Goal: Task Accomplishment & Management: Manage account settings

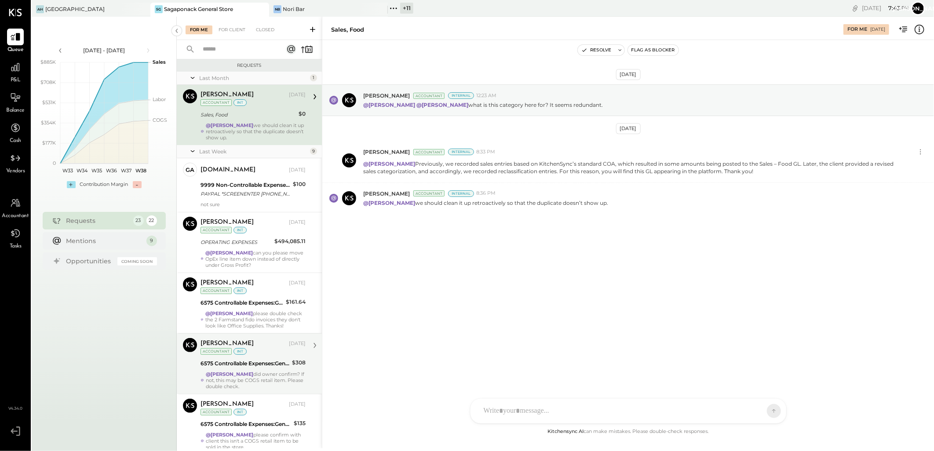
click at [243, 375] on div "@[PERSON_NAME] did owner confirm? If not, this may be COGS retail item. Please …" at bounding box center [256, 380] width 100 height 18
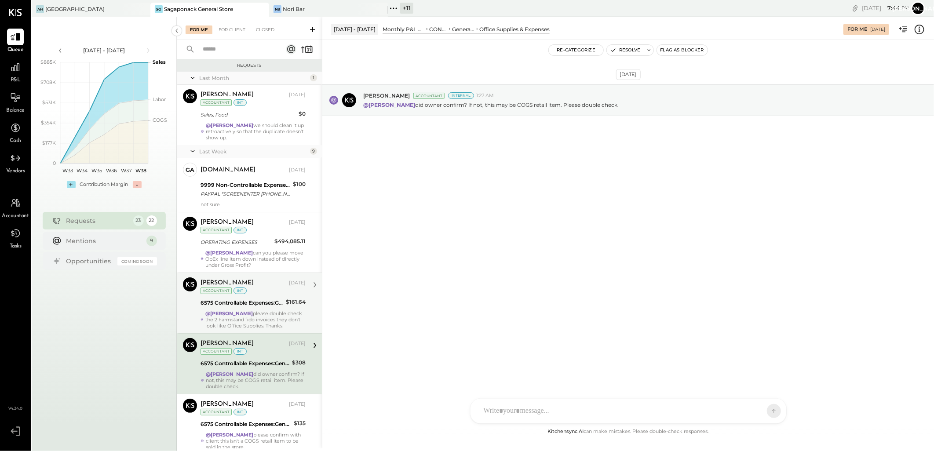
click at [231, 275] on div "[PERSON_NAME] Accountant [PERSON_NAME] [DATE] Accountant int 6575 Controllable …" at bounding box center [249, 303] width 145 height 61
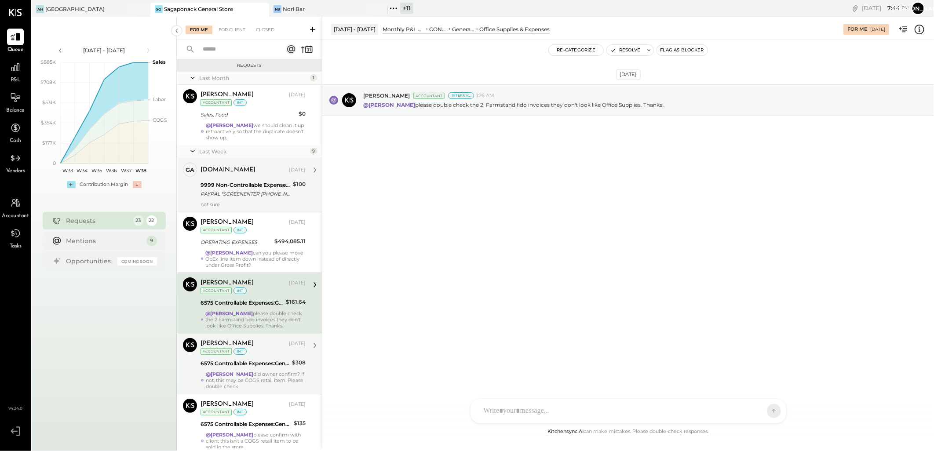
click at [238, 189] on div "PAYPAL *SCREENENTER [PHONE_NUMBER] [GEOGRAPHIC_DATA]" at bounding box center [245, 193] width 90 height 9
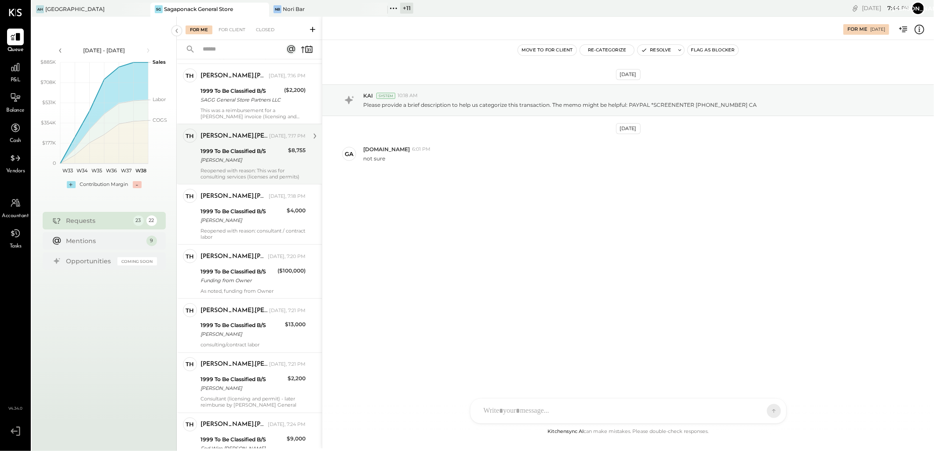
scroll to position [977, 0]
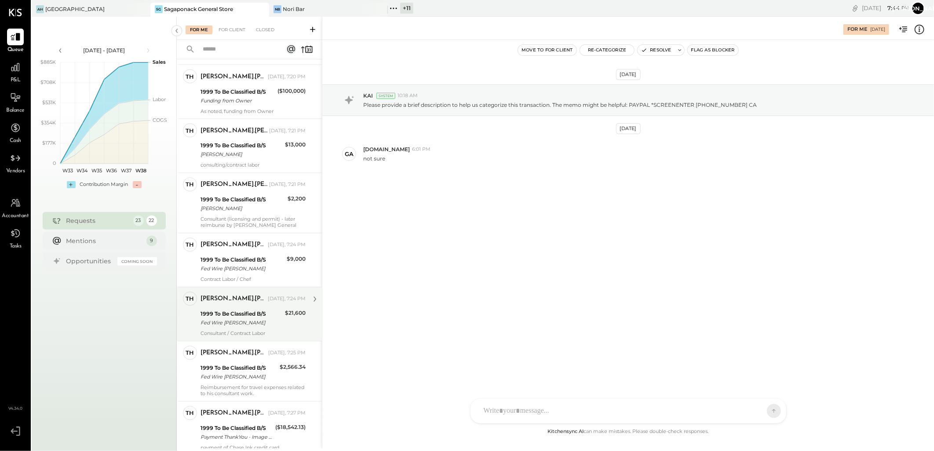
click at [235, 328] on div "Fed Wire Daniel Eddy" at bounding box center [241, 323] width 82 height 9
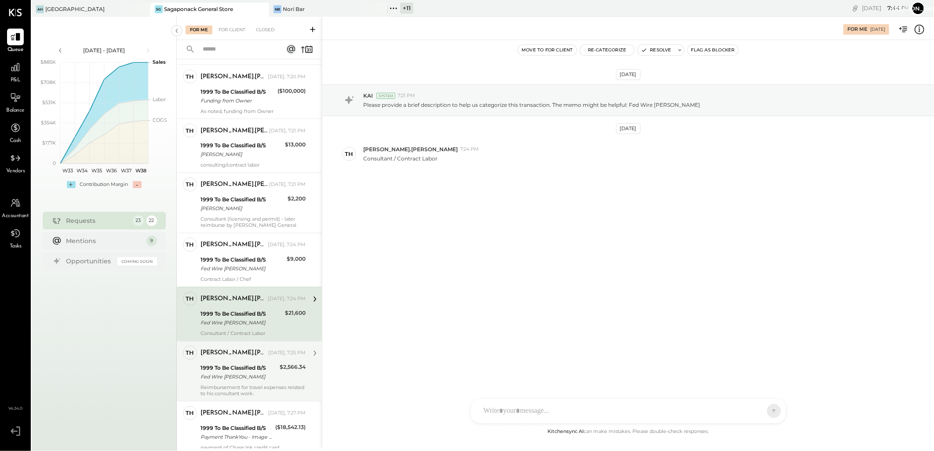
click at [236, 358] on div "[PERSON_NAME].[PERSON_NAME]" at bounding box center [233, 353] width 66 height 9
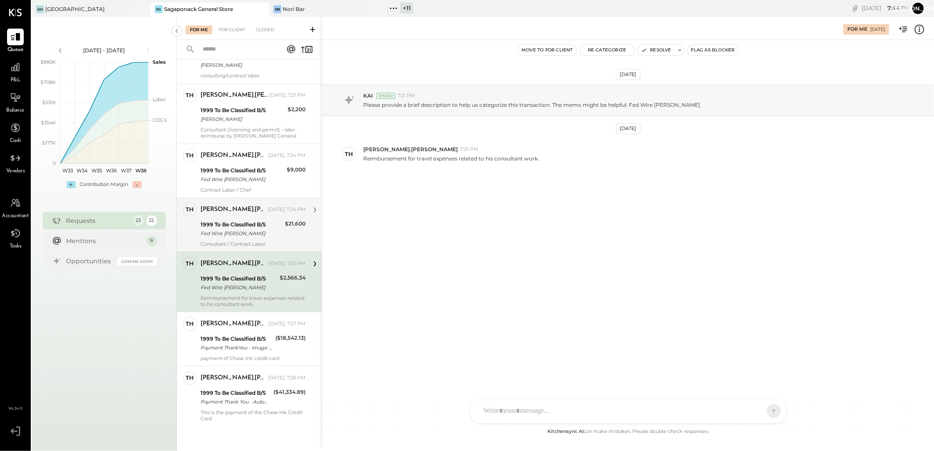
scroll to position [1078, 0]
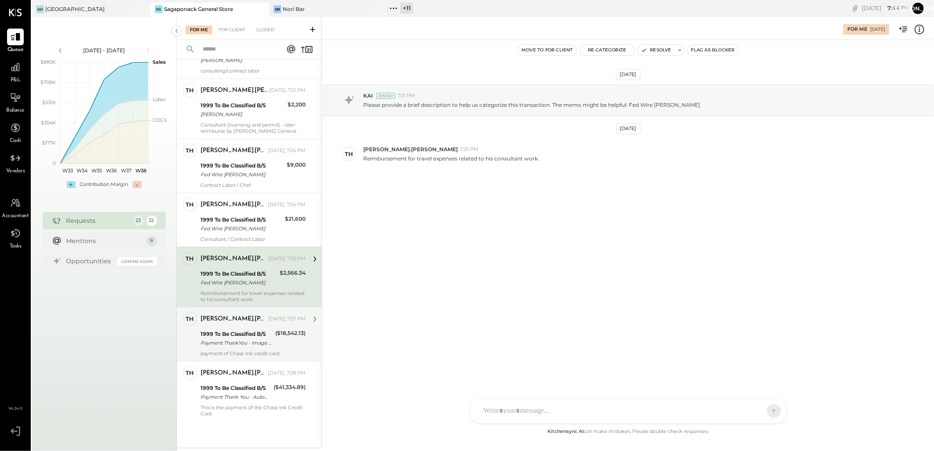
click at [226, 335] on div "1999 To Be Classified B/S" at bounding box center [236, 334] width 72 height 9
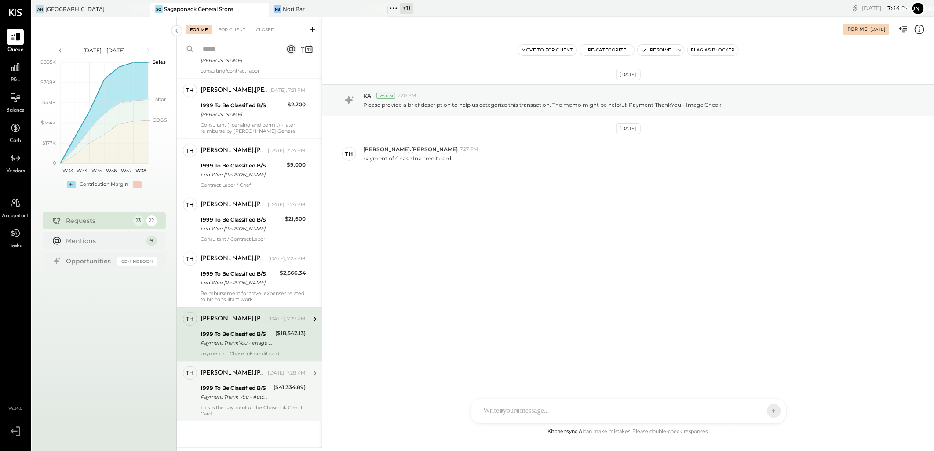
click at [238, 378] on div "Thomas.Murphy Today, 7:28 PM" at bounding box center [252, 374] width 105 height 12
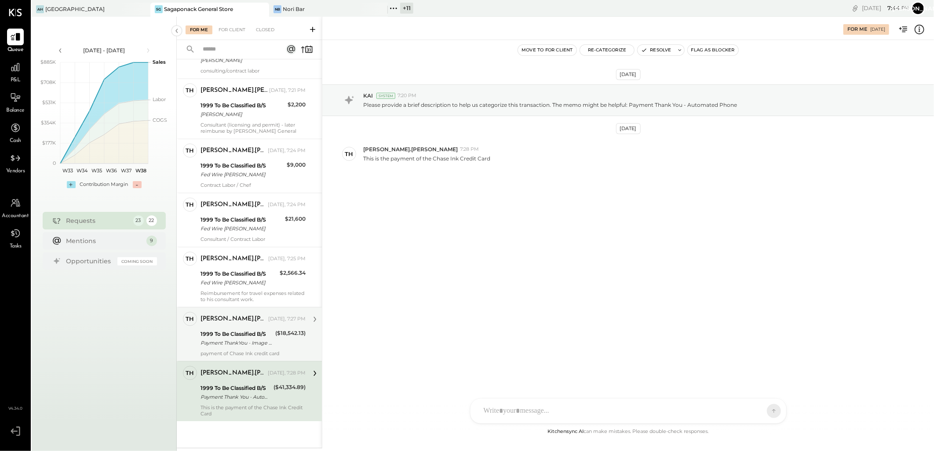
click at [249, 317] on div "[PERSON_NAME].[PERSON_NAME]" at bounding box center [233, 319] width 66 height 9
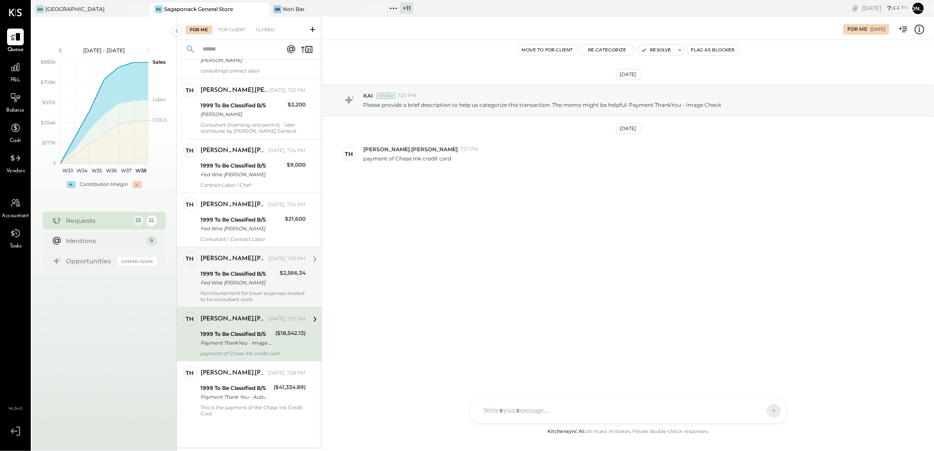
click at [249, 275] on div "1999 To Be Classified B/S" at bounding box center [238, 274] width 76 height 9
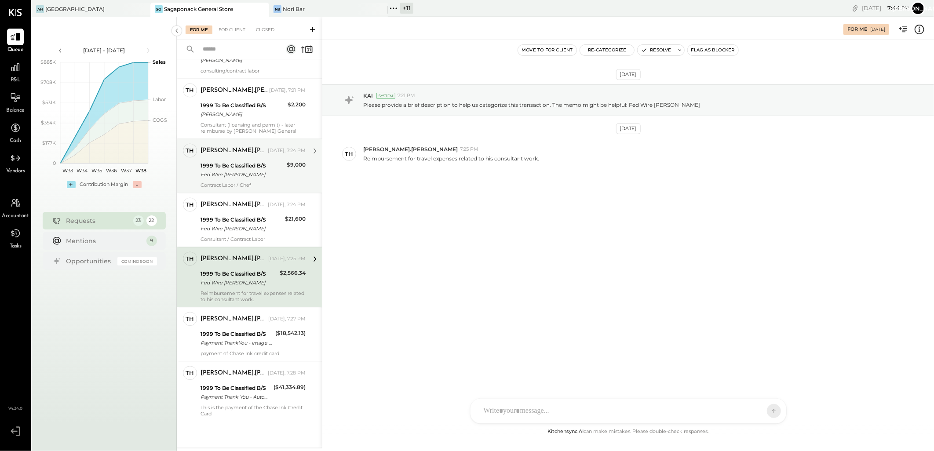
click at [245, 171] on div "Fed Wire [PERSON_NAME]" at bounding box center [242, 175] width 84 height 9
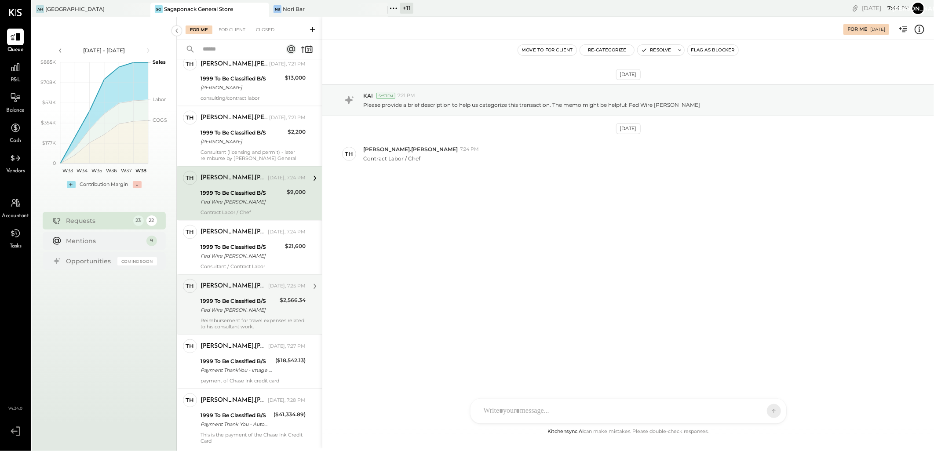
scroll to position [931, 0]
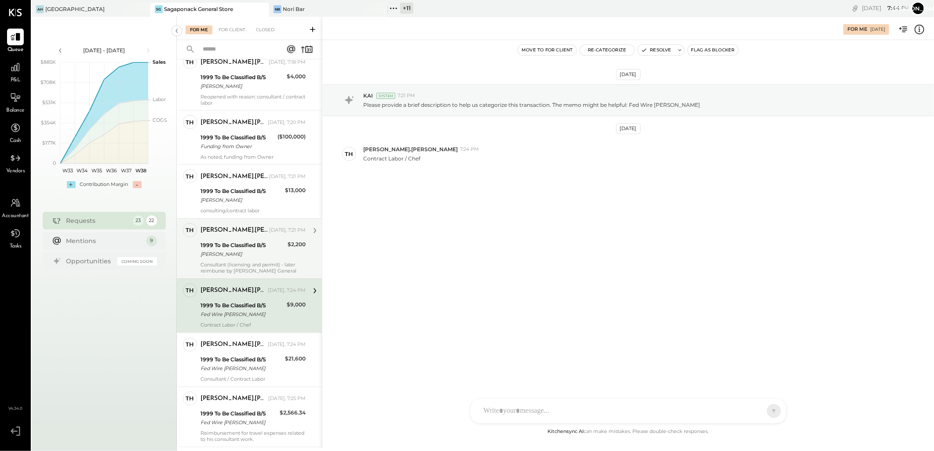
click at [244, 235] on div "[PERSON_NAME].[PERSON_NAME]" at bounding box center [233, 230] width 67 height 9
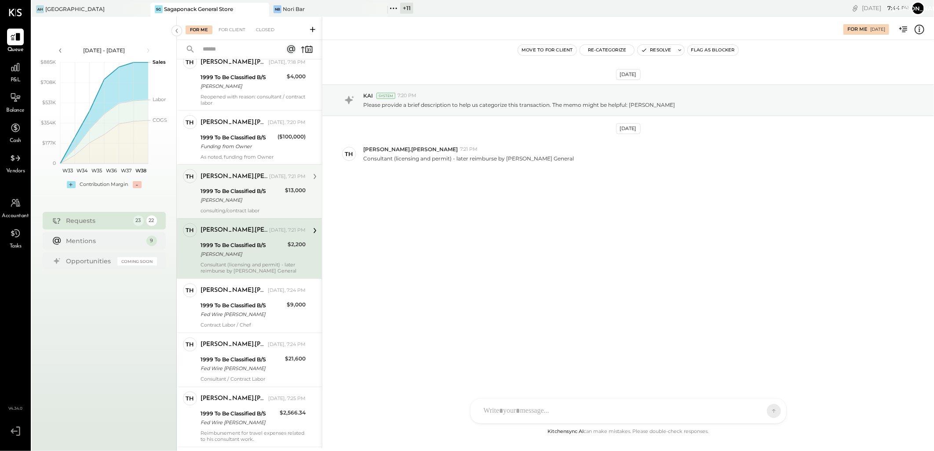
click at [244, 205] on div "[PERSON_NAME]" at bounding box center [241, 200] width 82 height 9
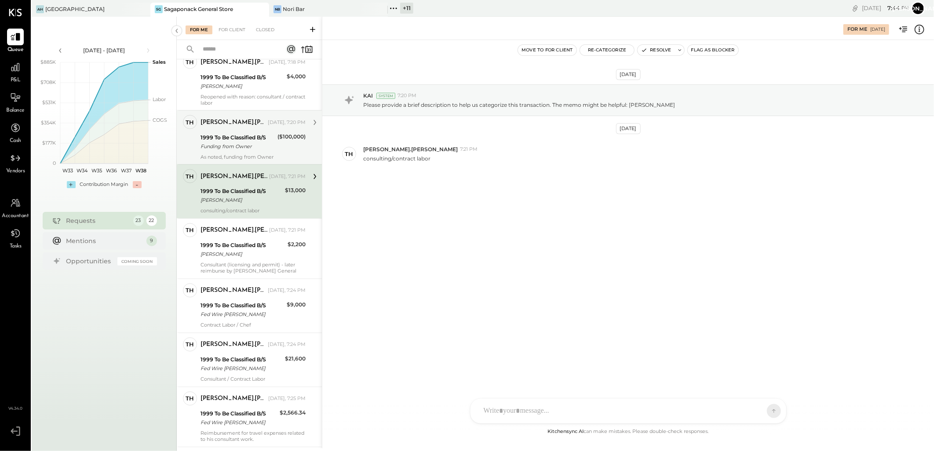
click at [238, 160] on div "As noted, funding from Owner" at bounding box center [252, 157] width 105 height 6
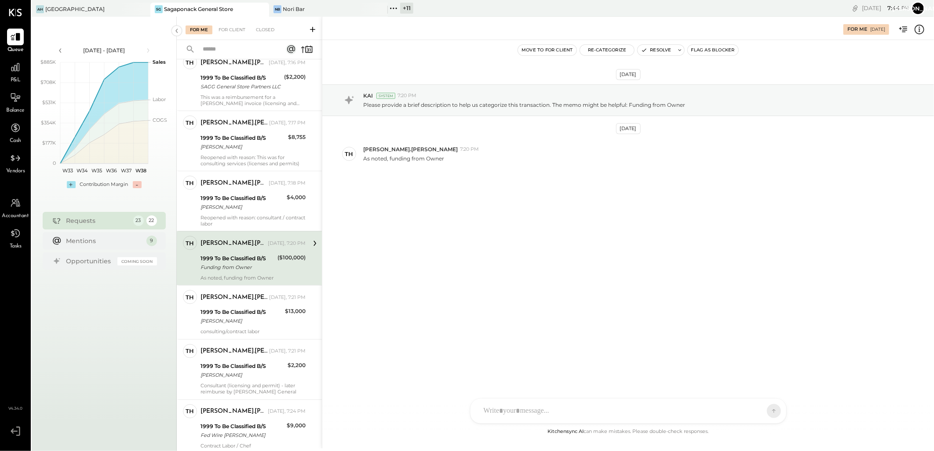
scroll to position [785, 0]
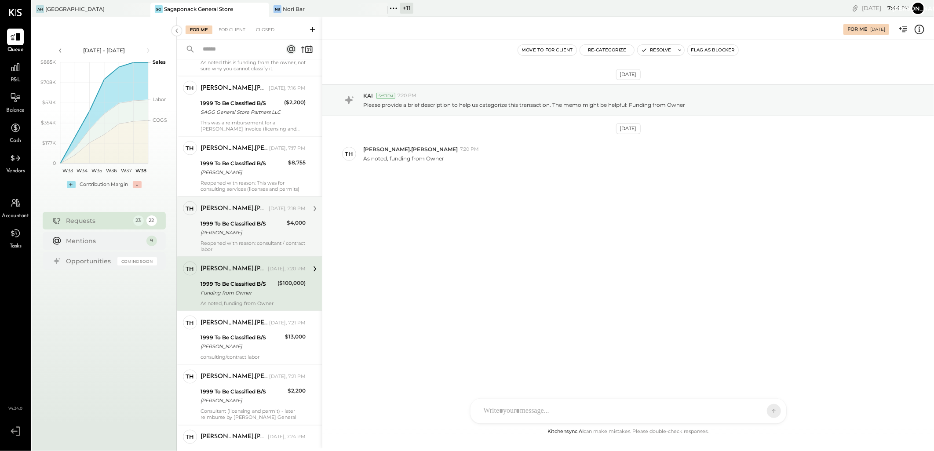
click at [233, 236] on div "[PERSON_NAME]" at bounding box center [242, 232] width 84 height 9
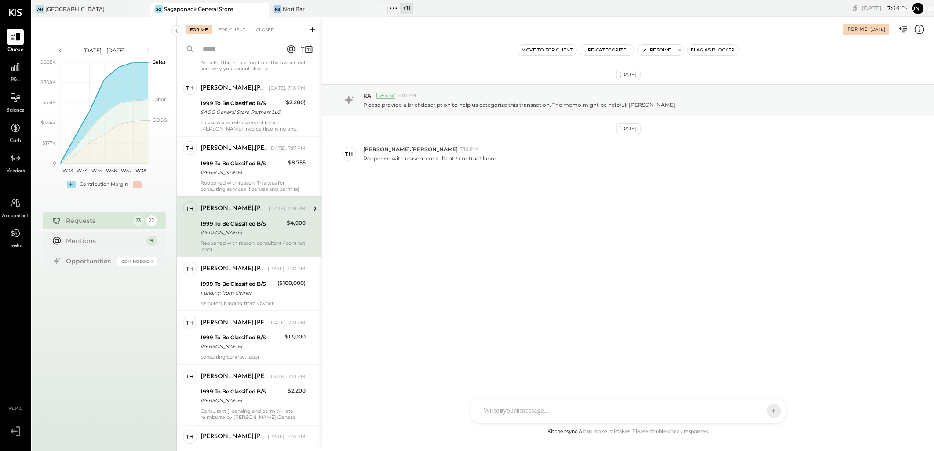
scroll to position [687, 0]
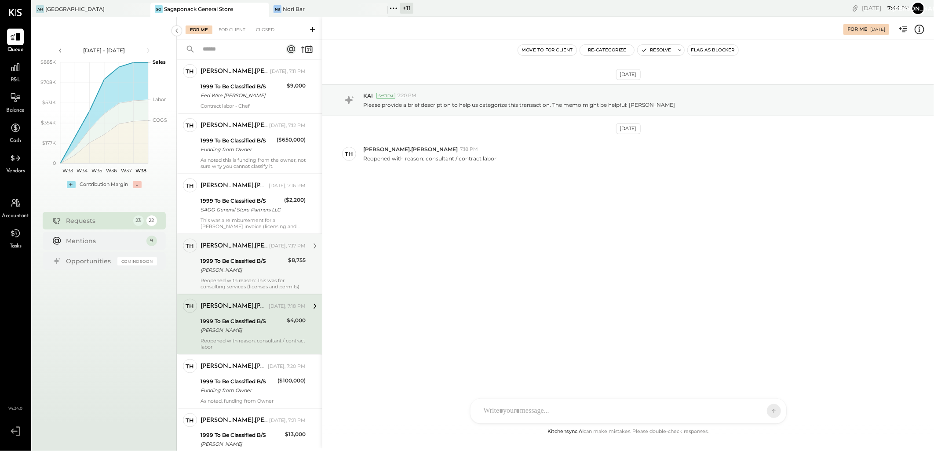
click at [226, 254] on div "Thomas.Murphy Today, 7:17 PM" at bounding box center [252, 246] width 105 height 15
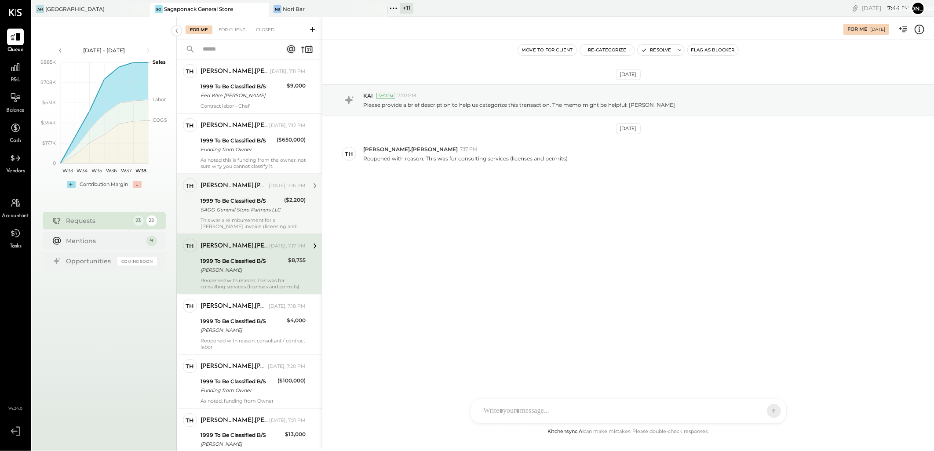
click at [247, 214] on div "SAGG General Store Partners LLC" at bounding box center [240, 209] width 81 height 9
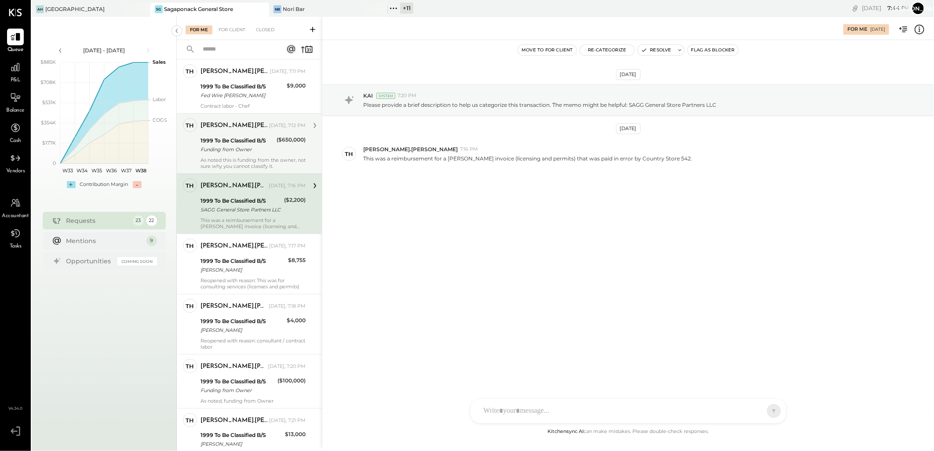
click at [260, 154] on div "Funding from Owner" at bounding box center [236, 149] width 73 height 9
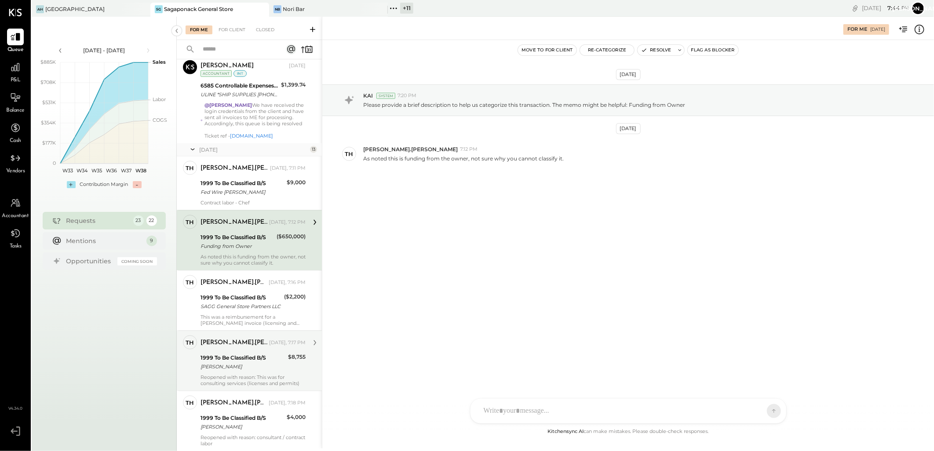
scroll to position [590, 0]
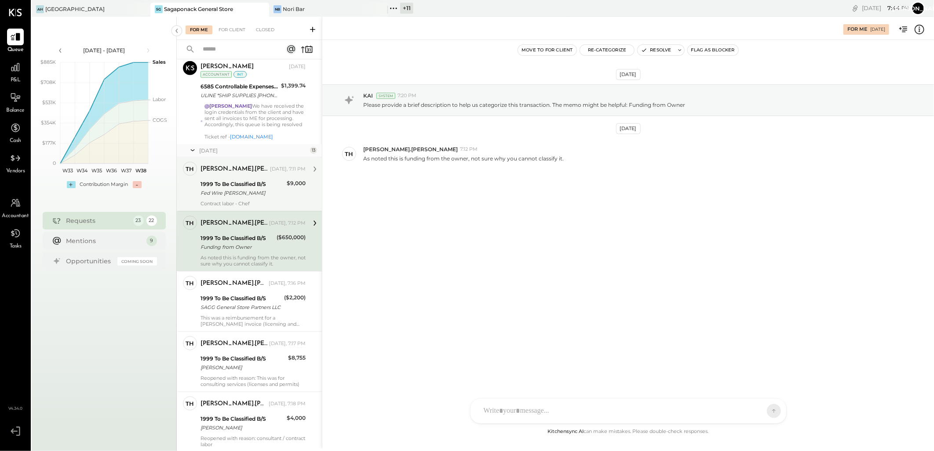
click at [260, 187] on div "1999 To Be Classified B/S" at bounding box center [242, 184] width 84 height 9
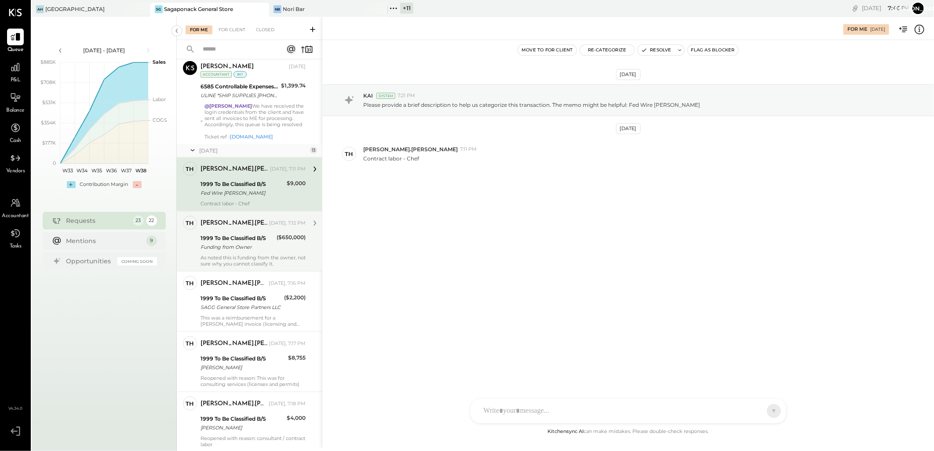
click at [237, 251] on div "Funding from Owner" at bounding box center [236, 247] width 73 height 9
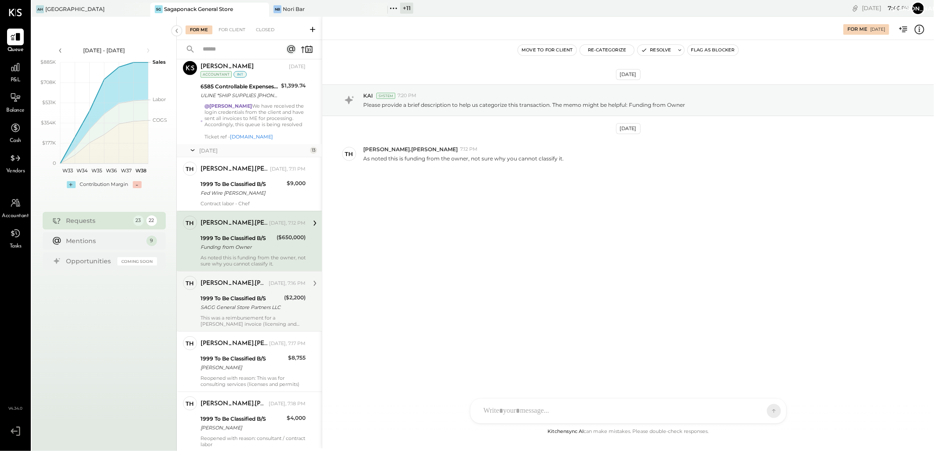
click at [255, 299] on div "Thomas.Murphy Today, 7:16 PM 1999 To Be Classified B/S SAGG General Store Partn…" at bounding box center [252, 301] width 105 height 51
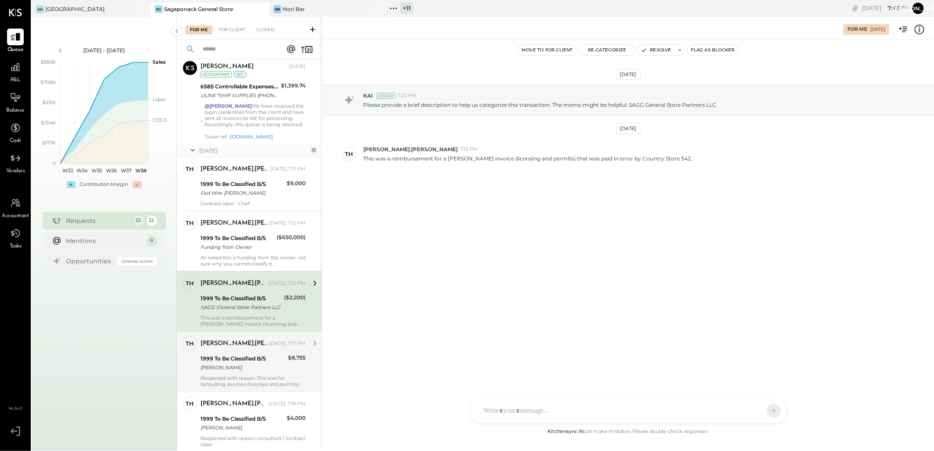
click at [247, 348] on div "[PERSON_NAME].[PERSON_NAME]" at bounding box center [233, 343] width 67 height 9
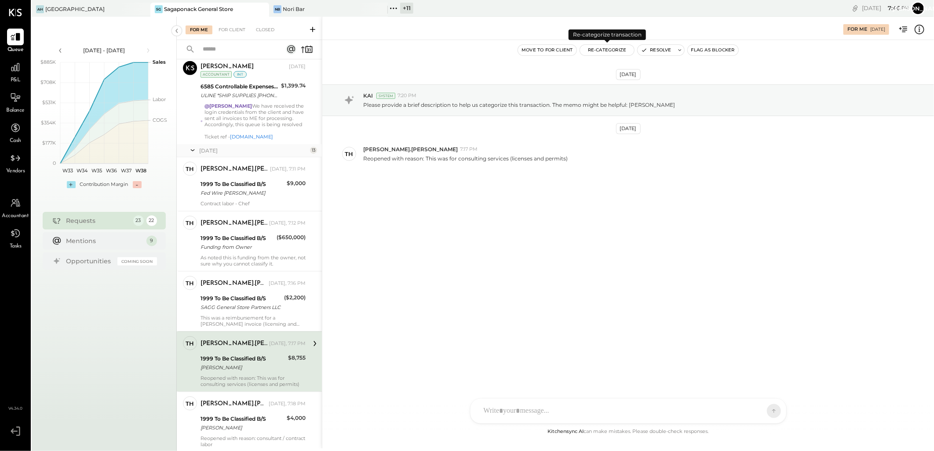
click at [606, 48] on button "Re-Categorize" at bounding box center [607, 50] width 55 height 11
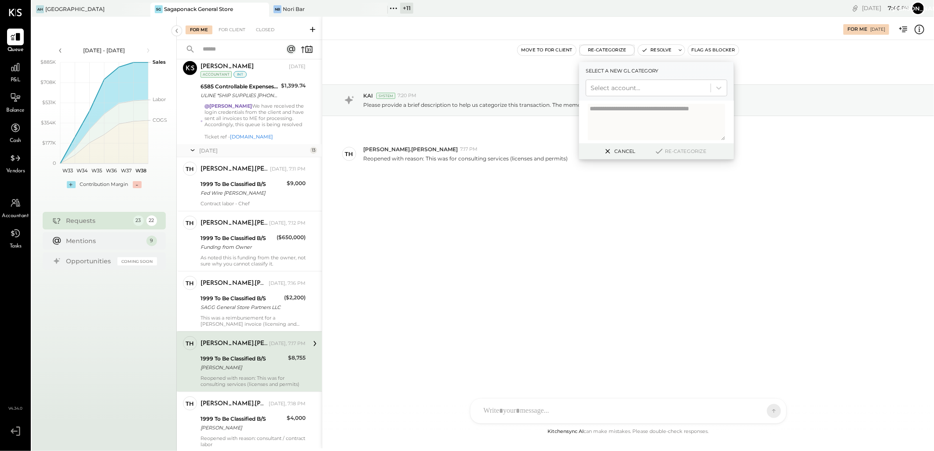
click at [622, 78] on div "Select a new gl category Select account..." at bounding box center [656, 81] width 155 height 39
click at [619, 88] on div at bounding box center [648, 88] width 116 height 11
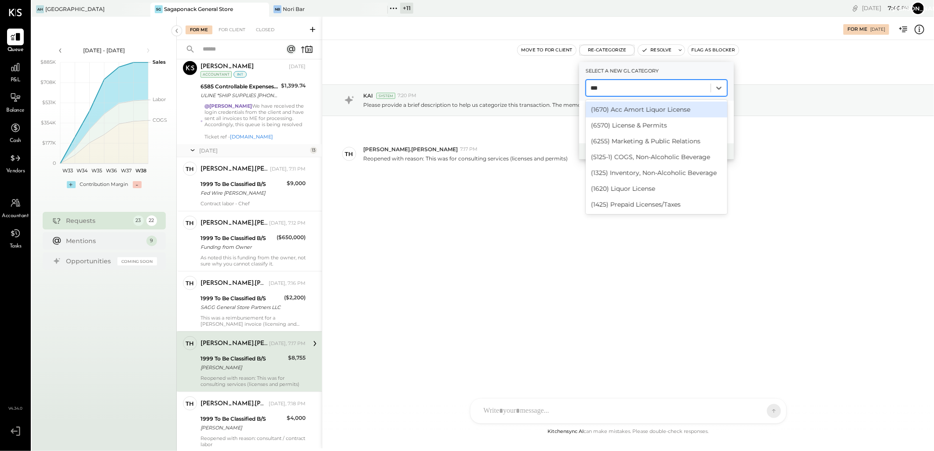
type input "****"
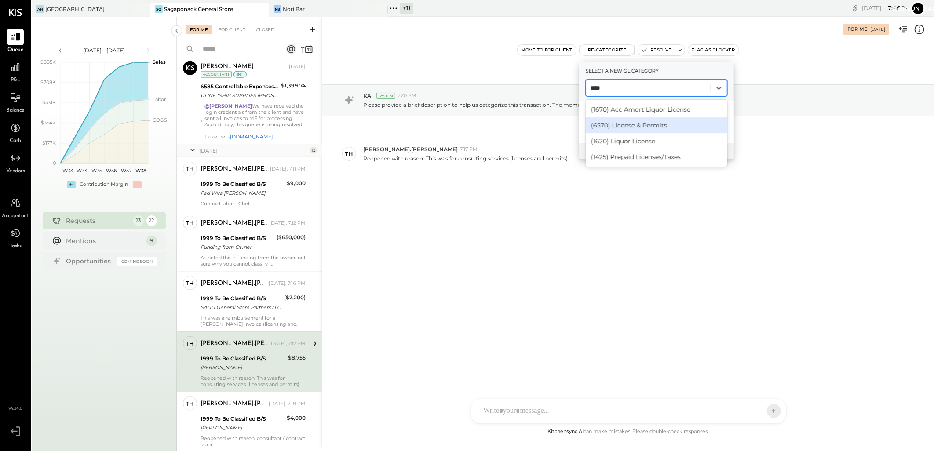
click at [647, 127] on div "(6570) License & Permits" at bounding box center [657, 125] width 142 height 16
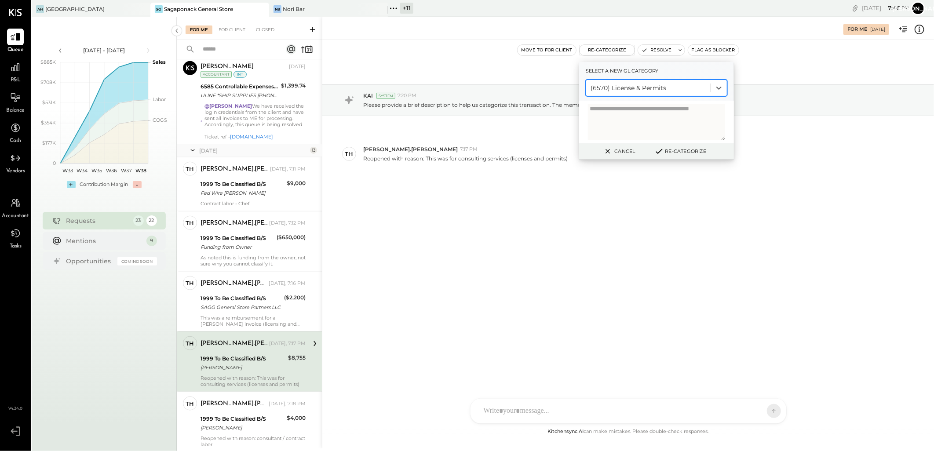
click at [670, 149] on button "Re-Categorize" at bounding box center [680, 151] width 58 height 11
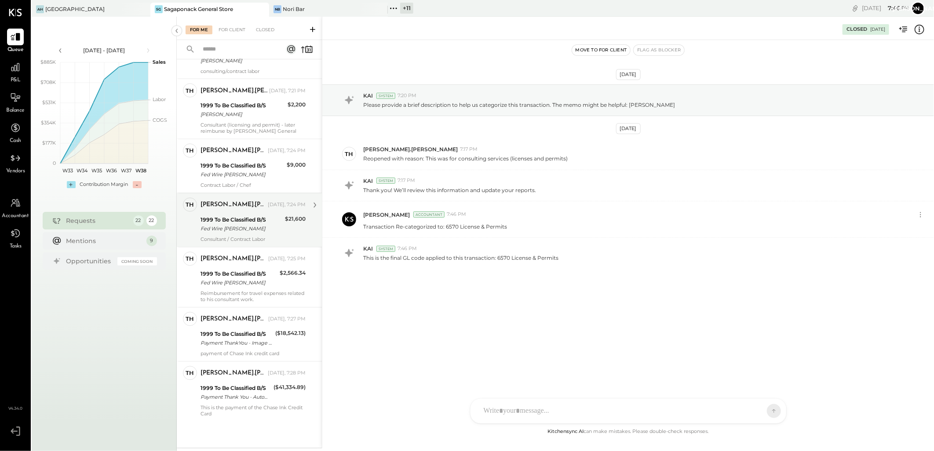
scroll to position [1018, 0]
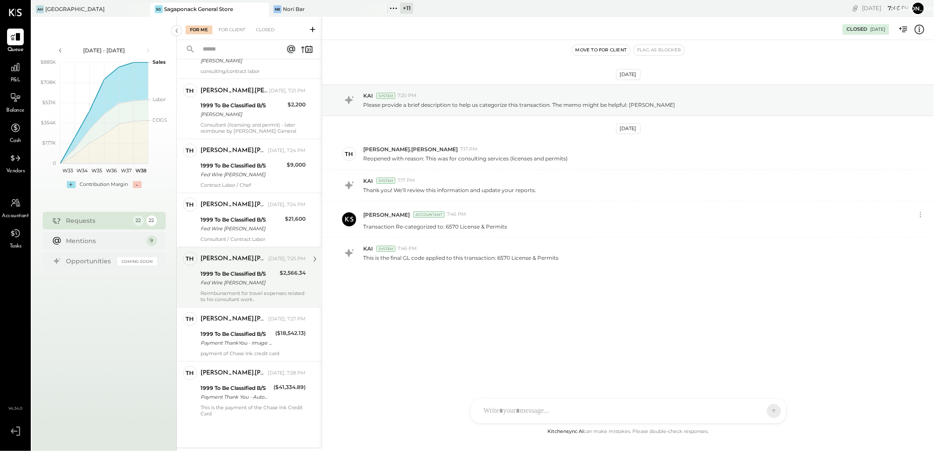
click at [245, 286] on div "Fed Wire Daniel Eddy" at bounding box center [238, 283] width 76 height 9
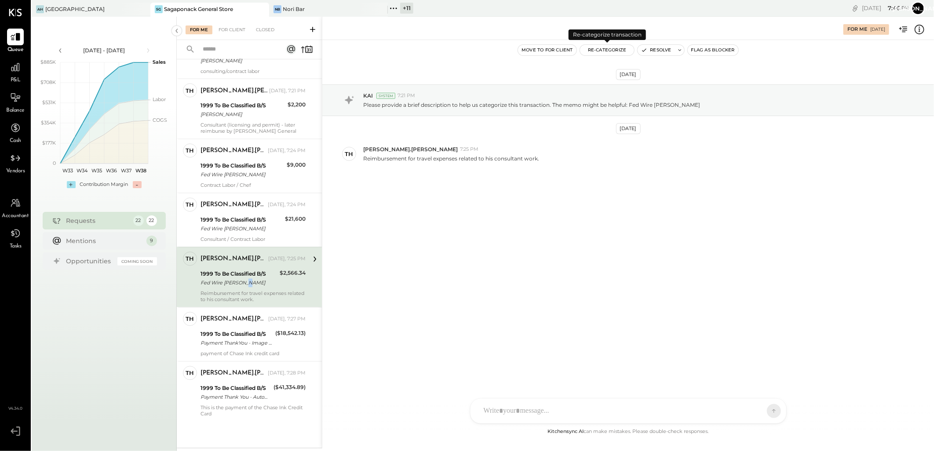
click at [608, 49] on button "Re-Categorize" at bounding box center [607, 50] width 55 height 11
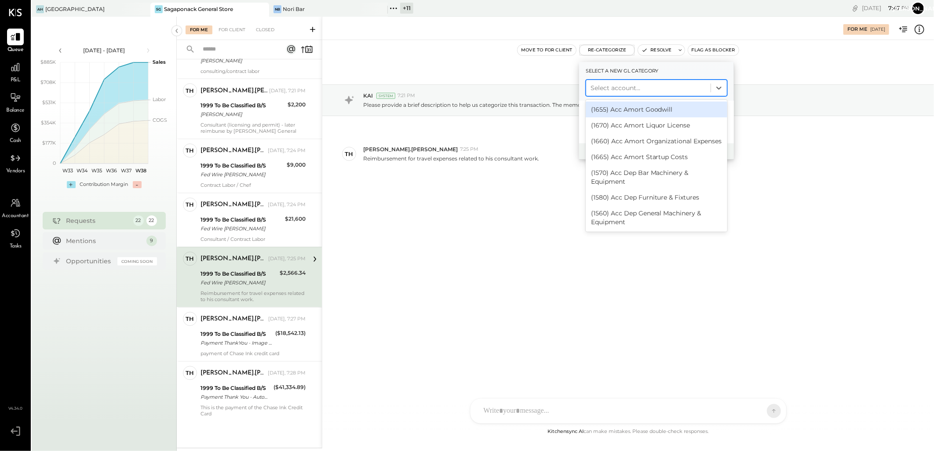
click at [611, 88] on div at bounding box center [648, 88] width 116 height 11
type input "***"
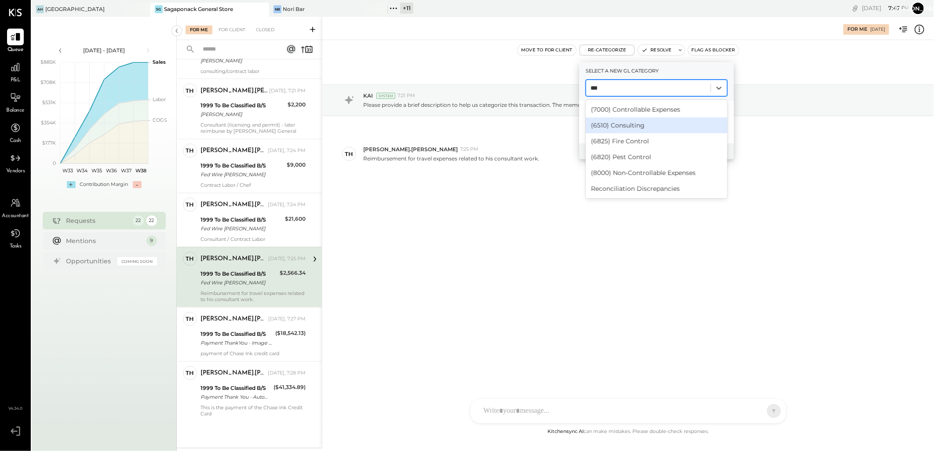
click at [608, 121] on div "(6510) Consulting" at bounding box center [657, 125] width 142 height 16
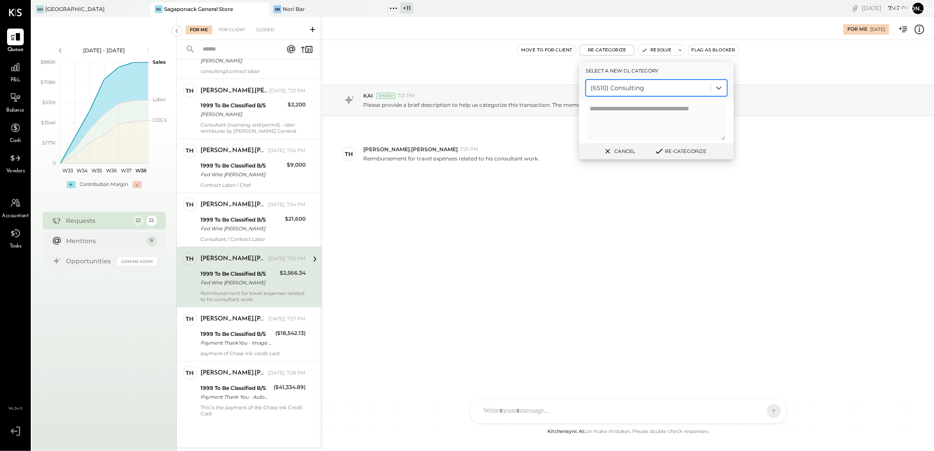
click at [660, 155] on icon at bounding box center [659, 151] width 11 height 10
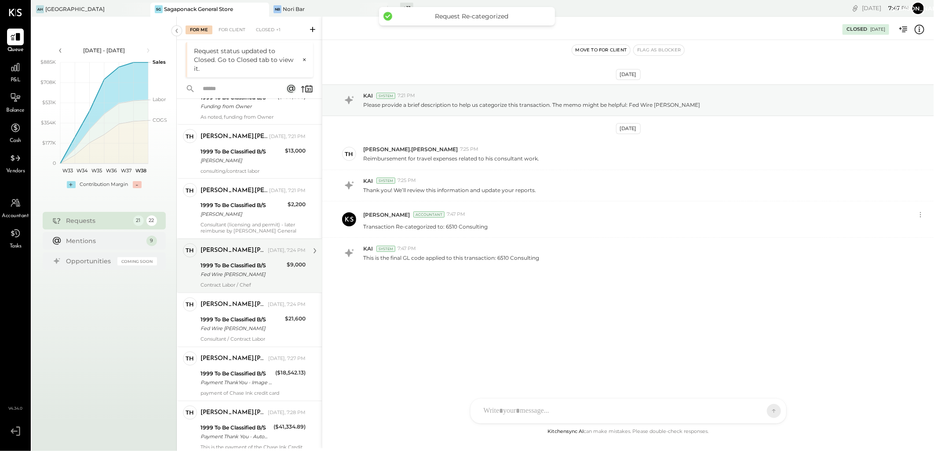
scroll to position [957, 0]
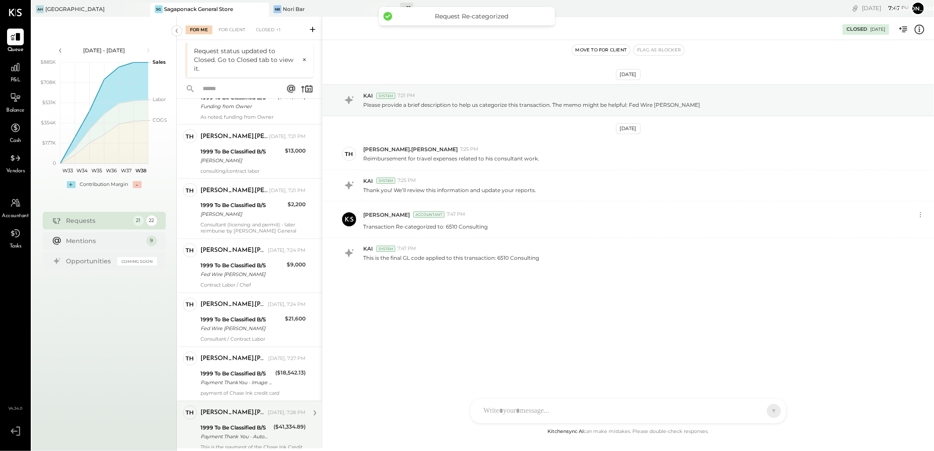
click at [245, 432] on div "1999 To Be Classified B/S" at bounding box center [235, 428] width 70 height 9
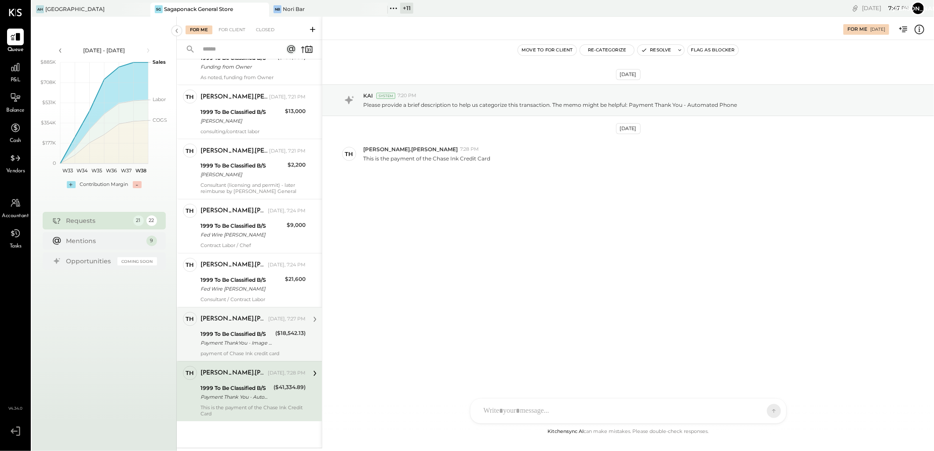
click at [253, 345] on div "Payment ThankYou - Image Check" at bounding box center [236, 343] width 72 height 9
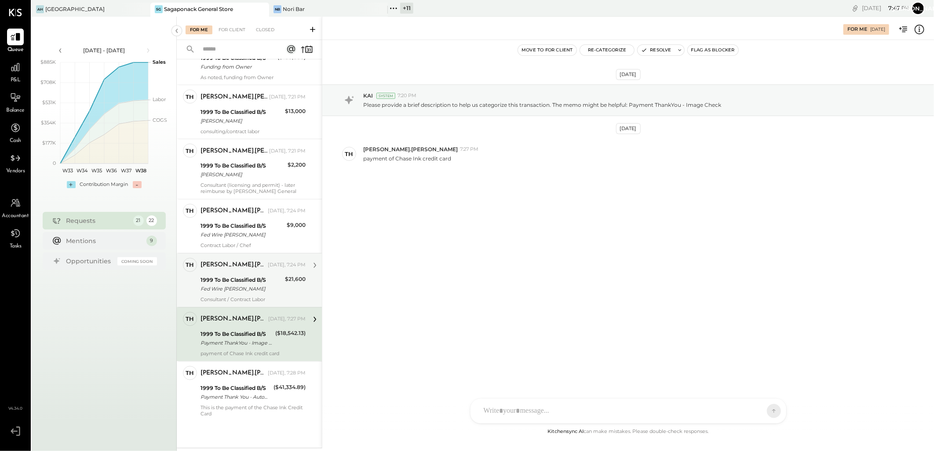
click at [245, 295] on div "1999 To Be Classified B/S Fed Wire Daniel Eddy" at bounding box center [241, 284] width 82 height 19
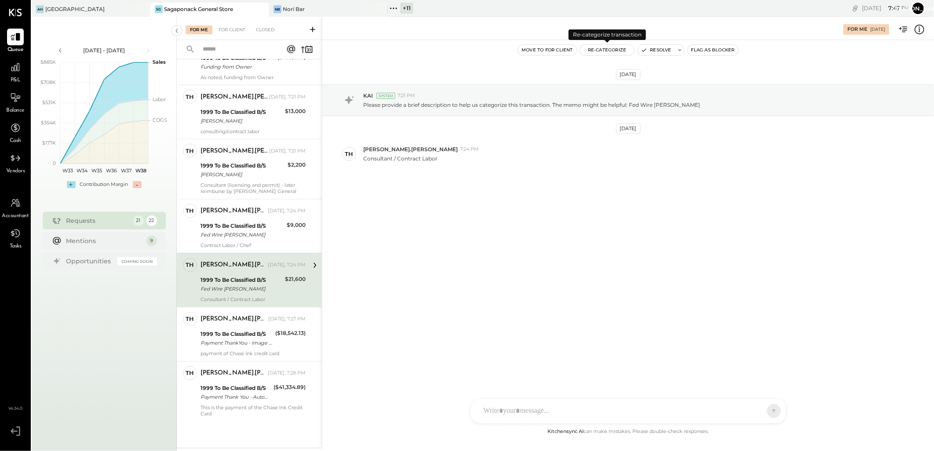
click at [597, 50] on button "Re-Categorize" at bounding box center [607, 50] width 55 height 11
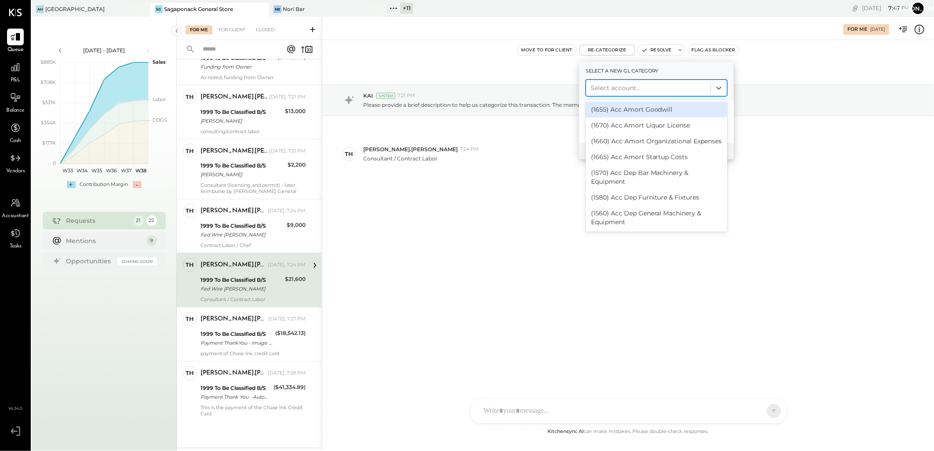
click at [618, 89] on div at bounding box center [648, 88] width 116 height 11
type input "***"
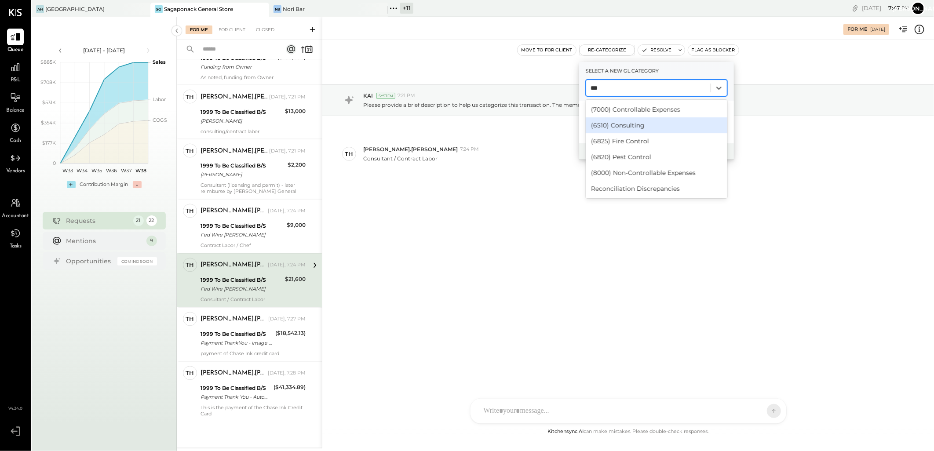
click at [621, 121] on div "(6510) Consulting" at bounding box center [657, 125] width 142 height 16
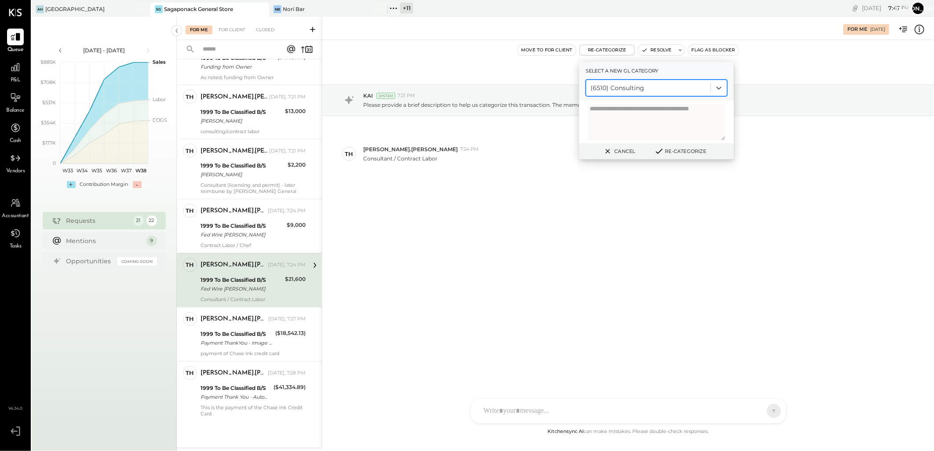
click at [661, 151] on icon at bounding box center [659, 151] width 11 height 10
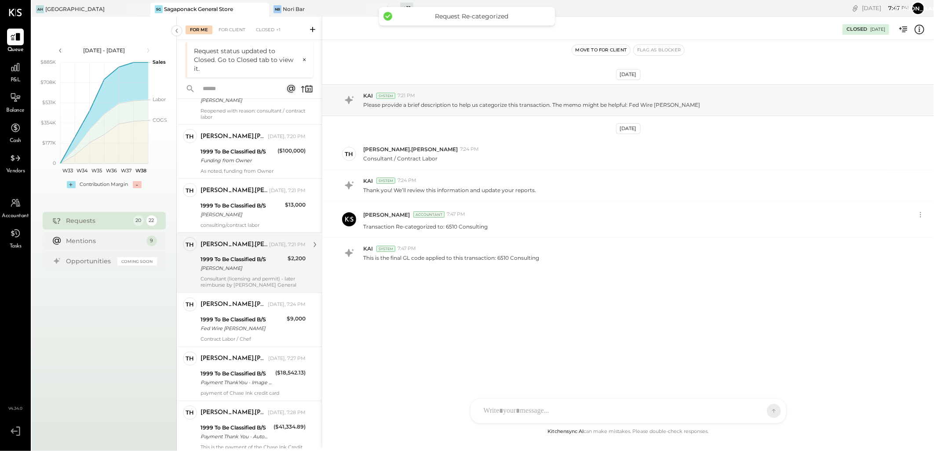
scroll to position [903, 0]
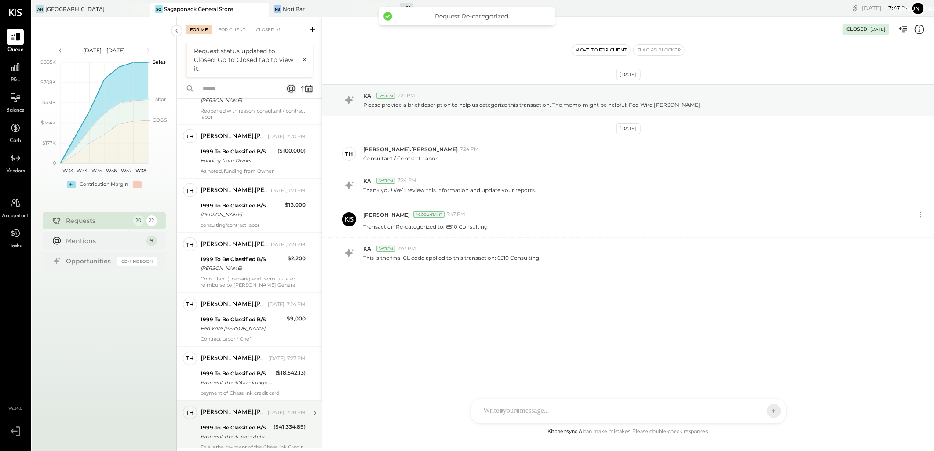
click at [240, 418] on div "[PERSON_NAME].[PERSON_NAME]" at bounding box center [233, 413] width 66 height 9
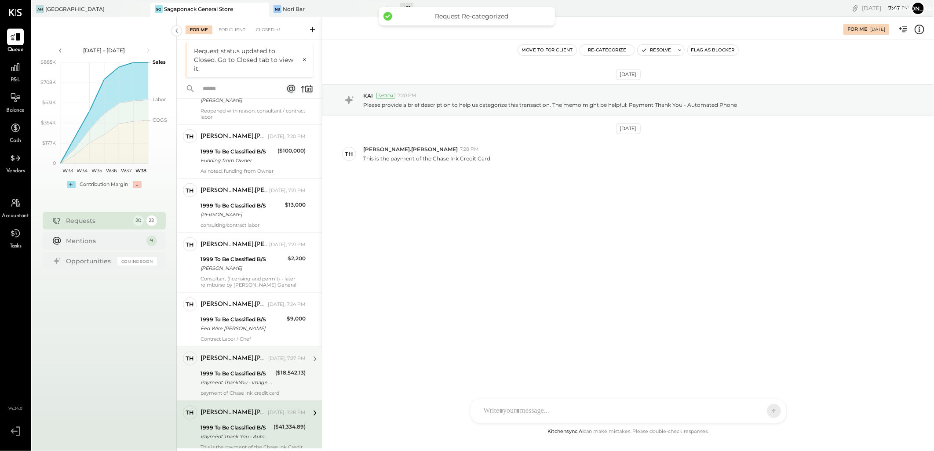
click at [235, 366] on div "Thomas.Murphy Today, 7:27 PM" at bounding box center [252, 359] width 105 height 15
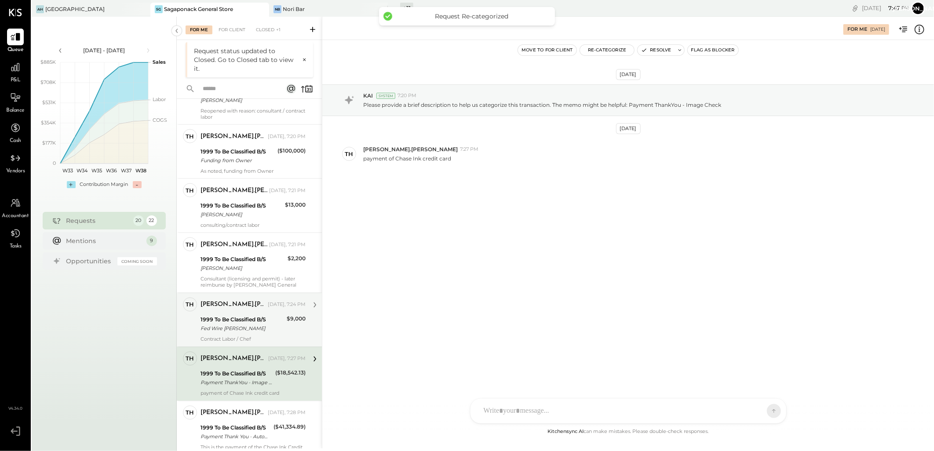
click at [244, 317] on div "1999 To Be Classified B/S" at bounding box center [242, 320] width 84 height 9
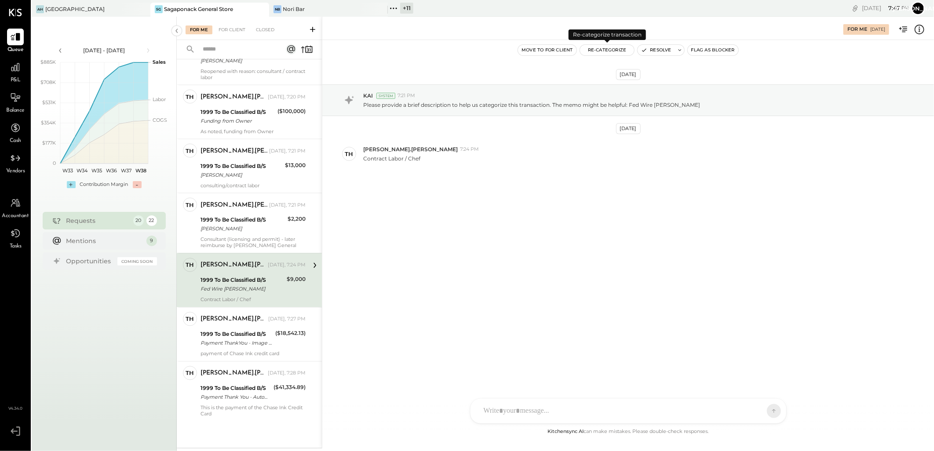
click at [600, 50] on button "Re-Categorize" at bounding box center [607, 50] width 55 height 11
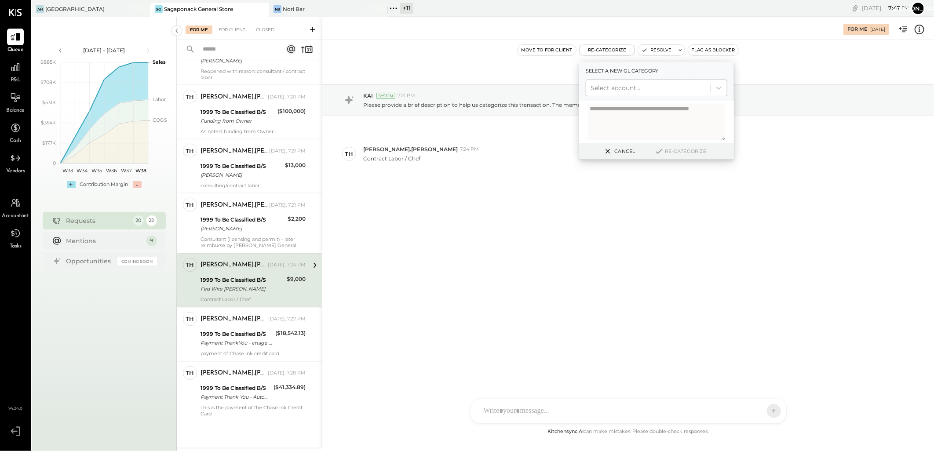
drag, startPoint x: 608, startPoint y: 81, endPoint x: 609, endPoint y: 88, distance: 6.7
click at [608, 82] on div "Select account..." at bounding box center [648, 88] width 124 height 14
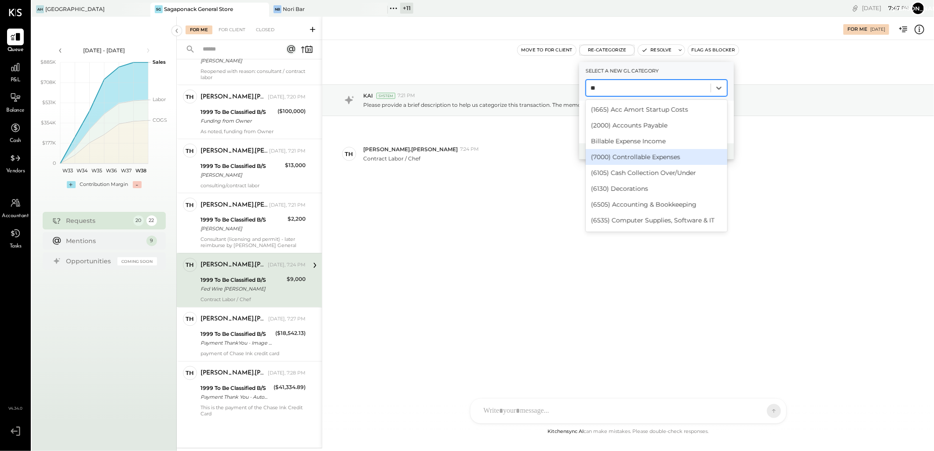
type input "*"
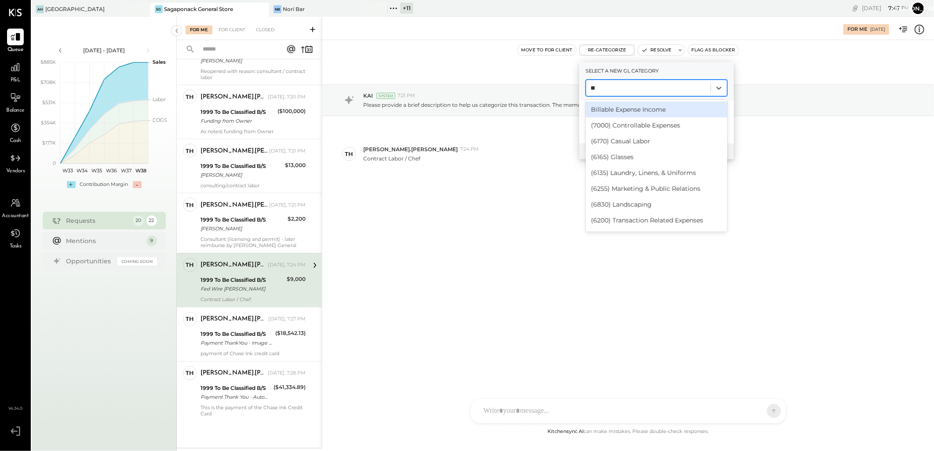
type input "***"
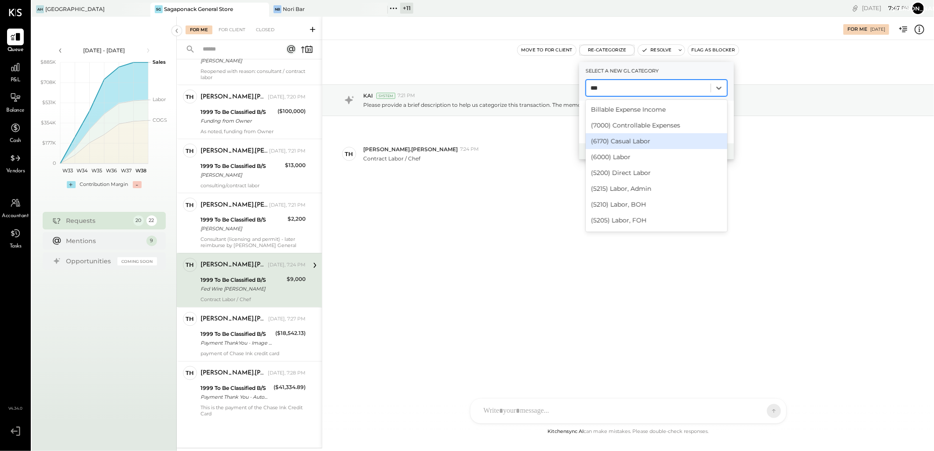
click at [644, 141] on div "(6170) Casual Labor" at bounding box center [657, 141] width 142 height 16
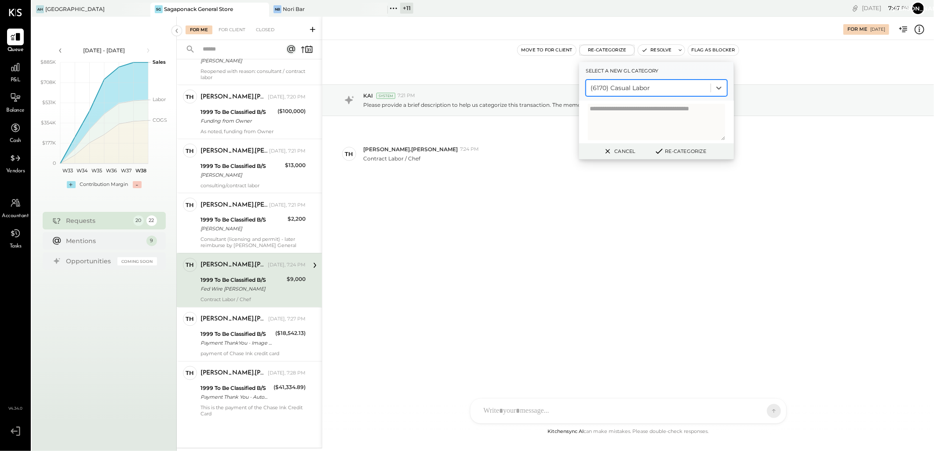
click at [621, 115] on textarea at bounding box center [656, 122] width 137 height 36
click at [613, 153] on button "Cancel" at bounding box center [619, 151] width 38 height 11
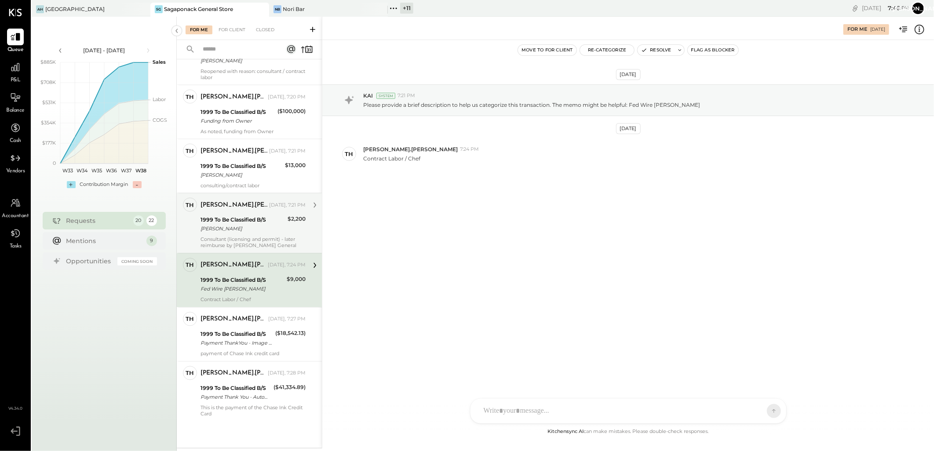
click at [242, 229] on div "[PERSON_NAME]" at bounding box center [242, 229] width 84 height 9
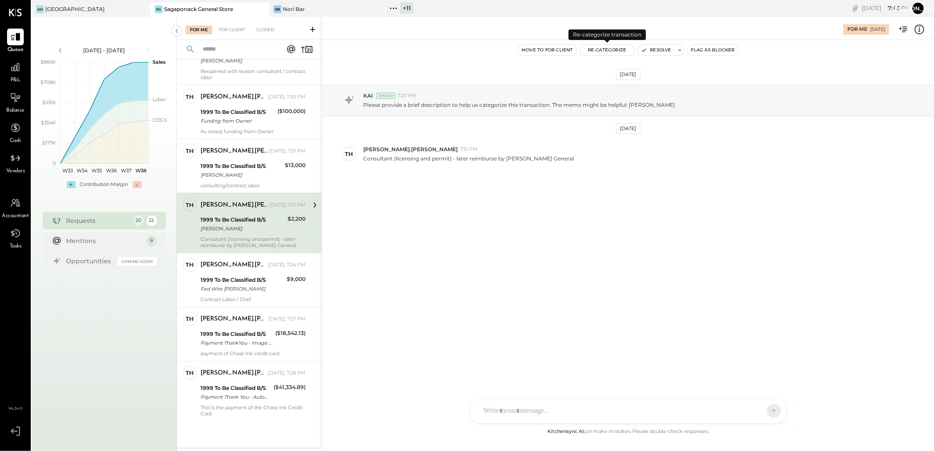
click at [596, 50] on button "Re-Categorize" at bounding box center [607, 50] width 55 height 11
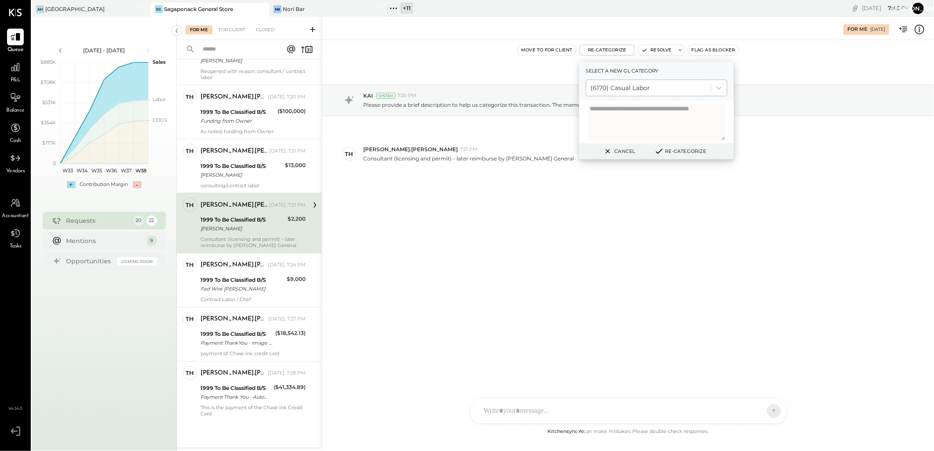
click at [649, 87] on div at bounding box center [648, 88] width 116 height 11
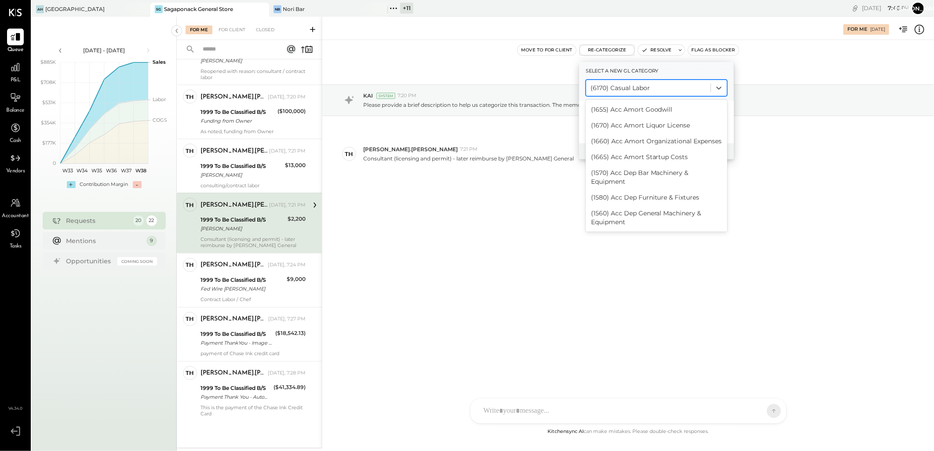
scroll to position [400, 0]
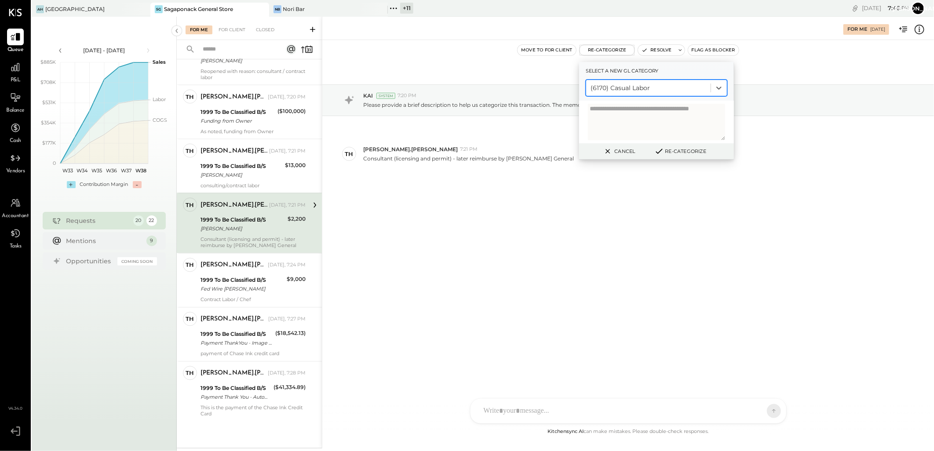
click at [649, 87] on div at bounding box center [648, 88] width 116 height 11
click at [666, 87] on div at bounding box center [648, 88] width 116 height 11
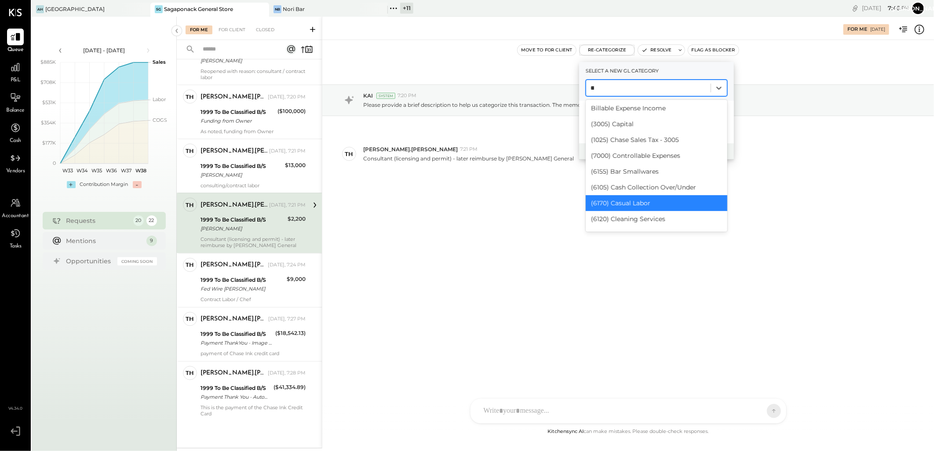
scroll to position [0, 0]
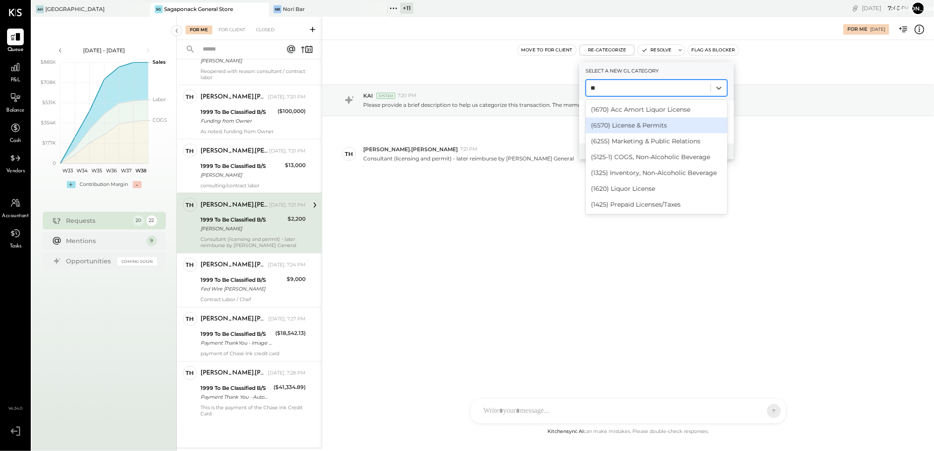
type input "*"
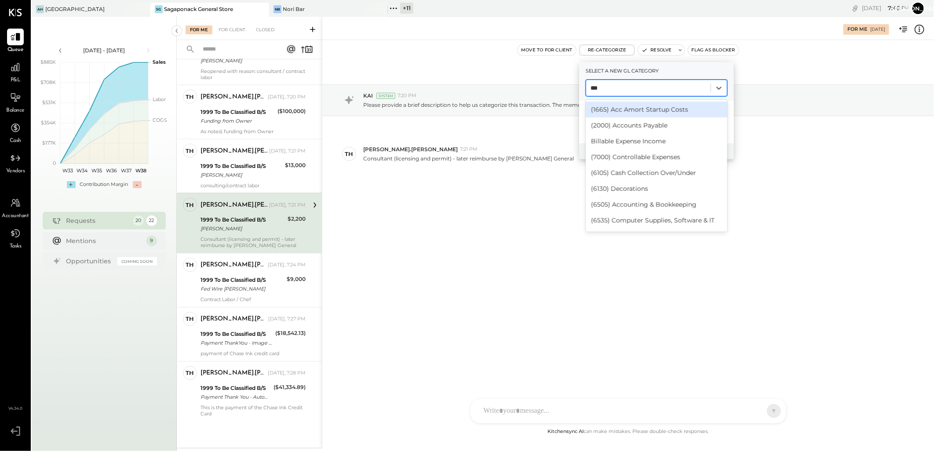
type input "****"
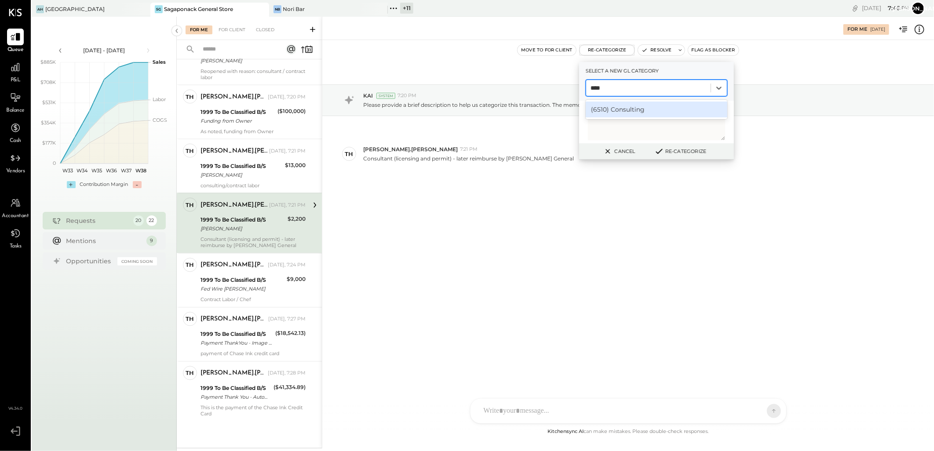
click at [638, 112] on div "(6510) Consulting" at bounding box center [657, 110] width 142 height 16
click at [658, 151] on icon at bounding box center [659, 151] width 6 height 4
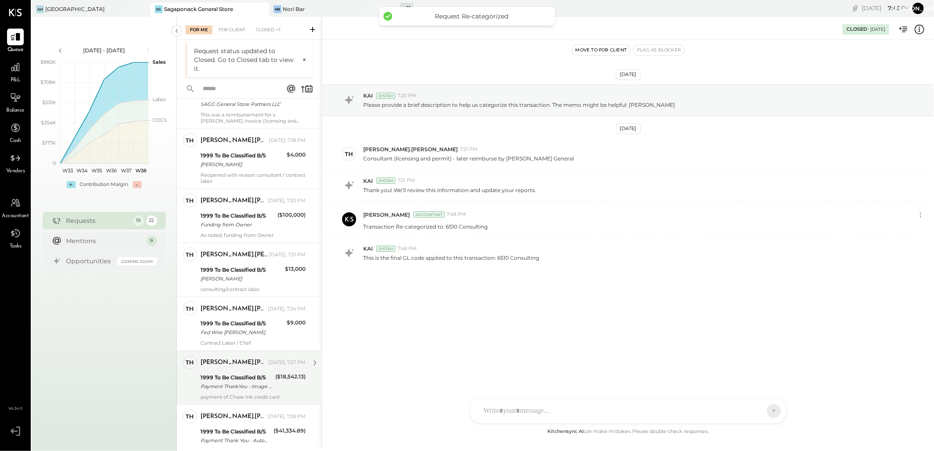
scroll to position [843, 0]
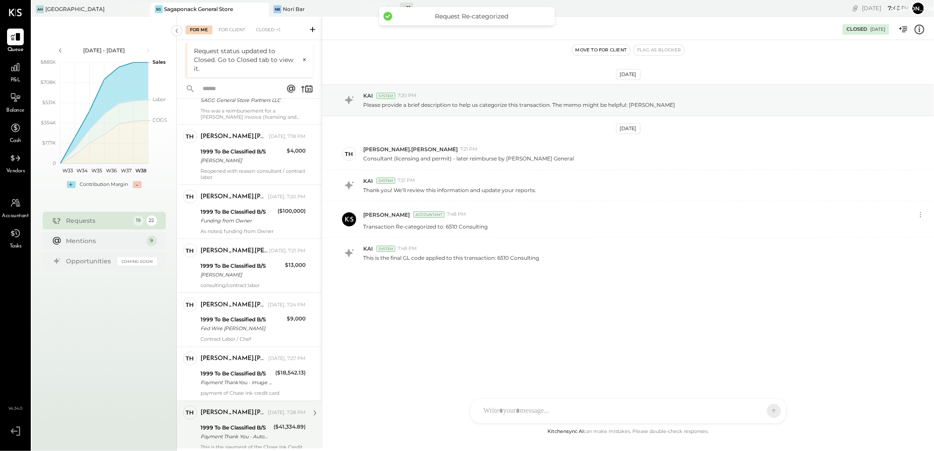
click at [248, 420] on div "Thomas.Murphy Today, 7:28 PM" at bounding box center [252, 413] width 105 height 15
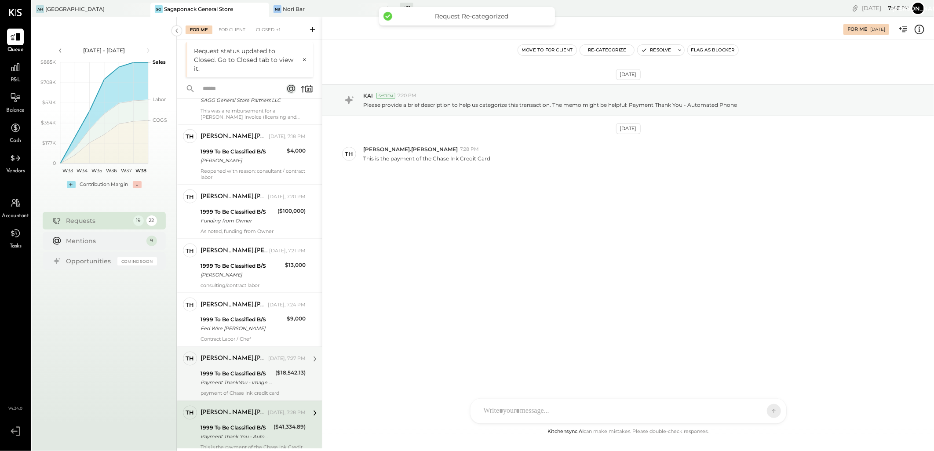
click at [231, 369] on div "1999 To Be Classified B/S Payment ThankYou - Image Check" at bounding box center [236, 378] width 72 height 19
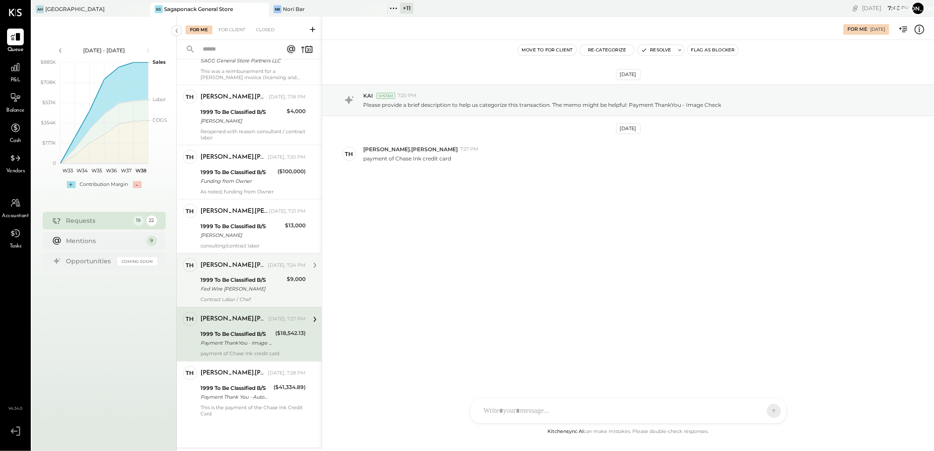
click at [249, 280] on div "1999 To Be Classified B/S" at bounding box center [242, 280] width 84 height 9
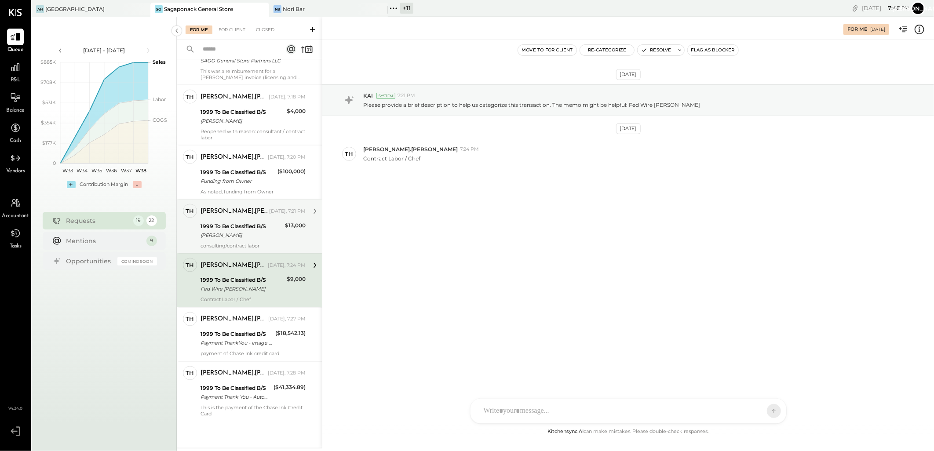
click at [251, 226] on div "1999 To Be Classified B/S" at bounding box center [241, 226] width 82 height 9
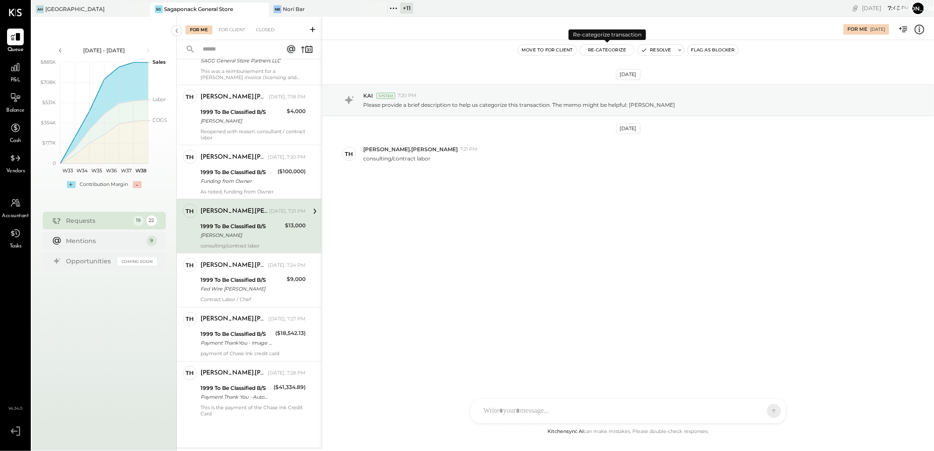
click at [604, 51] on button "Re-Categorize" at bounding box center [607, 50] width 55 height 11
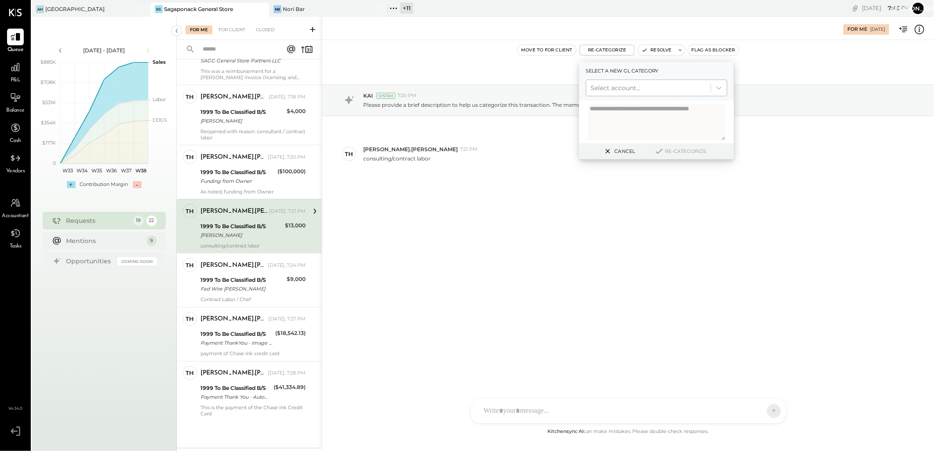
click at [626, 87] on div at bounding box center [648, 88] width 116 height 11
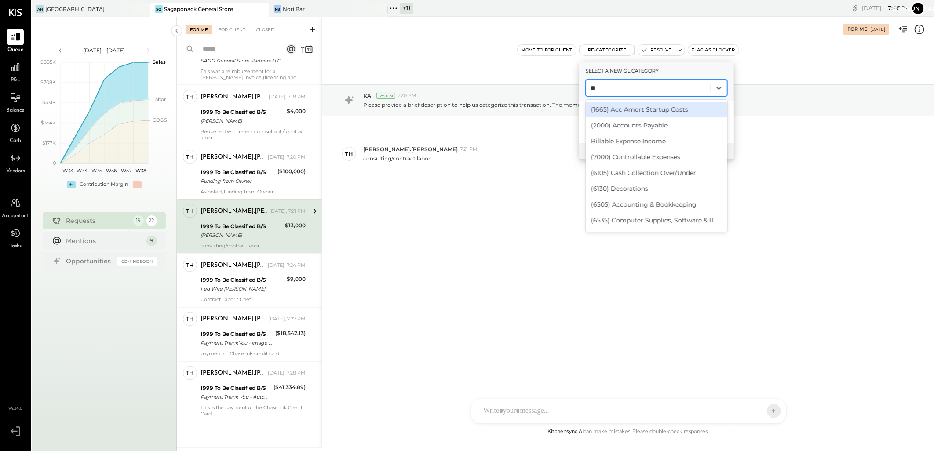
type input "***"
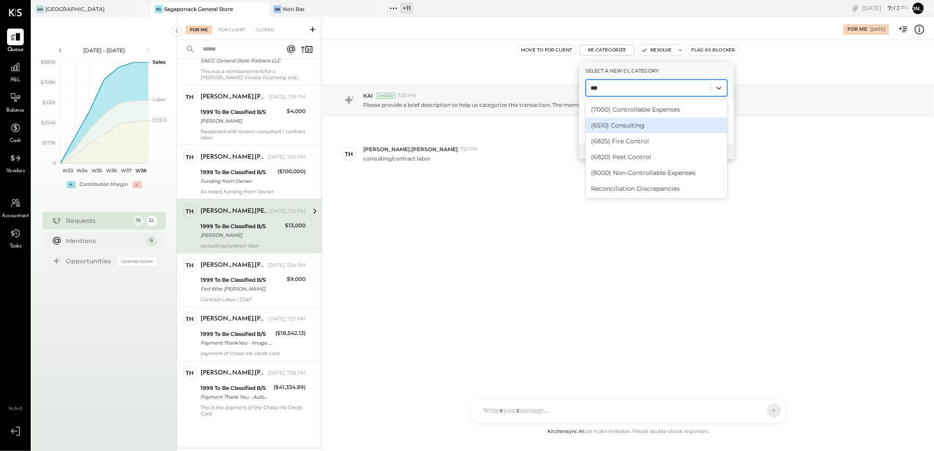
click at [630, 124] on div "(6510) Consulting" at bounding box center [657, 125] width 142 height 16
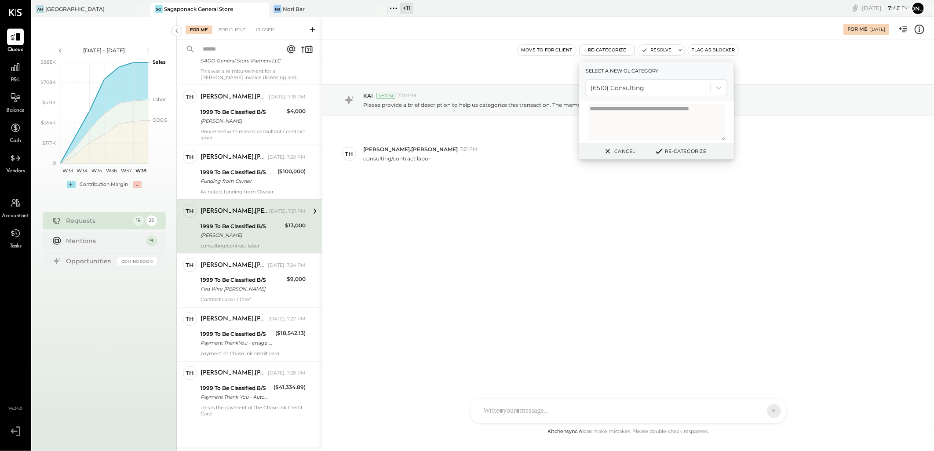
click at [659, 152] on icon at bounding box center [659, 151] width 6 height 4
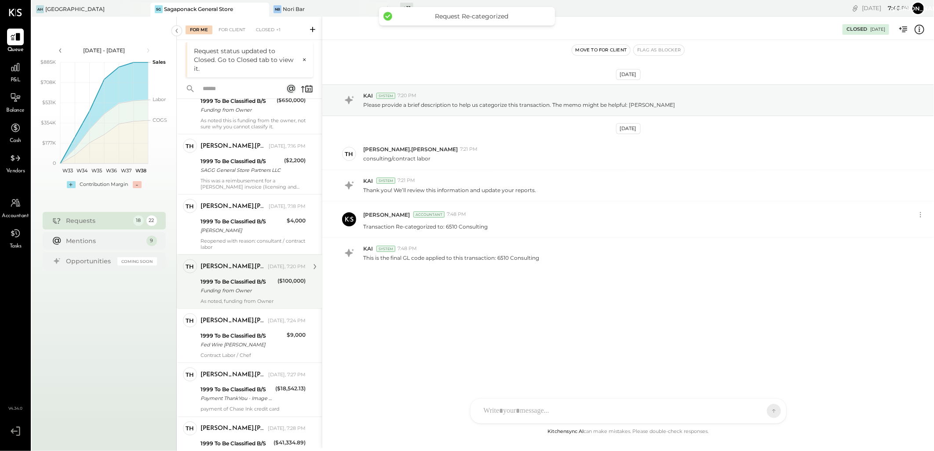
scroll to position [789, 0]
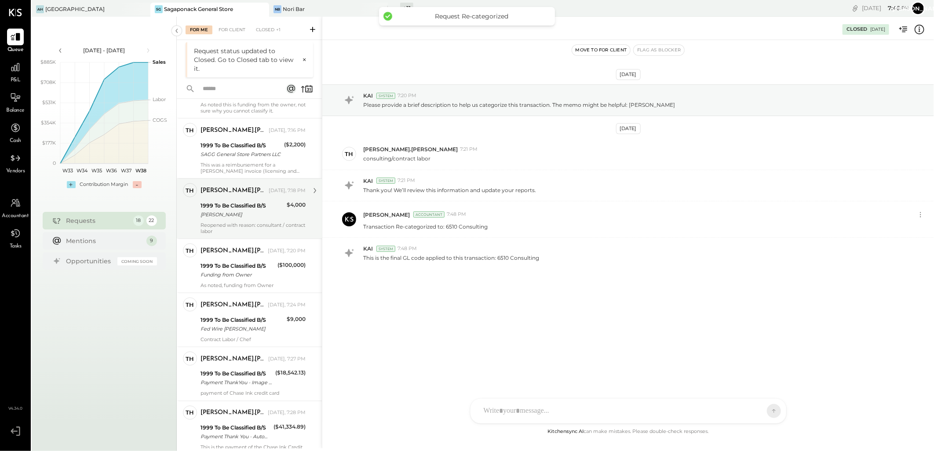
click at [234, 203] on div "1999 To Be Classified B/S" at bounding box center [242, 205] width 84 height 9
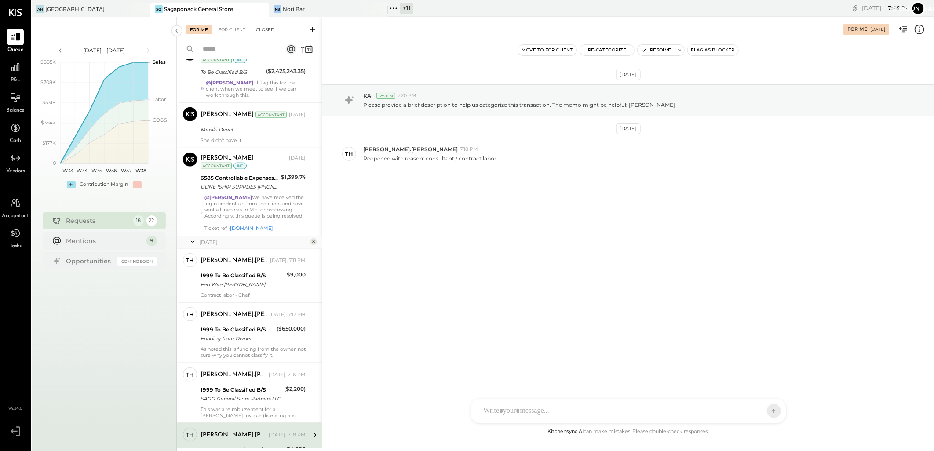
scroll to position [495, 0]
click at [267, 30] on div "Closed" at bounding box center [264, 29] width 27 height 9
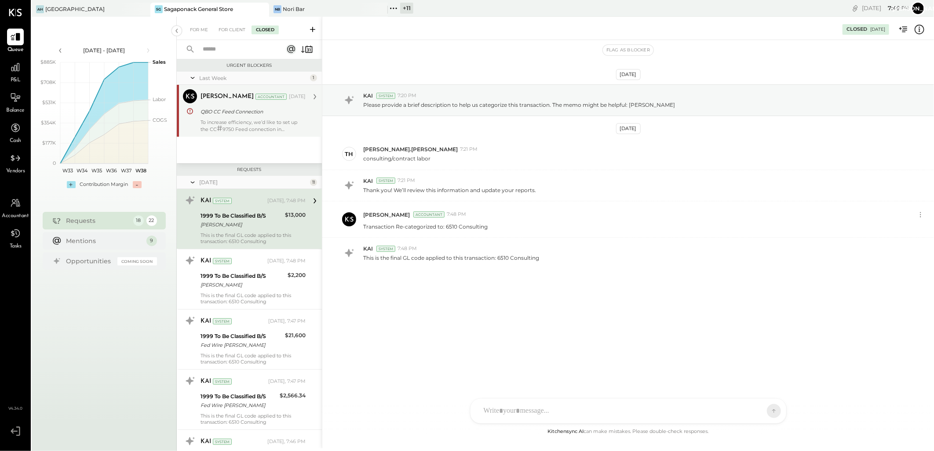
click at [226, 49] on input "text" at bounding box center [237, 49] width 80 height 15
click at [226, 49] on input "****" at bounding box center [237, 49] width 80 height 15
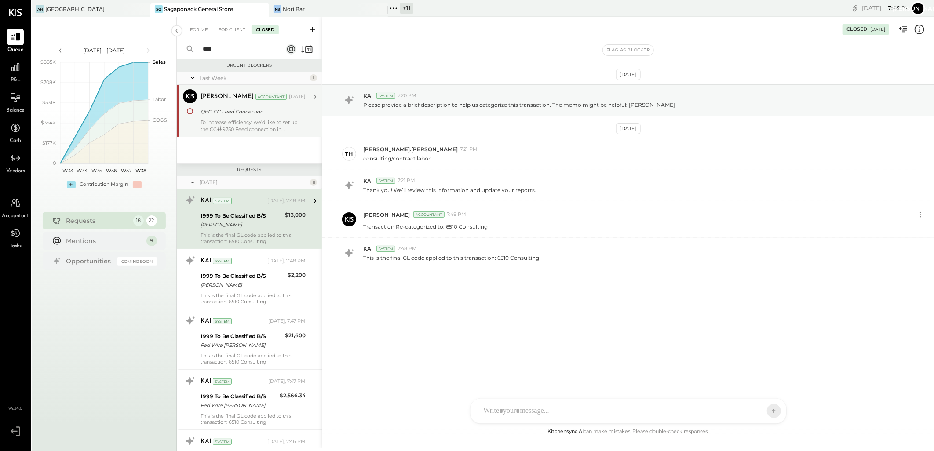
type input "****"
click at [253, 293] on div "Urgent Blockers Last Week 1 Janvi Soni Accountant Janvi Soni Accountant Sep 12,…" at bounding box center [249, 253] width 145 height 389
click at [256, 347] on div "Urgent Blockers Last Week 1 Janvi Soni Accountant Janvi Soni Accountant Sep 12,…" at bounding box center [249, 253] width 145 height 389
click at [255, 347] on div "Urgent Blockers Last Week 1 Janvi Soni Accountant Janvi Soni Accountant Sep 12,…" at bounding box center [249, 253] width 145 height 389
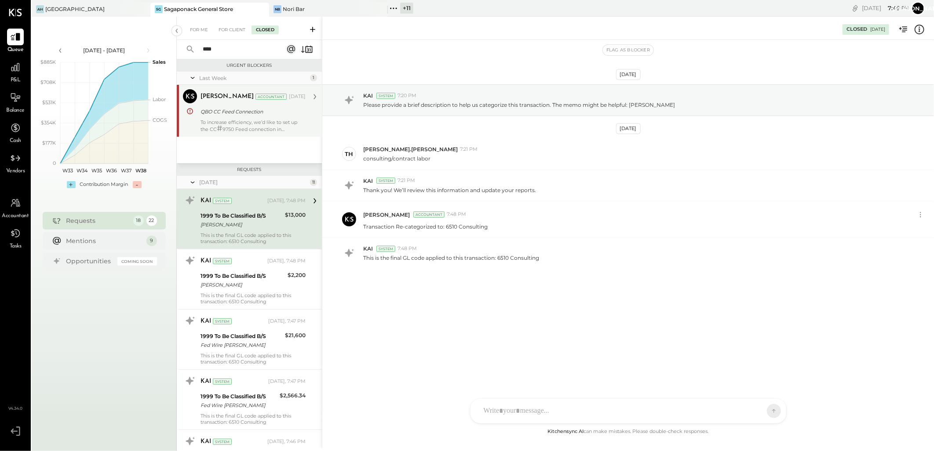
click at [251, 288] on div "Urgent Blockers Last Week 1 Janvi Soni Accountant Janvi Soni Accountant Sep 12,…" at bounding box center [249, 253] width 145 height 389
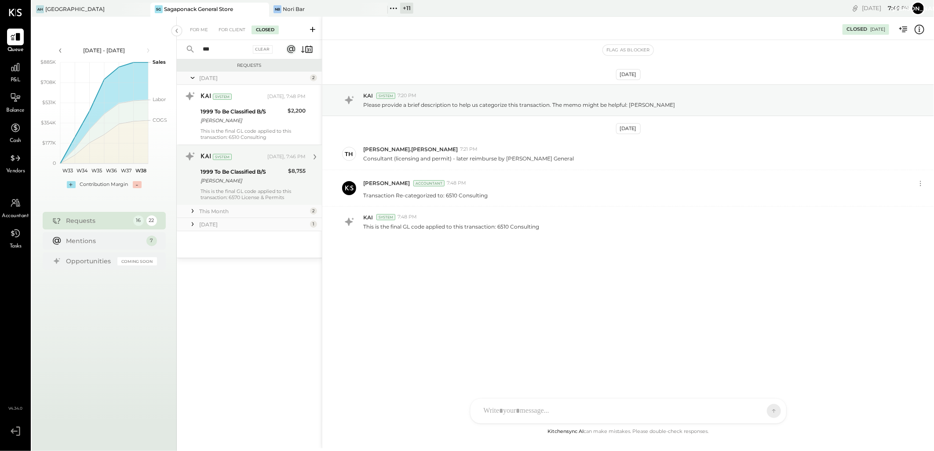
type input "***"
click at [226, 186] on div "KAI System [DATE], 7:46 PM 1999 To Be Classified B/S [PERSON_NAME] $8,755 This …" at bounding box center [252, 174] width 105 height 51
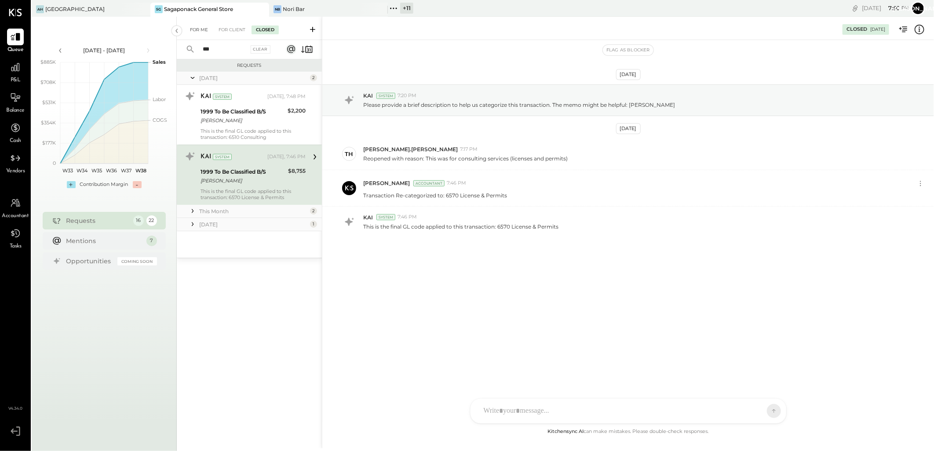
drag, startPoint x: 206, startPoint y: 26, endPoint x: 199, endPoint y: 33, distance: 9.6
click at [206, 26] on div "For Me" at bounding box center [199, 29] width 27 height 9
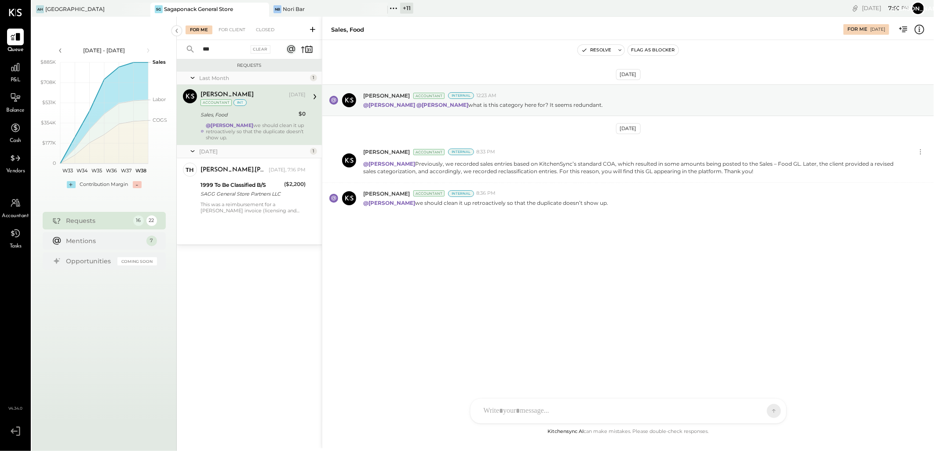
drag, startPoint x: 220, startPoint y: 49, endPoint x: 185, endPoint y: 49, distance: 34.7
click at [185, 49] on div "*** Clear" at bounding box center [231, 49] width 109 height 19
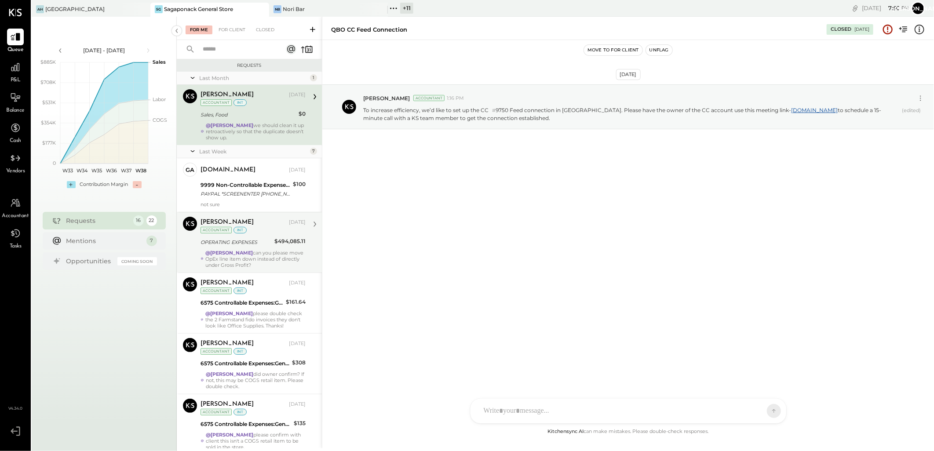
click at [245, 252] on div "@[PERSON_NAME] can you please move OpEx line item down instead of directly unde…" at bounding box center [255, 259] width 100 height 18
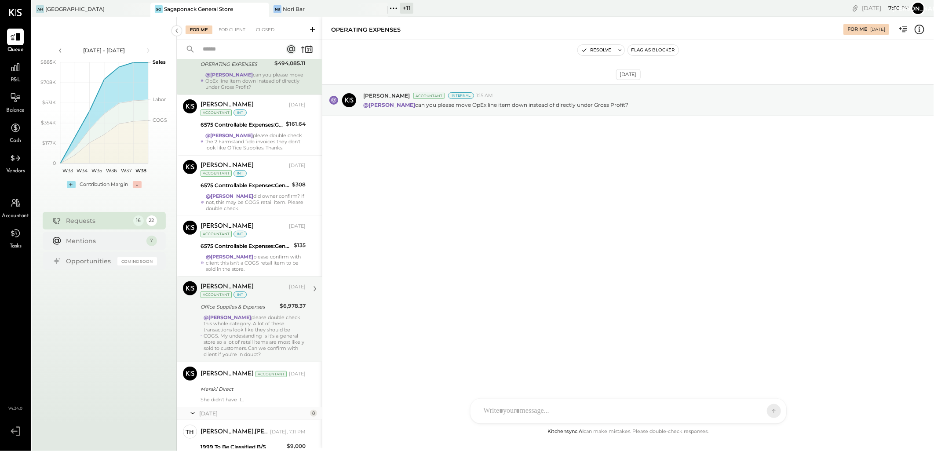
scroll to position [195, 0]
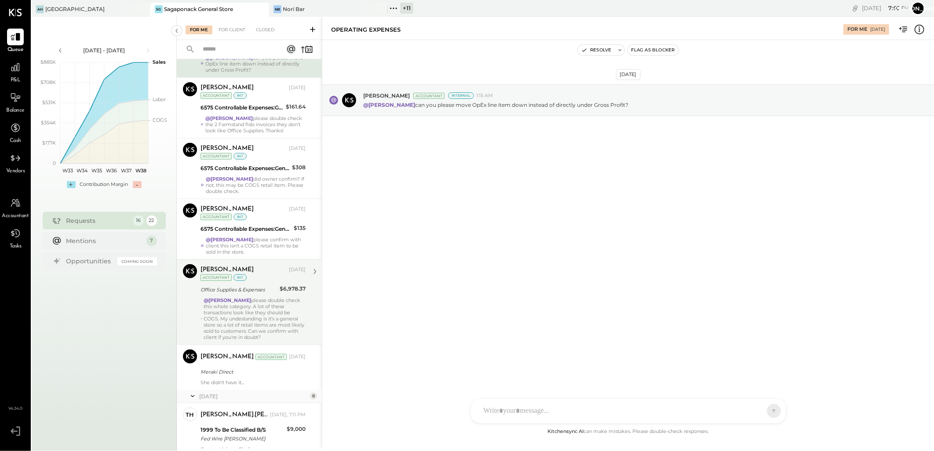
click at [236, 306] on div "@[PERSON_NAME] please double check this whole category. A lot of these transact…" at bounding box center [255, 318] width 102 height 43
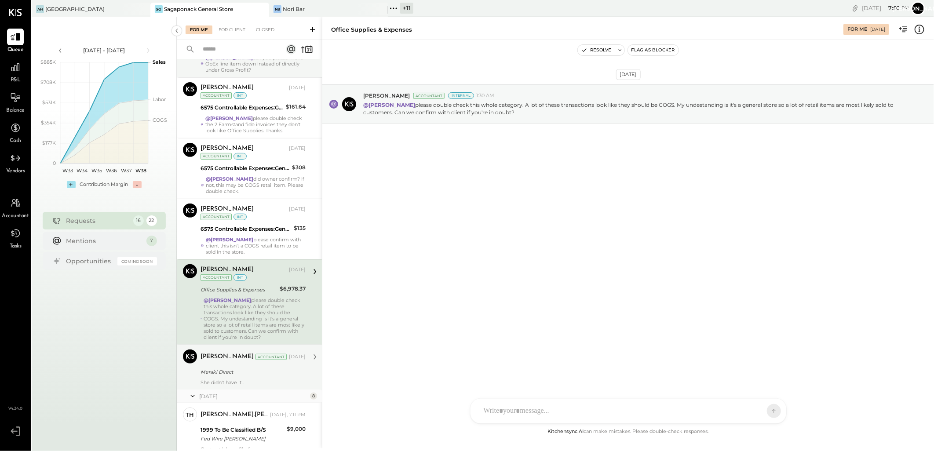
click at [238, 371] on div "Meraki Direct" at bounding box center [251, 372] width 102 height 9
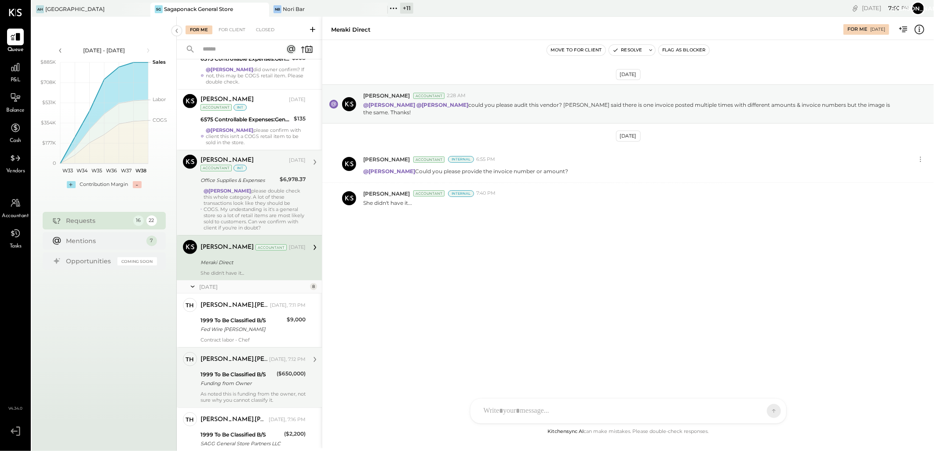
scroll to position [342, 0]
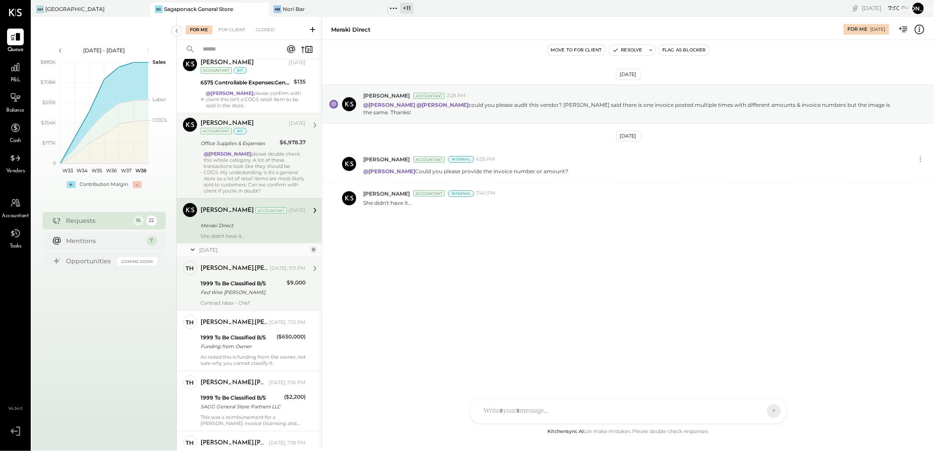
click at [248, 273] on div "[PERSON_NAME].[PERSON_NAME]" at bounding box center [234, 268] width 68 height 9
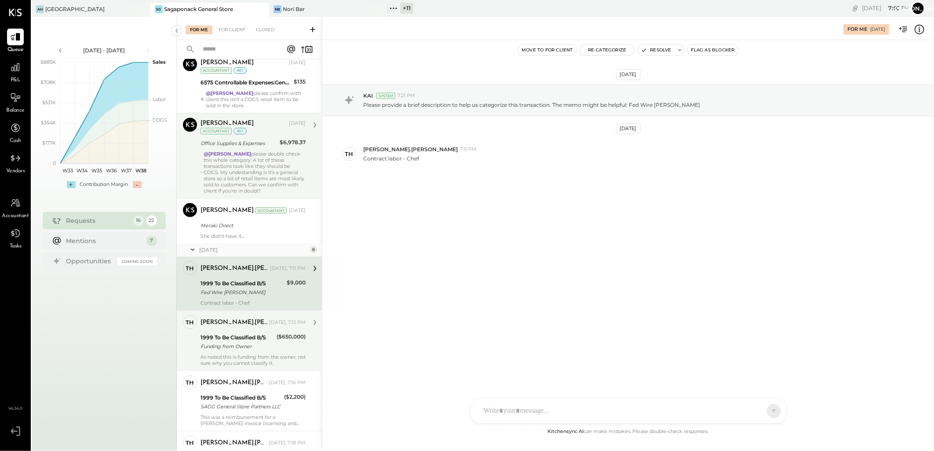
click at [249, 350] on div "Funding from Owner" at bounding box center [236, 346] width 73 height 9
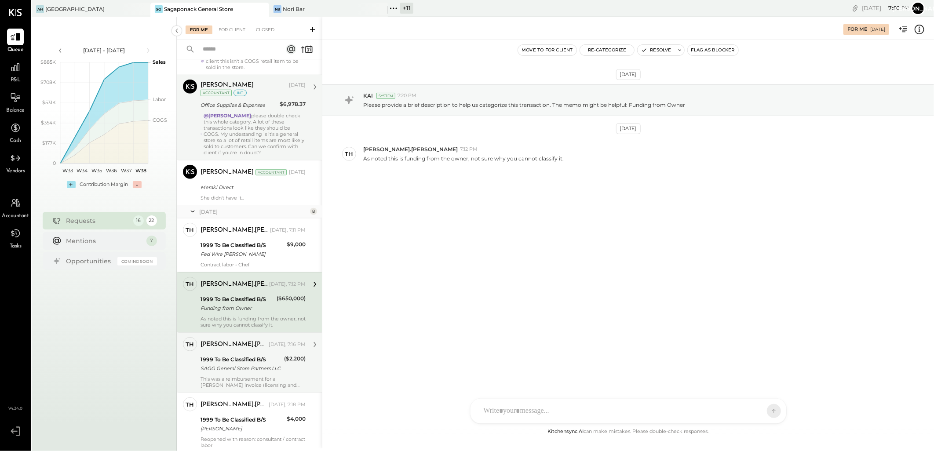
scroll to position [440, 0]
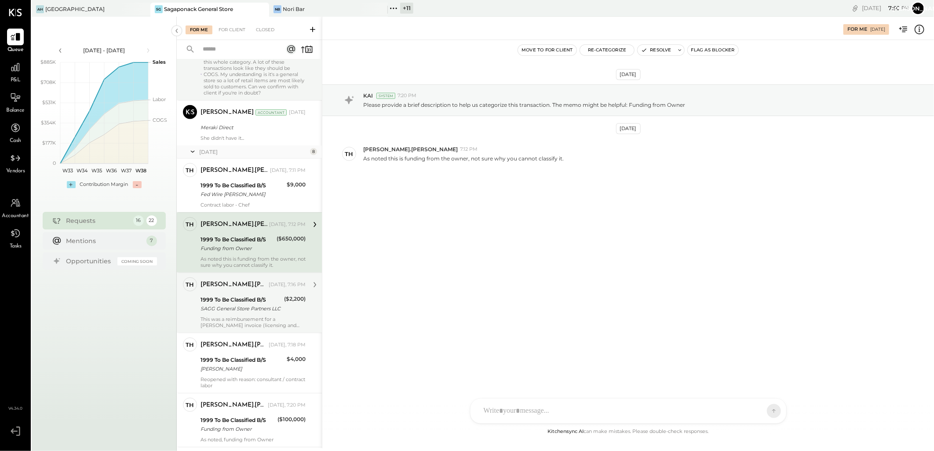
click at [255, 313] on div "SAGG General Store Partners LLC" at bounding box center [240, 308] width 81 height 9
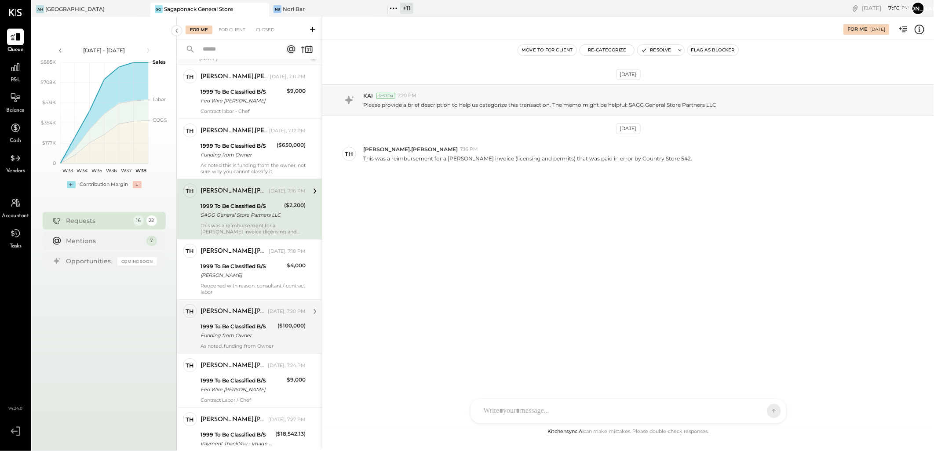
scroll to position [537, 0]
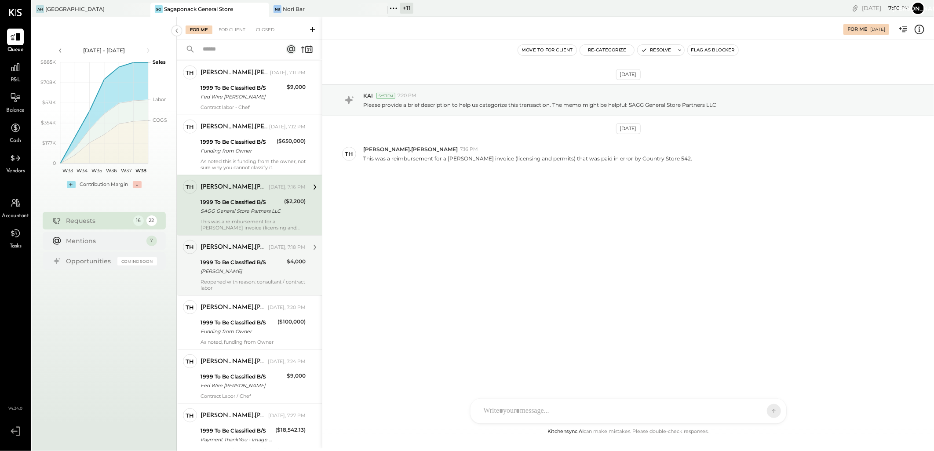
click at [244, 272] on div "[PERSON_NAME]" at bounding box center [242, 271] width 84 height 9
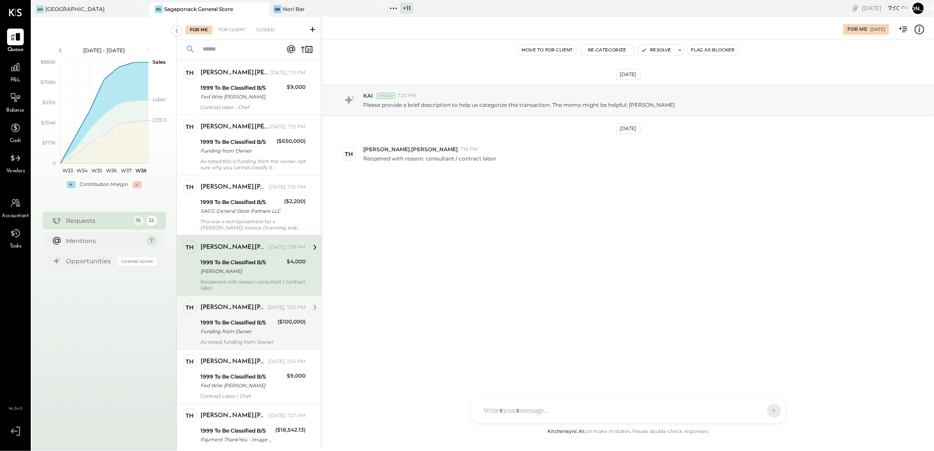
click at [258, 320] on div "1999 To Be Classified B/S" at bounding box center [237, 322] width 74 height 9
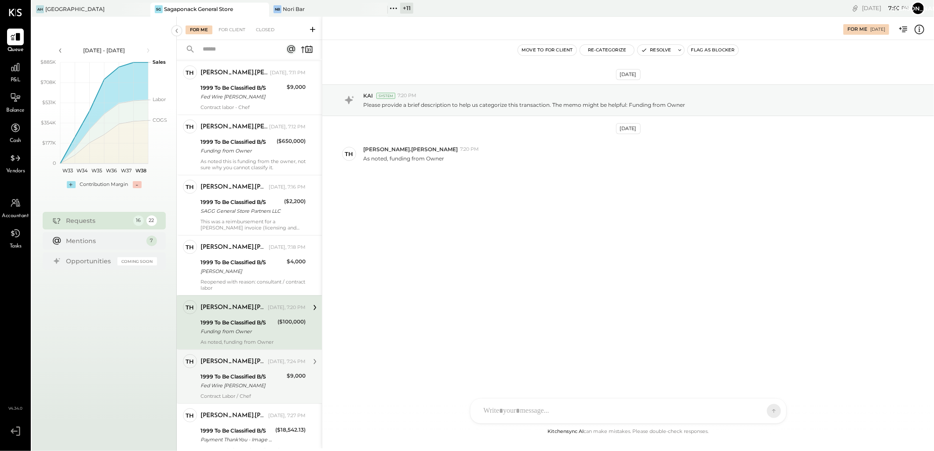
click at [256, 379] on div "1999 To Be Classified B/S" at bounding box center [242, 376] width 84 height 9
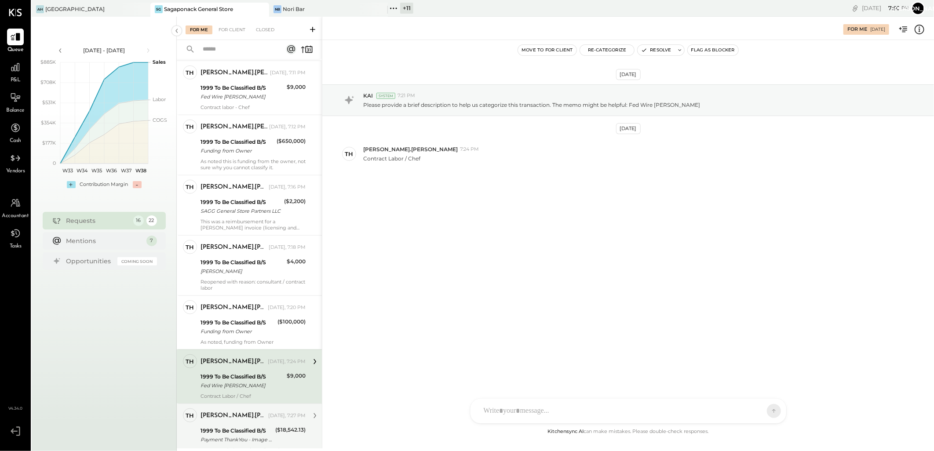
click at [251, 431] on div "1999 To Be Classified B/S" at bounding box center [236, 430] width 72 height 9
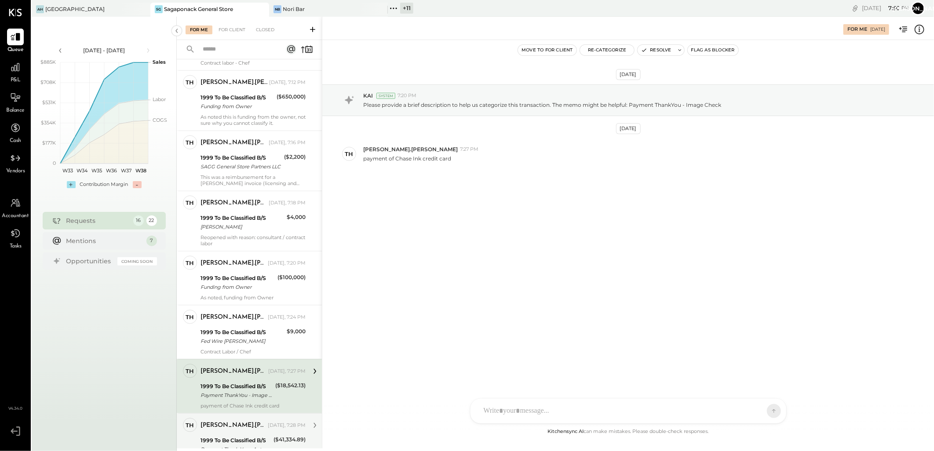
scroll to position [634, 0]
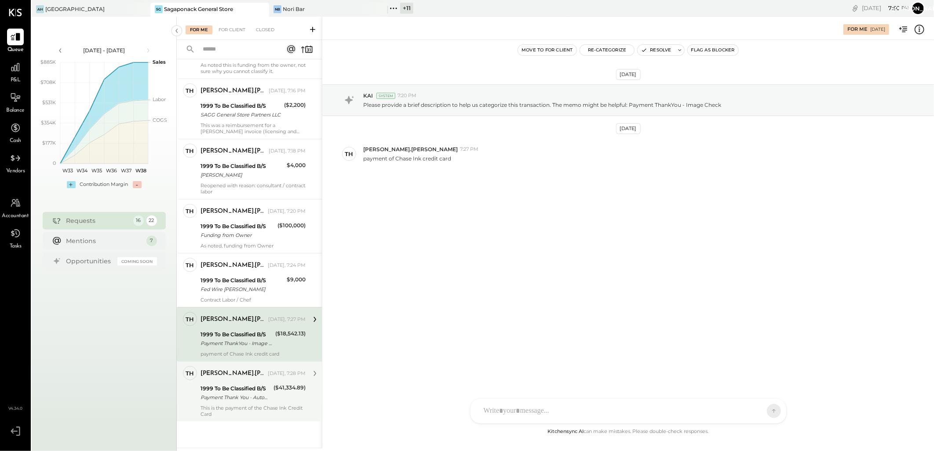
click at [259, 387] on div "1999 To Be Classified B/S" at bounding box center [235, 388] width 70 height 9
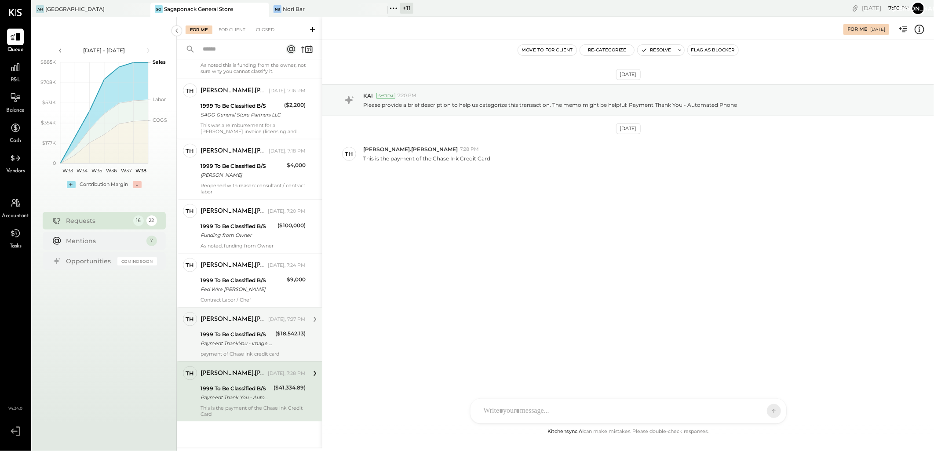
click at [251, 336] on div "1999 To Be Classified B/S" at bounding box center [236, 334] width 72 height 9
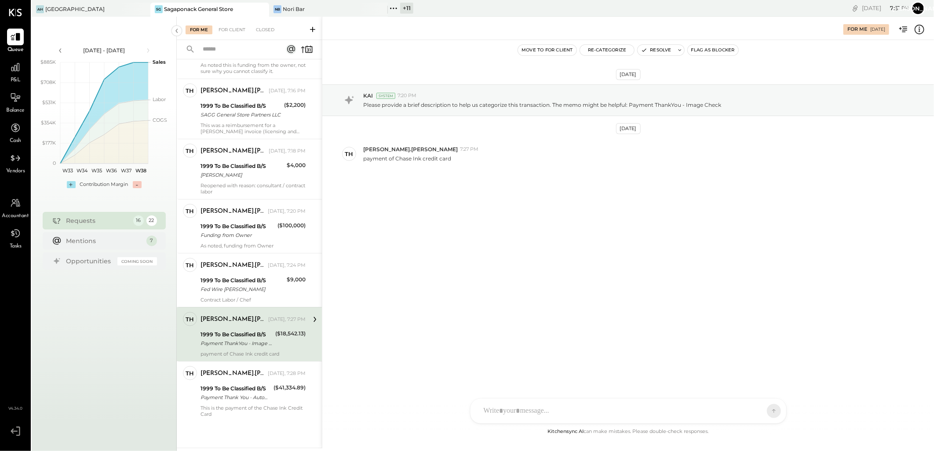
drag, startPoint x: 662, startPoint y: 43, endPoint x: 659, endPoint y: 53, distance: 10.6
click at [662, 43] on div "Move to for client Re-Categorize Resolve Flag as Blocker" at bounding box center [627, 50] width 611 height 20
click at [660, 50] on button "Resolve" at bounding box center [655, 50] width 37 height 11
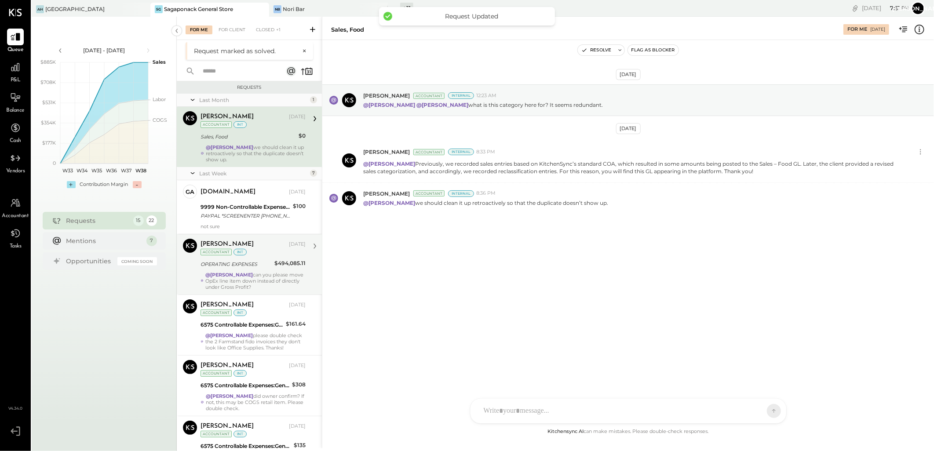
scroll to position [195, 0]
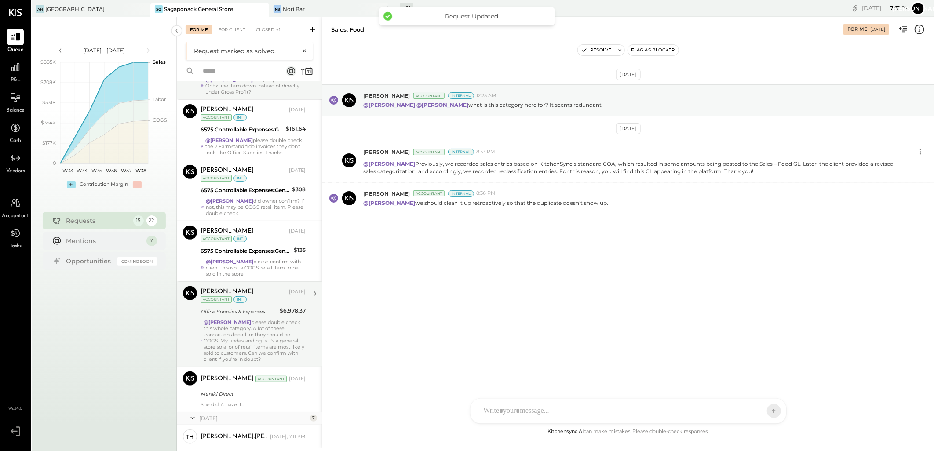
click at [231, 320] on strong "@[PERSON_NAME]" at bounding box center [227, 322] width 47 height 6
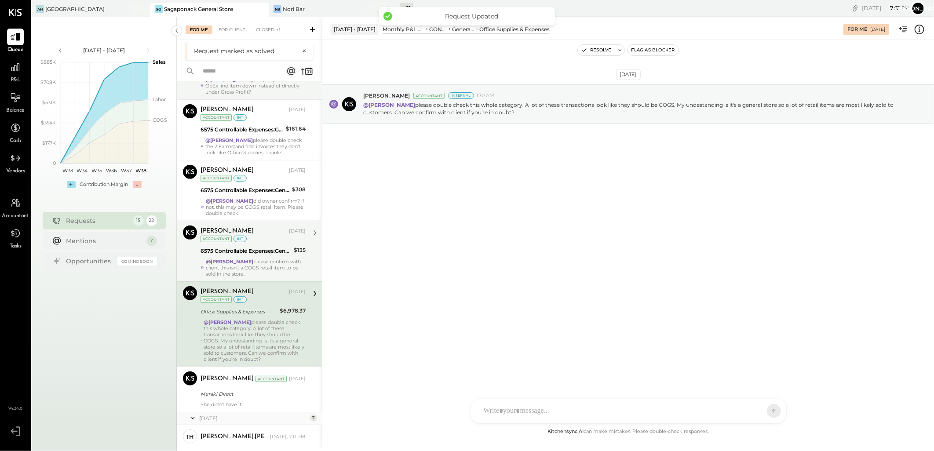
click at [251, 248] on div "6575 Controllable Expenses:General & Administrative Expenses:Office Supplies & …" at bounding box center [245, 251] width 91 height 9
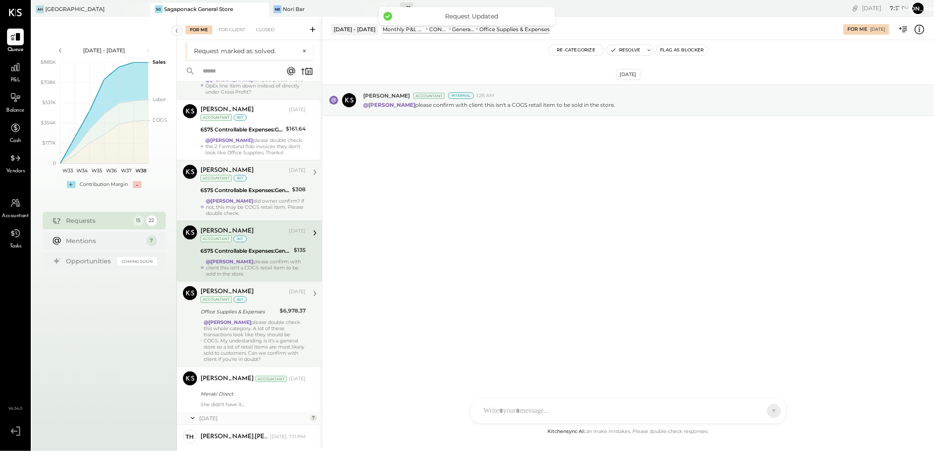
click at [256, 194] on div "6575 Controllable Expenses:General & Administrative Expenses:Office Supplies & …" at bounding box center [244, 190] width 89 height 9
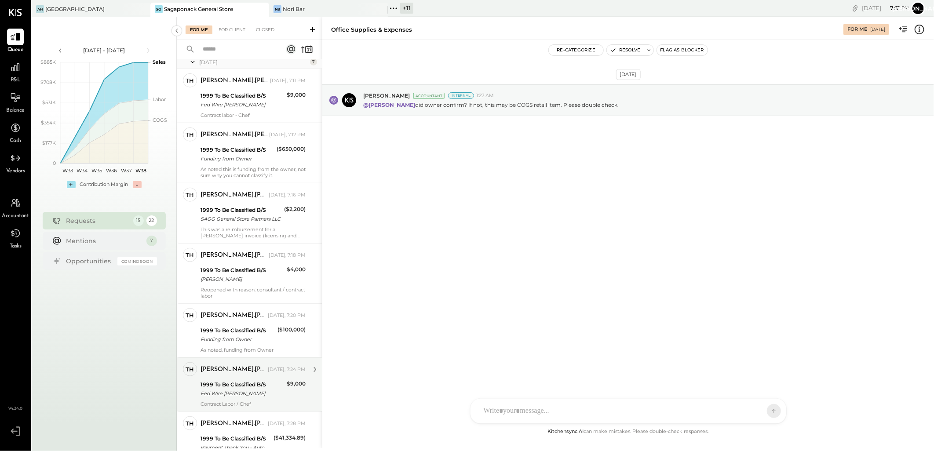
scroll to position [579, 0]
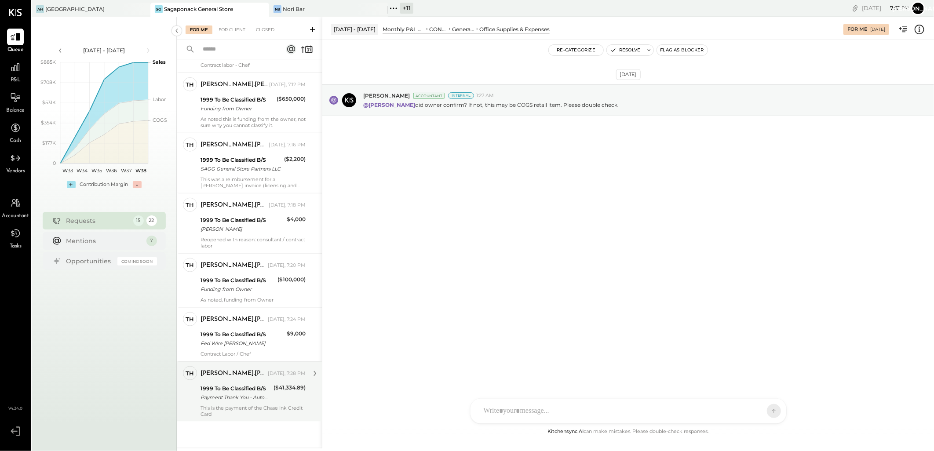
click at [255, 398] on div "Payment Thank You - Automated Phone" at bounding box center [235, 397] width 70 height 9
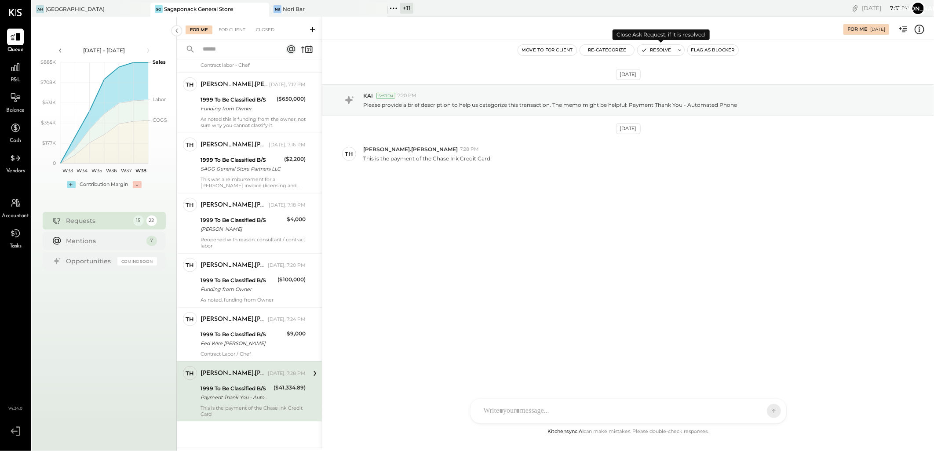
drag, startPoint x: 665, startPoint y: 50, endPoint x: 573, endPoint y: 67, distance: 93.9
click at [665, 50] on button "Resolve" at bounding box center [655, 50] width 37 height 11
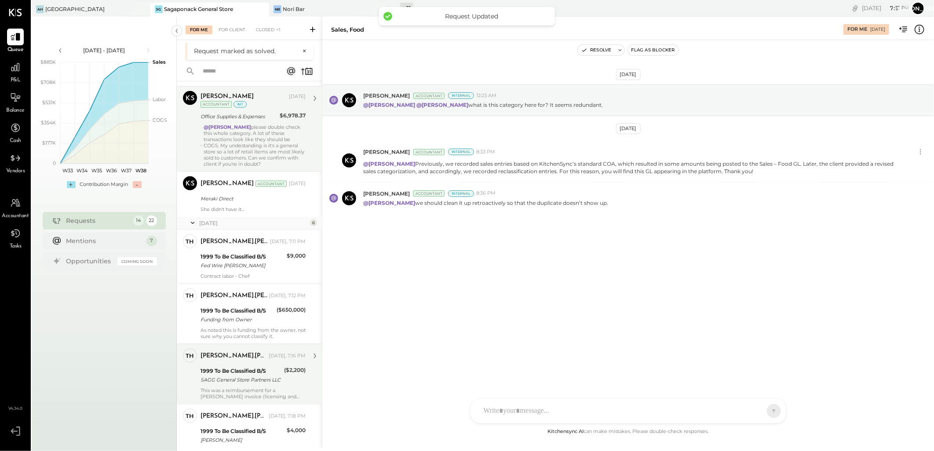
scroll to position [520, 0]
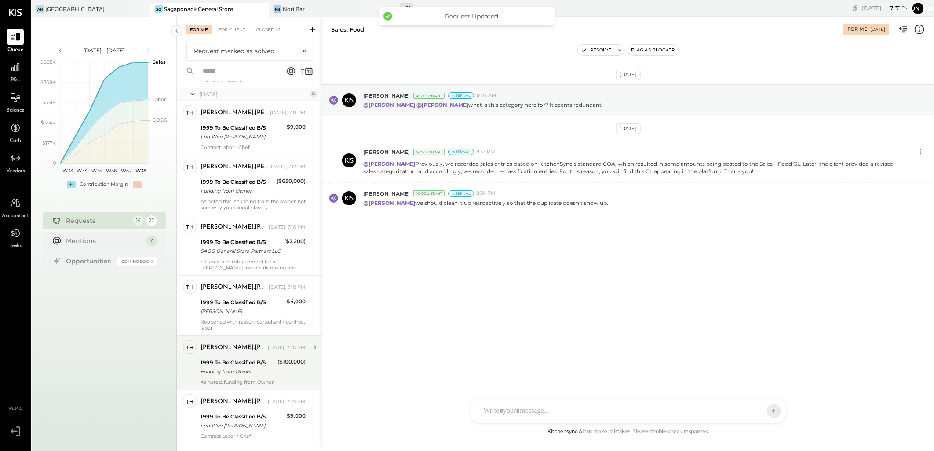
click at [262, 364] on div "1999 To Be Classified B/S" at bounding box center [237, 362] width 74 height 9
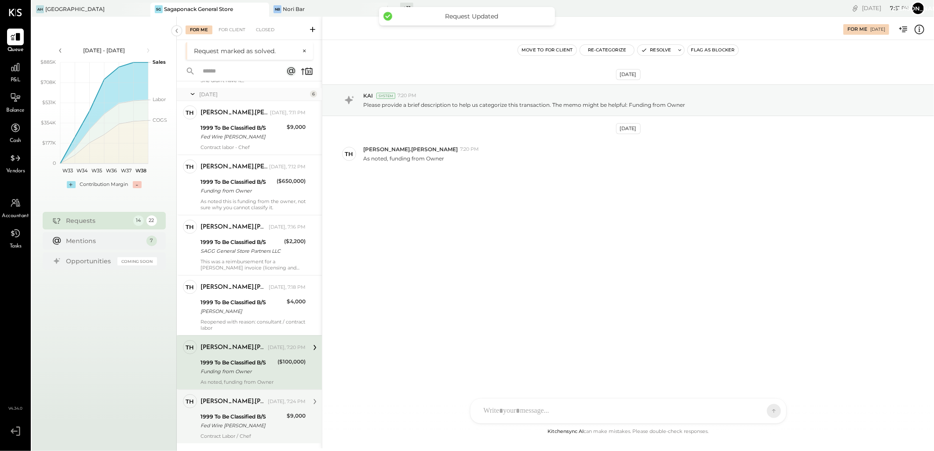
click at [261, 402] on div "[PERSON_NAME].[PERSON_NAME]" at bounding box center [233, 401] width 66 height 9
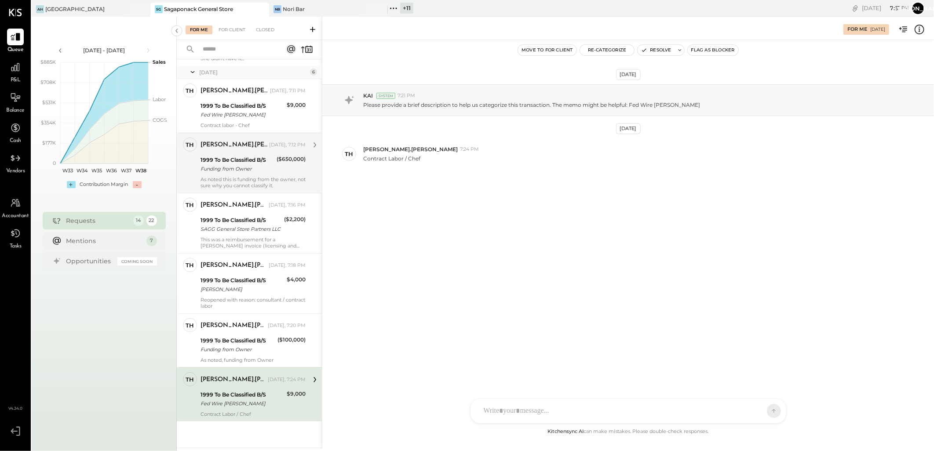
click at [244, 168] on div "Funding from Owner" at bounding box center [236, 168] width 73 height 9
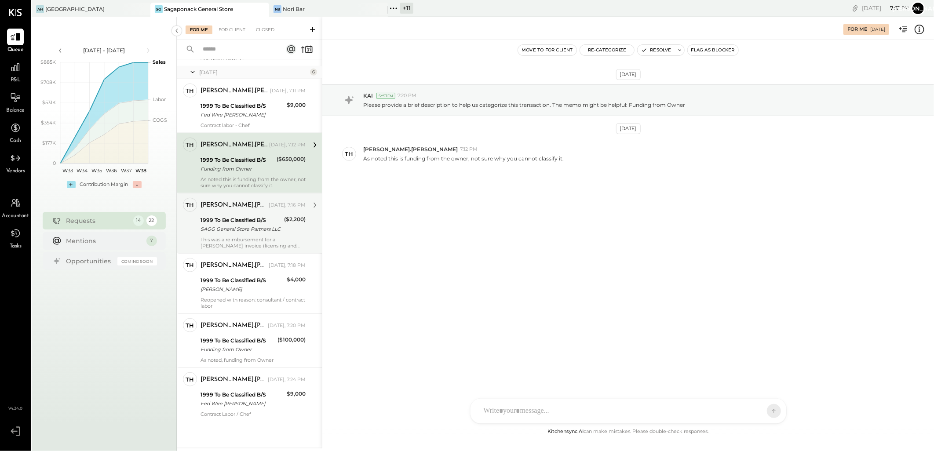
click at [247, 225] on div "SAGG General Store Partners LLC" at bounding box center [240, 229] width 81 height 9
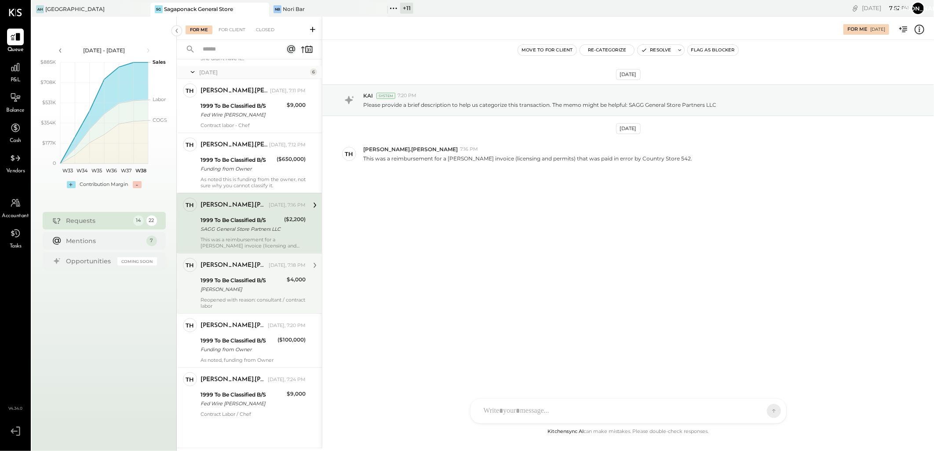
click at [249, 294] on div "1999 To Be Classified B/S [PERSON_NAME]" at bounding box center [242, 284] width 84 height 19
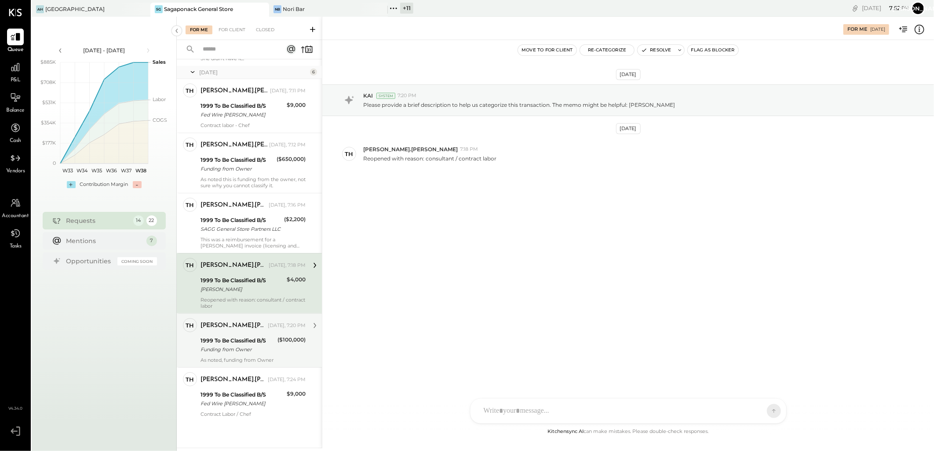
click at [254, 335] on div "[PERSON_NAME].[PERSON_NAME] [DATE], 7:20 PM 1999 To Be Classified B/S Funding f…" at bounding box center [252, 340] width 105 height 45
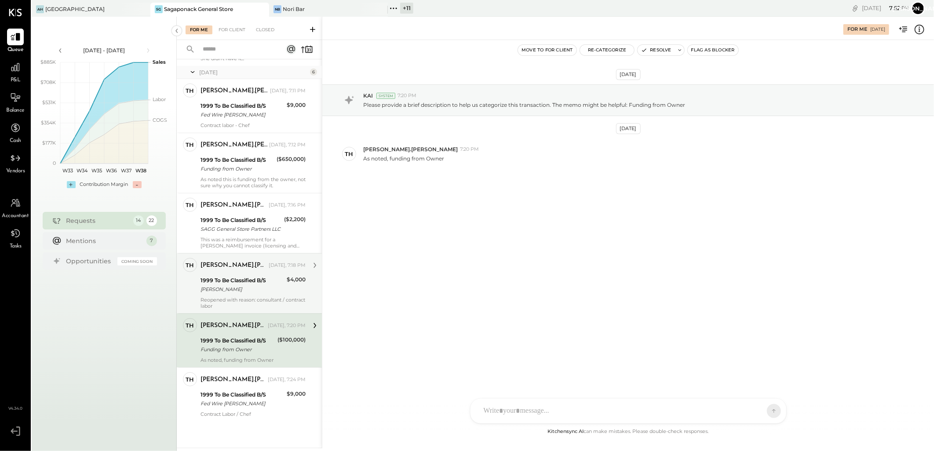
click at [258, 293] on div "[PERSON_NAME]" at bounding box center [242, 289] width 84 height 9
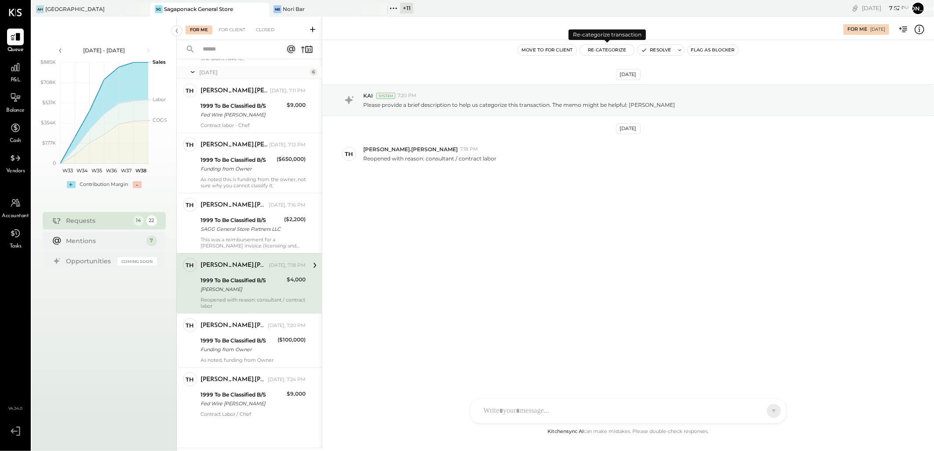
click at [609, 50] on button "Re-Categorize" at bounding box center [607, 50] width 55 height 11
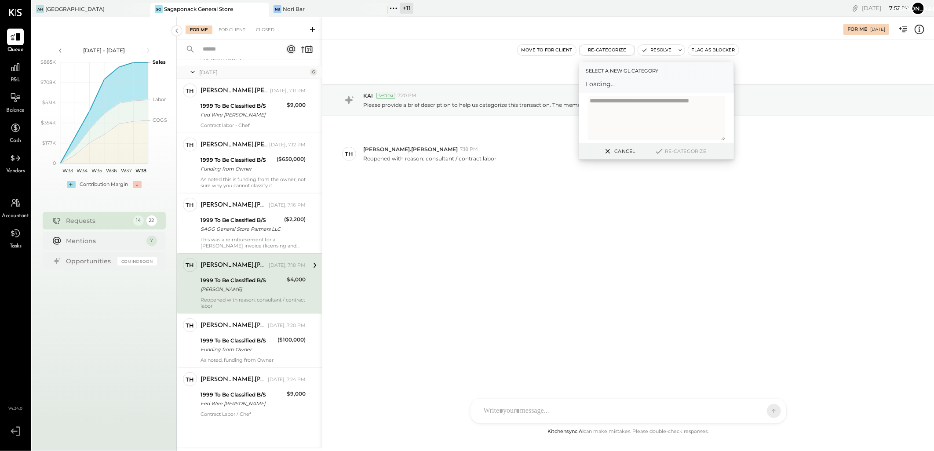
click at [613, 76] on div "Select a new gl category Loading..." at bounding box center [656, 77] width 155 height 31
click at [608, 94] on div at bounding box center [656, 118] width 155 height 51
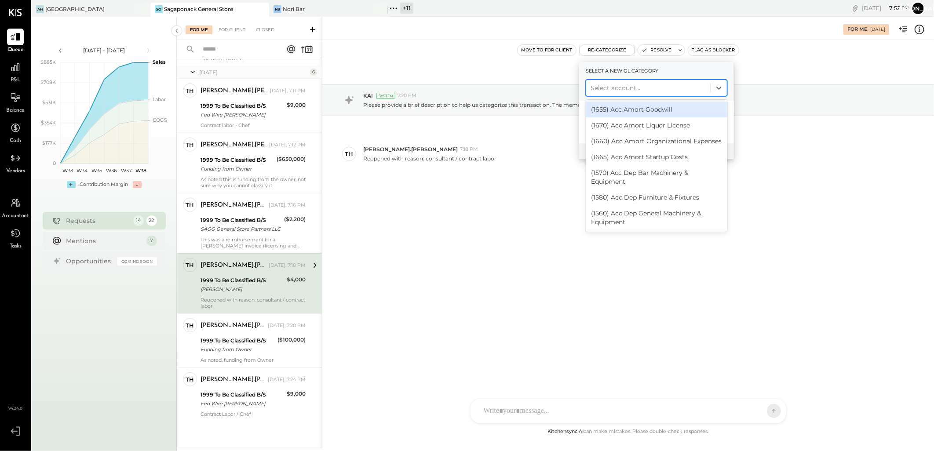
click at [609, 88] on div at bounding box center [648, 88] width 116 height 11
type input "****"
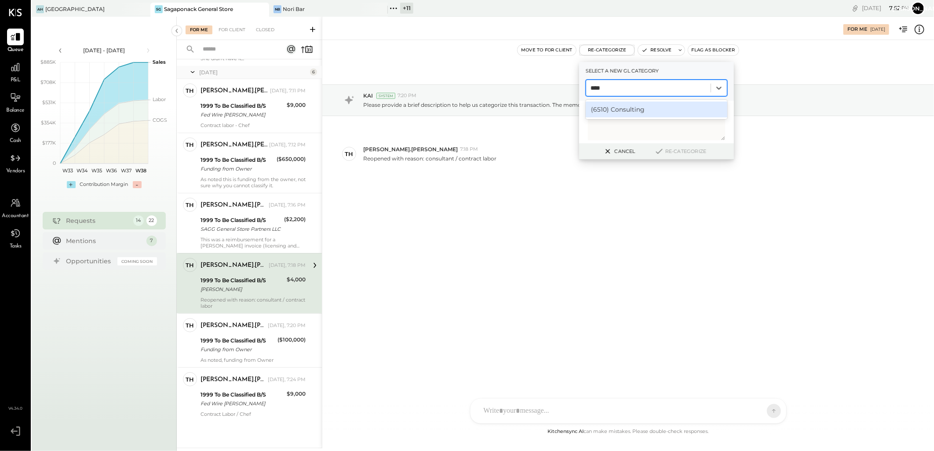
click at [635, 110] on div "(6510) Consulting" at bounding box center [657, 110] width 142 height 16
click at [662, 152] on icon at bounding box center [659, 151] width 11 height 10
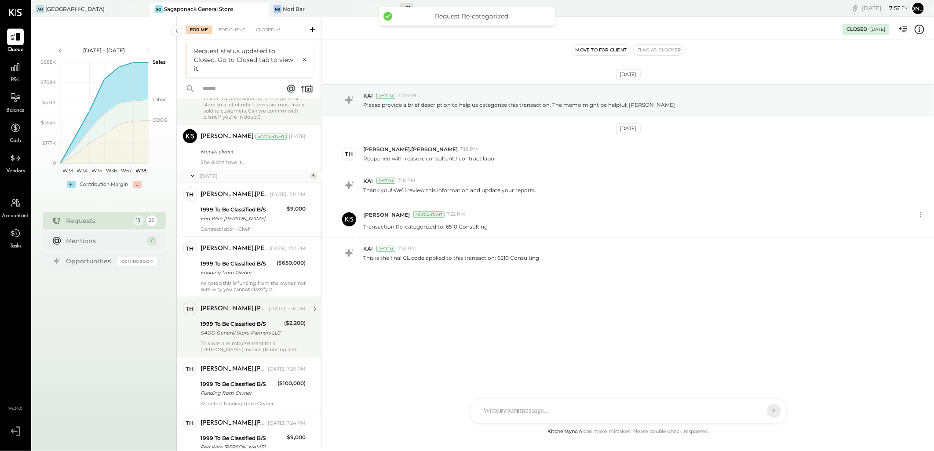
scroll to position [459, 0]
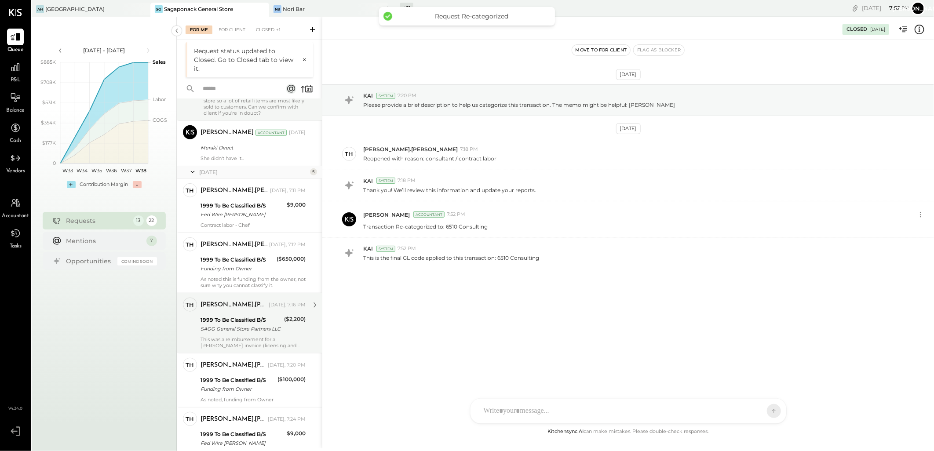
click at [261, 326] on div "SAGG General Store Partners LLC" at bounding box center [240, 328] width 81 height 9
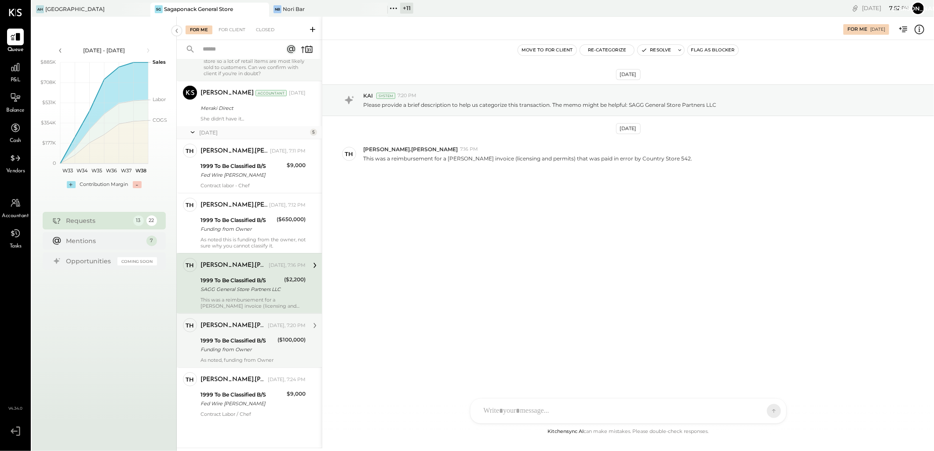
click at [255, 346] on div "Funding from Owner" at bounding box center [237, 349] width 74 height 9
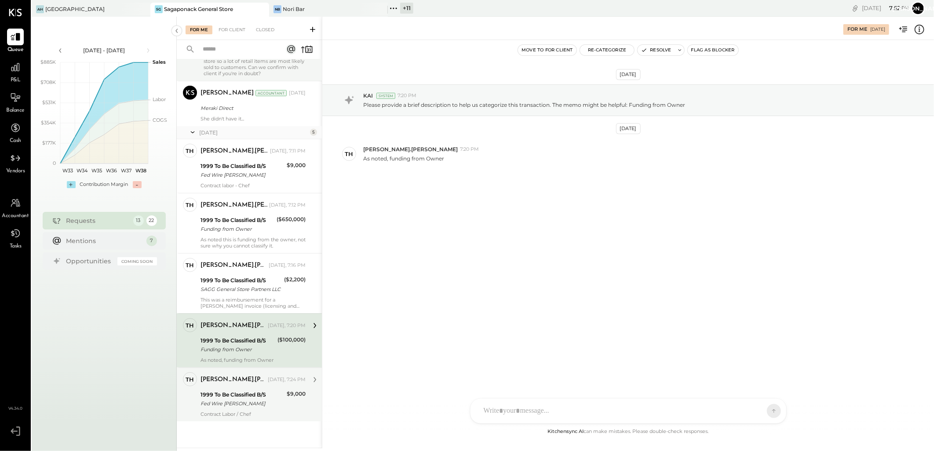
click at [255, 388] on div "[PERSON_NAME].[PERSON_NAME] [DATE], 7:24 PM 1999 To Be Classified B/S Fed Wire …" at bounding box center [252, 394] width 105 height 45
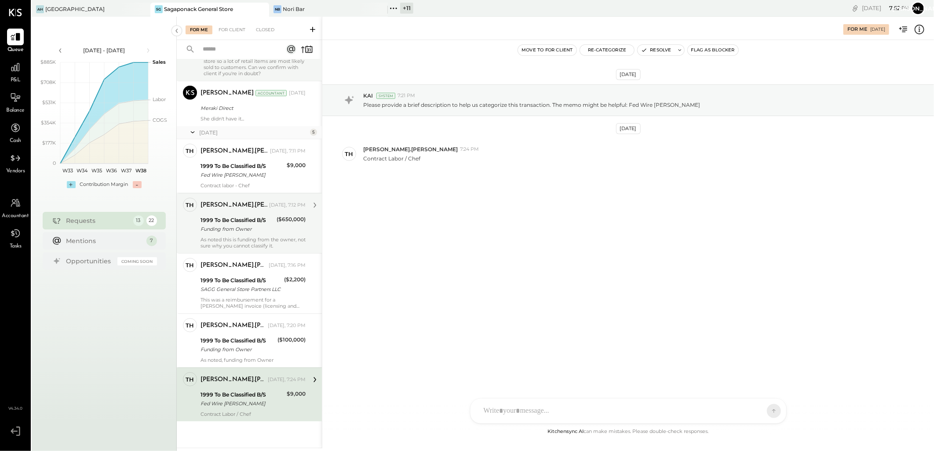
click at [256, 212] on div "[PERSON_NAME].[PERSON_NAME] [DATE], 7:12 PM" at bounding box center [252, 205] width 105 height 15
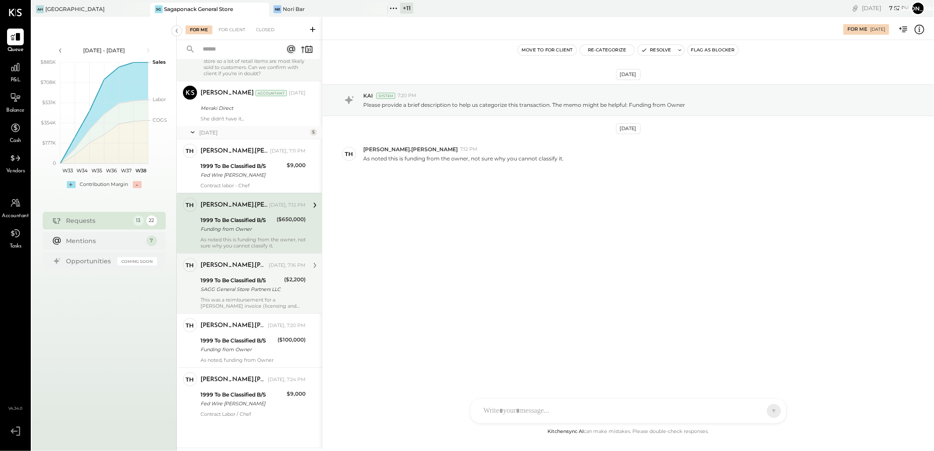
click at [239, 280] on div "1999 To Be Classified B/S" at bounding box center [240, 280] width 81 height 9
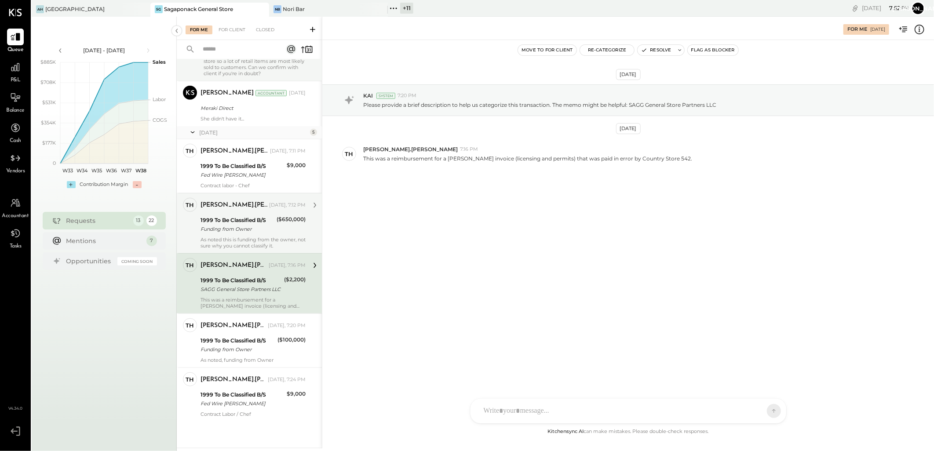
click at [259, 220] on div "1999 To Be Classified B/S" at bounding box center [236, 220] width 73 height 9
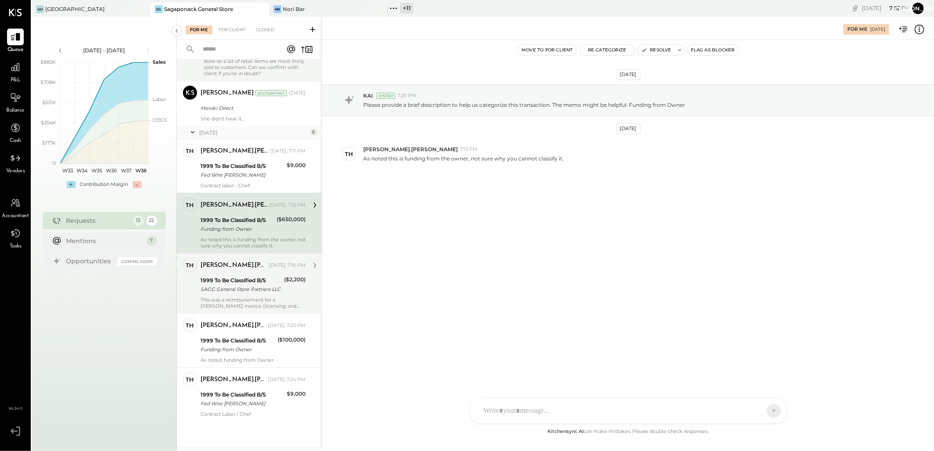
click at [253, 283] on div "1999 To Be Classified B/S" at bounding box center [240, 280] width 81 height 9
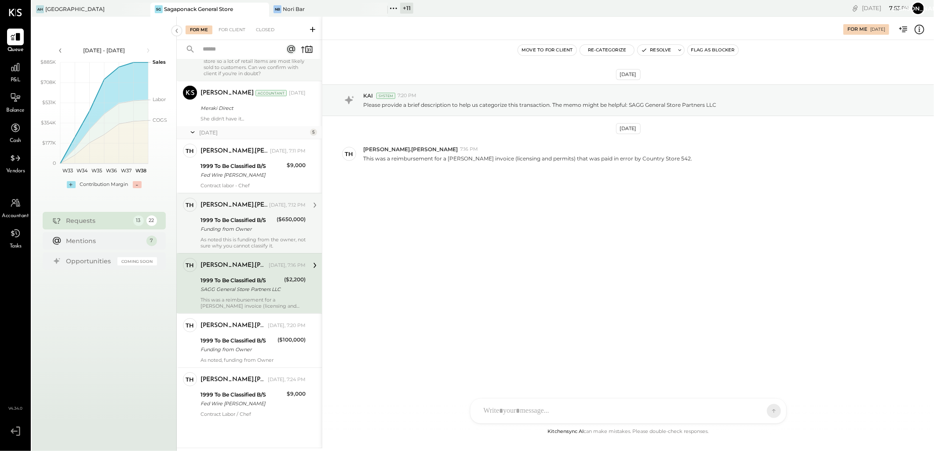
click at [264, 221] on div "1999 To Be Classified B/S" at bounding box center [236, 220] width 73 height 9
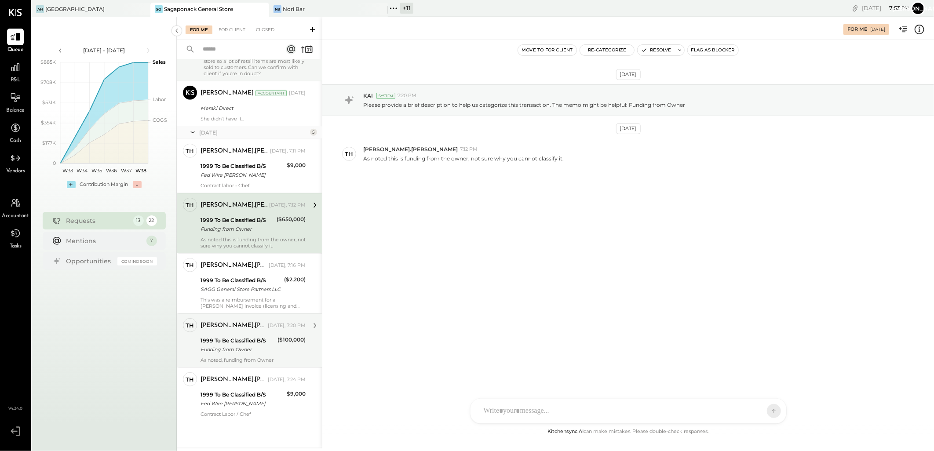
click at [240, 336] on div "1999 To Be Classified B/S Funding from Owner" at bounding box center [237, 344] width 74 height 19
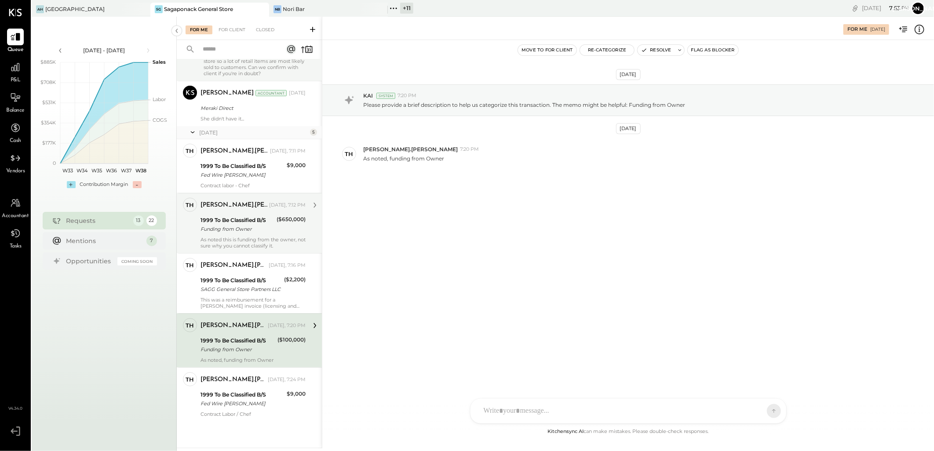
click at [257, 229] on div "Funding from Owner" at bounding box center [236, 229] width 73 height 9
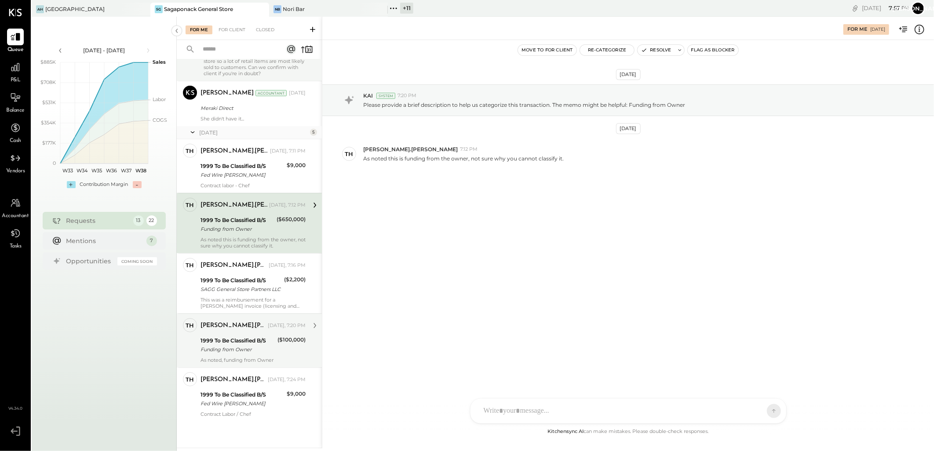
click at [227, 326] on div "[PERSON_NAME].[PERSON_NAME]" at bounding box center [233, 325] width 66 height 9
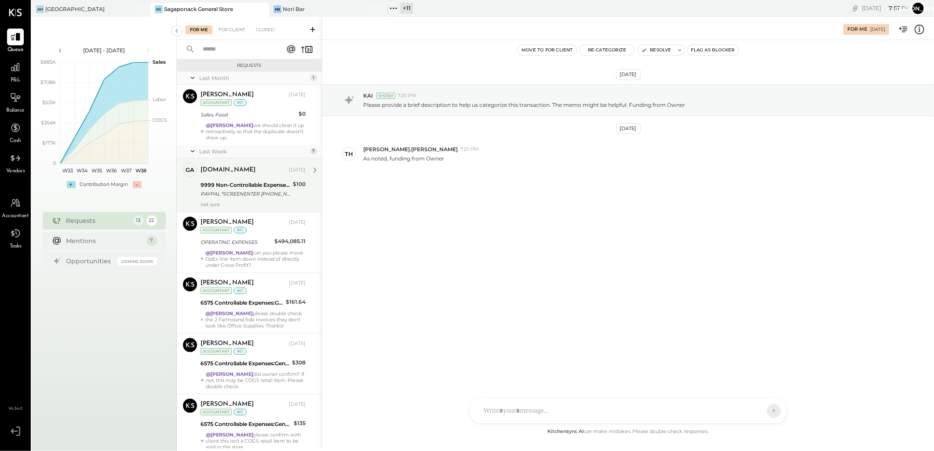
click at [236, 186] on div "9999 Non-Controllable Expenses:Other Income and Expenses:To Be Classified P&L" at bounding box center [245, 185] width 90 height 9
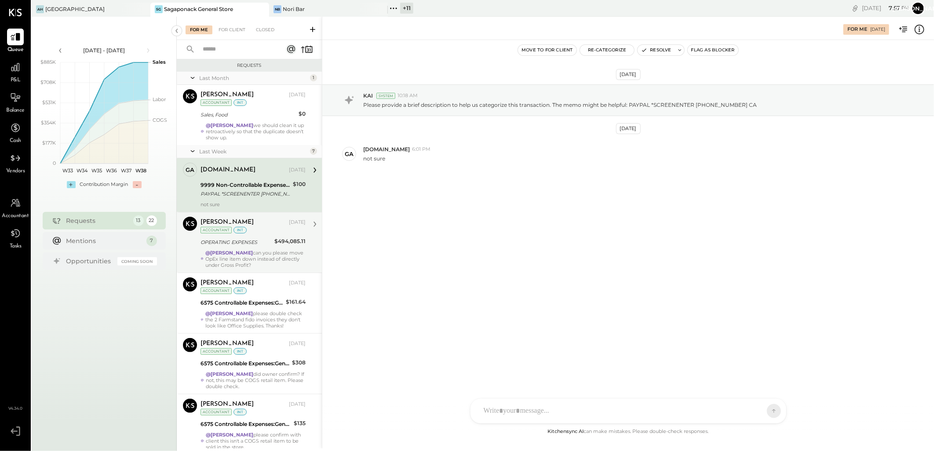
click at [240, 239] on div "OPERATING EXPENSES" at bounding box center [235, 242] width 71 height 9
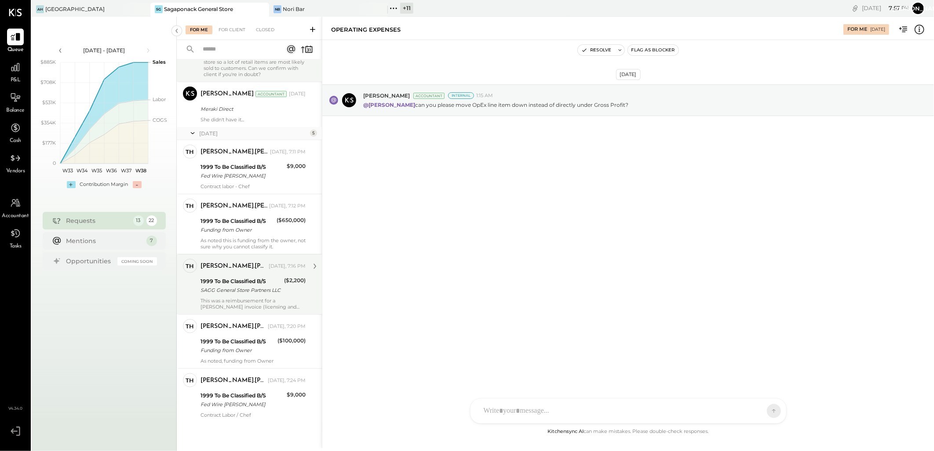
scroll to position [459, 0]
click at [236, 282] on div "1999 To Be Classified B/S" at bounding box center [240, 280] width 81 height 9
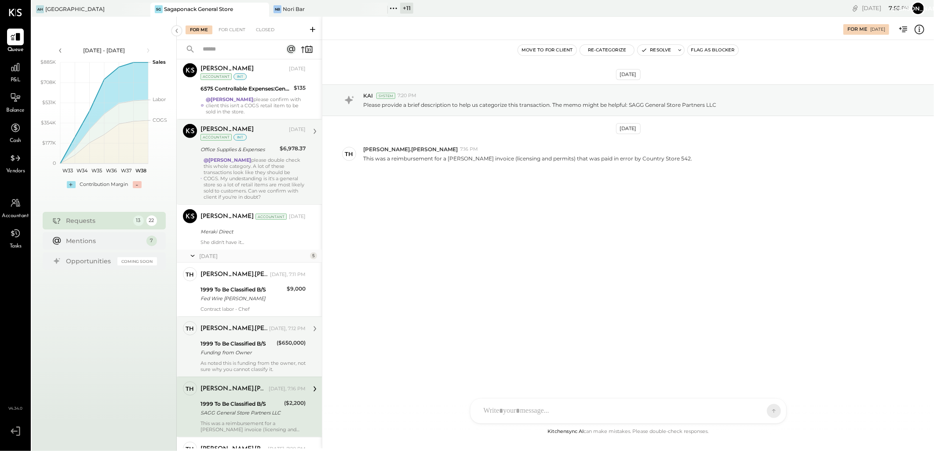
scroll to position [459, 0]
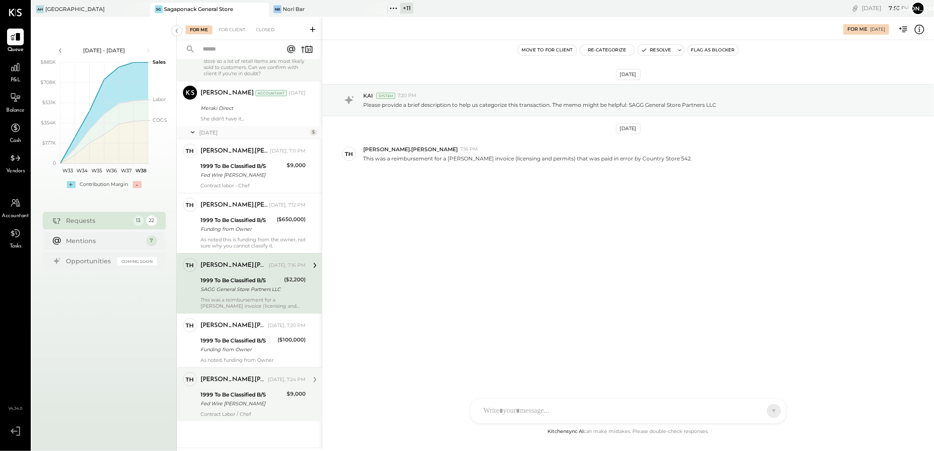
click at [239, 393] on div "1999 To Be Classified B/S" at bounding box center [242, 394] width 84 height 9
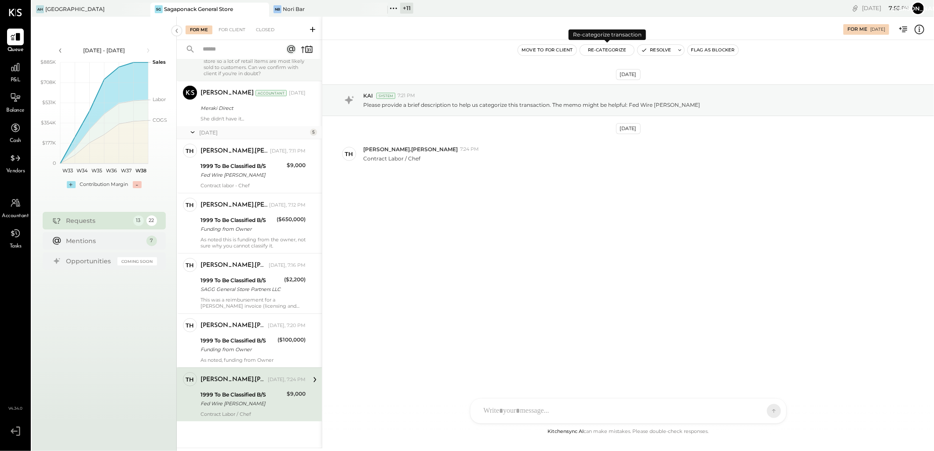
click at [609, 49] on button "Re-Categorize" at bounding box center [607, 50] width 55 height 11
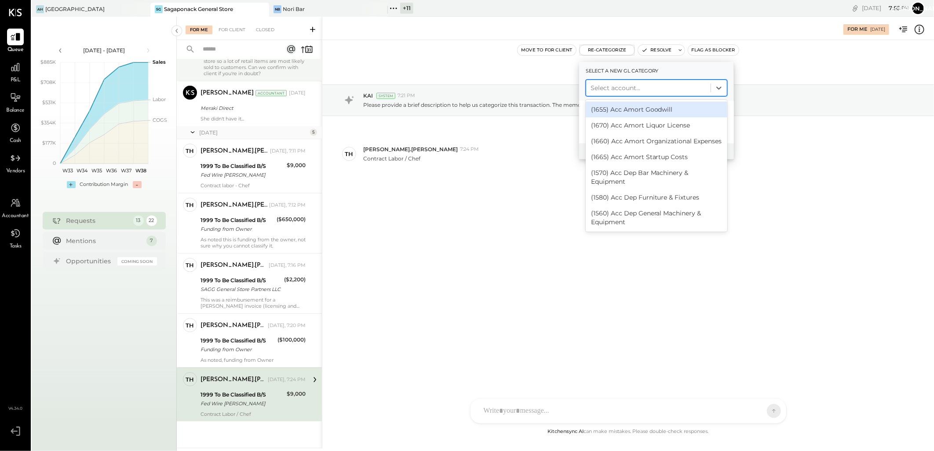
click at [625, 87] on div at bounding box center [648, 88] width 116 height 11
type input "****"
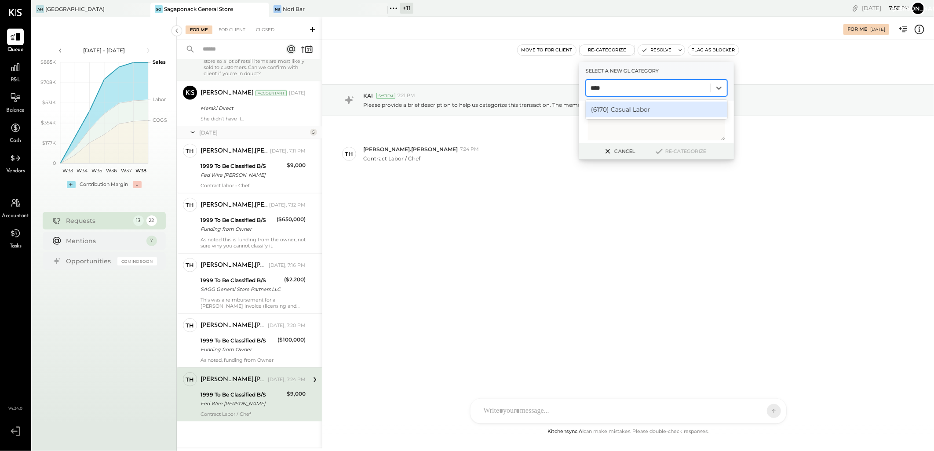
click at [613, 110] on div "(6170) Casual Labor" at bounding box center [657, 110] width 142 height 16
click at [670, 148] on button "Re-Categorize" at bounding box center [680, 151] width 58 height 11
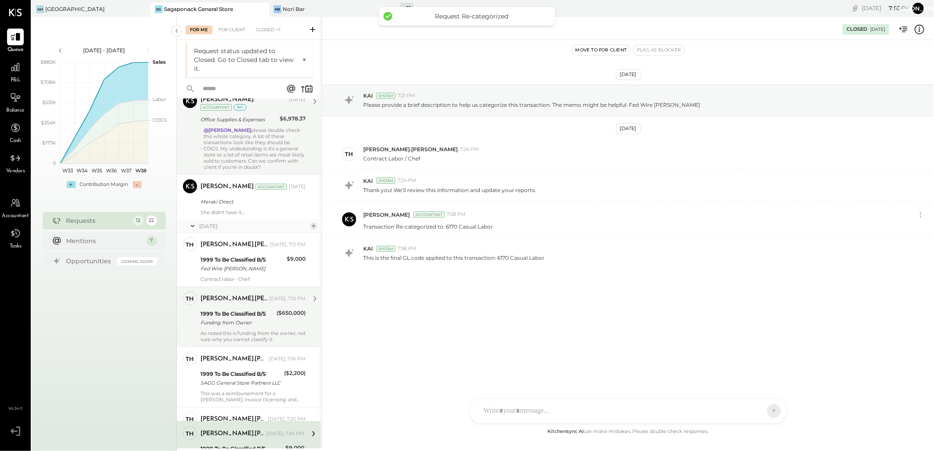
scroll to position [405, 0]
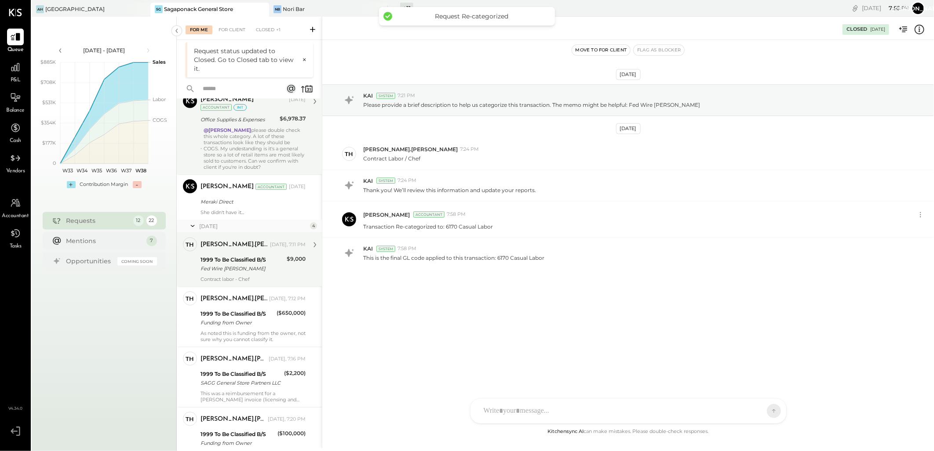
click at [236, 271] on div "Fed Wire [PERSON_NAME]" at bounding box center [242, 268] width 84 height 9
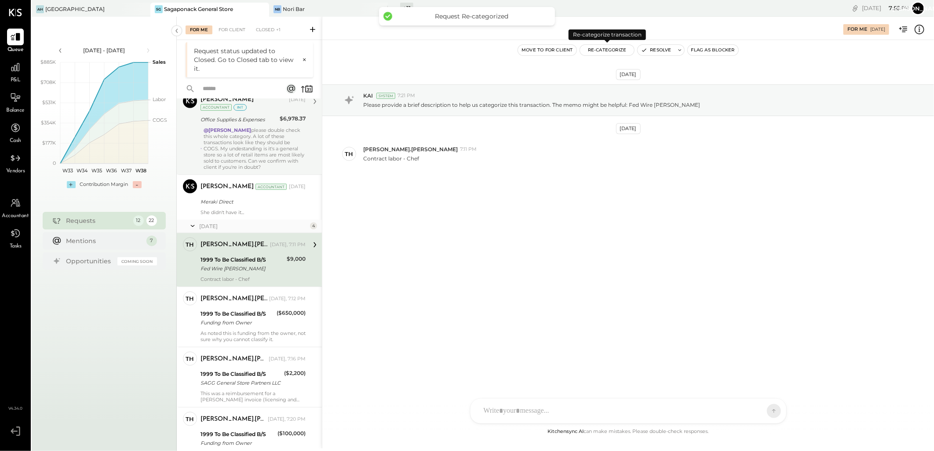
click at [613, 47] on button "Re-Categorize" at bounding box center [607, 50] width 55 height 11
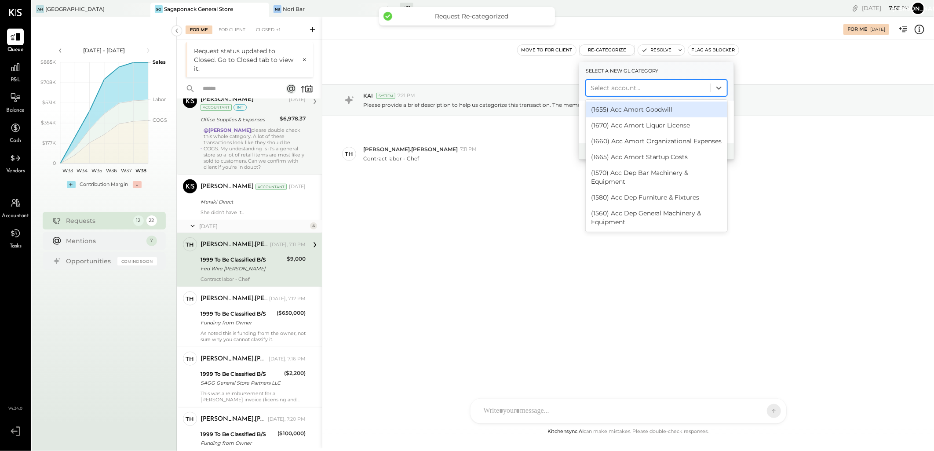
click at [631, 82] on div "Select account..." at bounding box center [648, 88] width 124 height 14
type input "****"
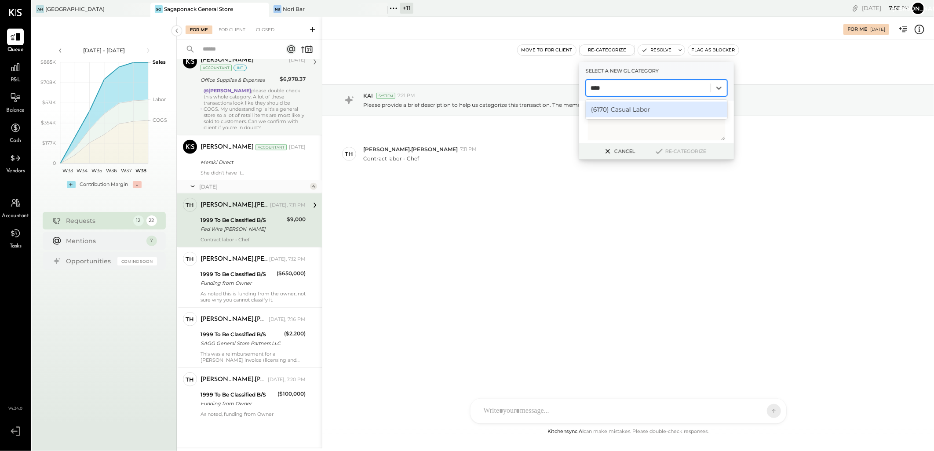
click at [610, 106] on div "(6170) Casual Labor" at bounding box center [657, 110] width 142 height 16
click at [669, 147] on button "Re-Categorize" at bounding box center [680, 151] width 58 height 11
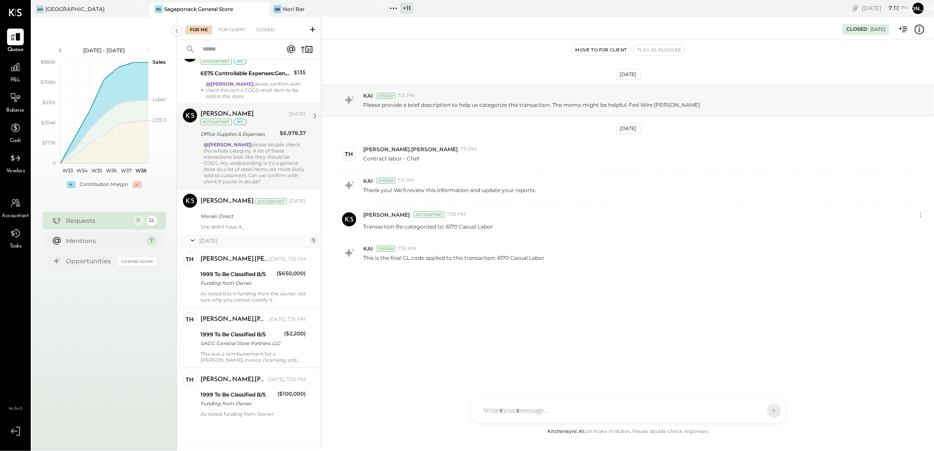
scroll to position [156, 0]
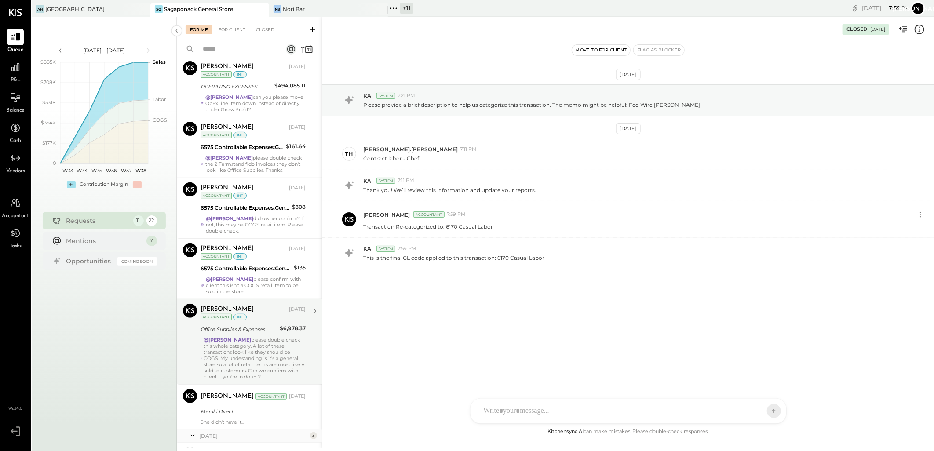
click at [250, 348] on div "@[PERSON_NAME] please double check this whole category. A lot of these transact…" at bounding box center [255, 358] width 102 height 43
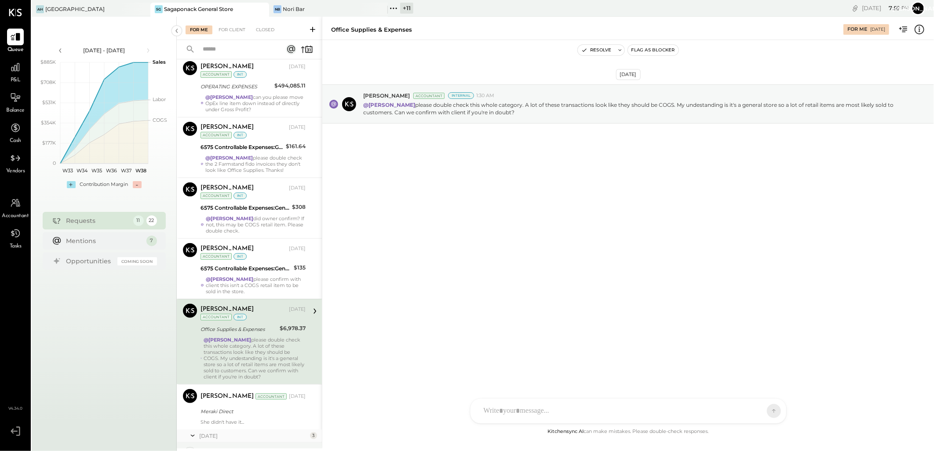
scroll to position [351, 0]
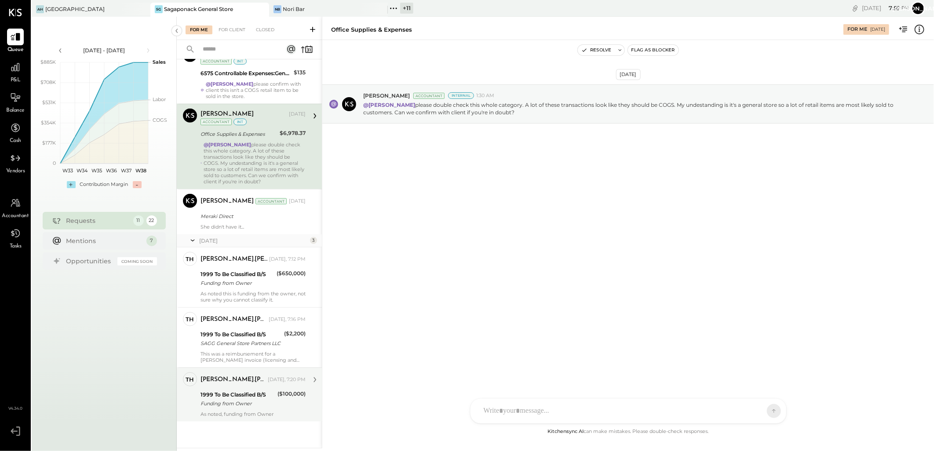
click at [258, 386] on div "[PERSON_NAME].[PERSON_NAME] [DATE], 7:20 PM" at bounding box center [252, 379] width 105 height 15
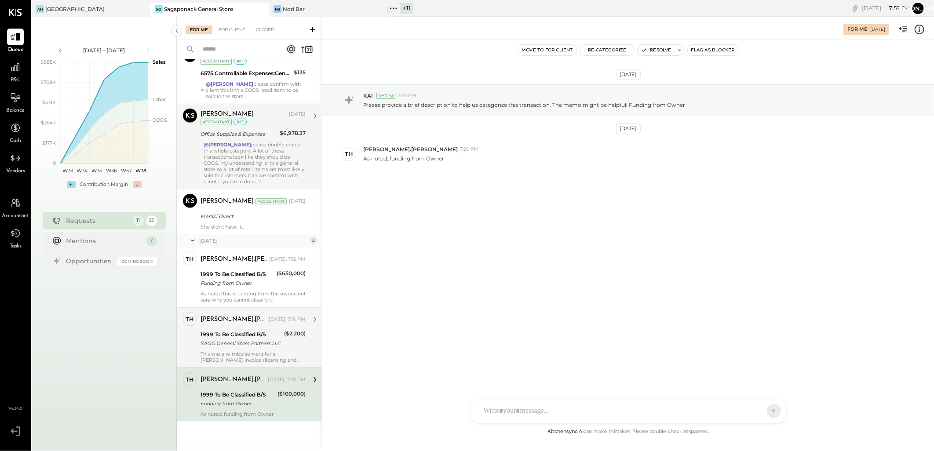
click at [251, 345] on div "SAGG General Store Partners LLC" at bounding box center [240, 343] width 81 height 9
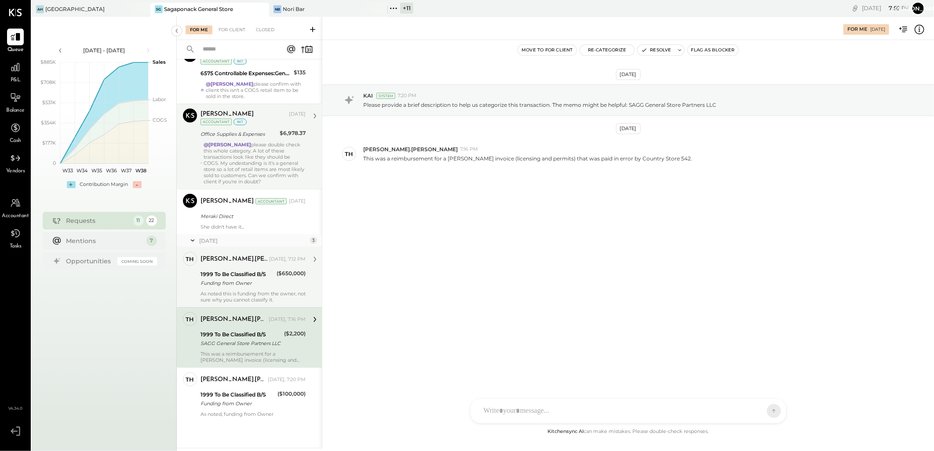
click at [241, 284] on div "Funding from Owner" at bounding box center [236, 283] width 73 height 9
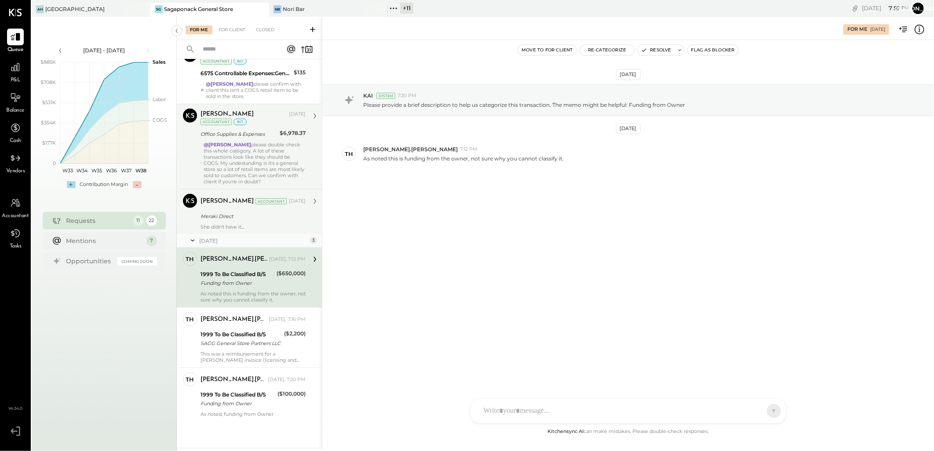
click at [251, 225] on div "She didn't have it..." at bounding box center [252, 227] width 105 height 6
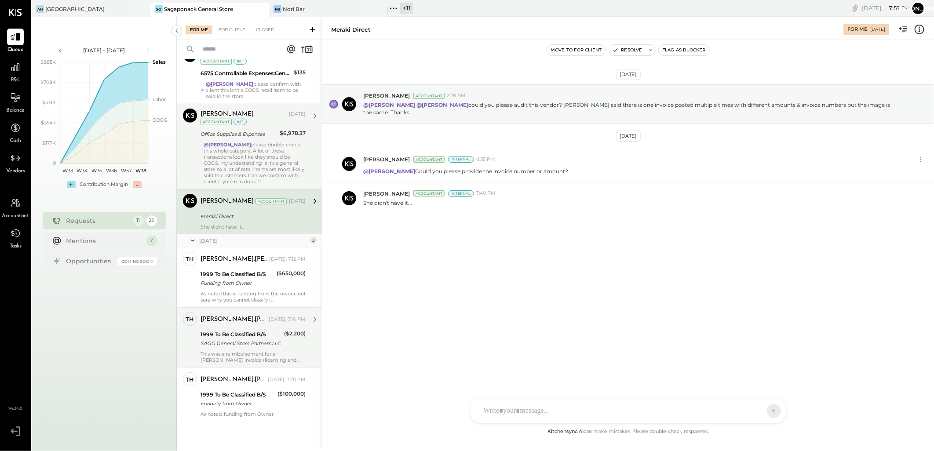
click at [250, 340] on div "SAGG General Store Partners LLC" at bounding box center [240, 343] width 81 height 9
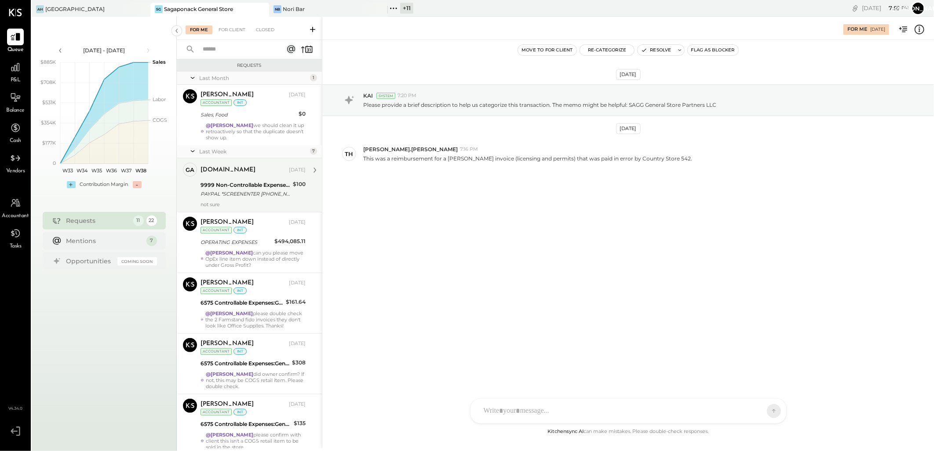
click at [248, 196] on div "PAYPAL *SCREENENTER [PHONE_NUMBER] [GEOGRAPHIC_DATA]" at bounding box center [245, 193] width 90 height 9
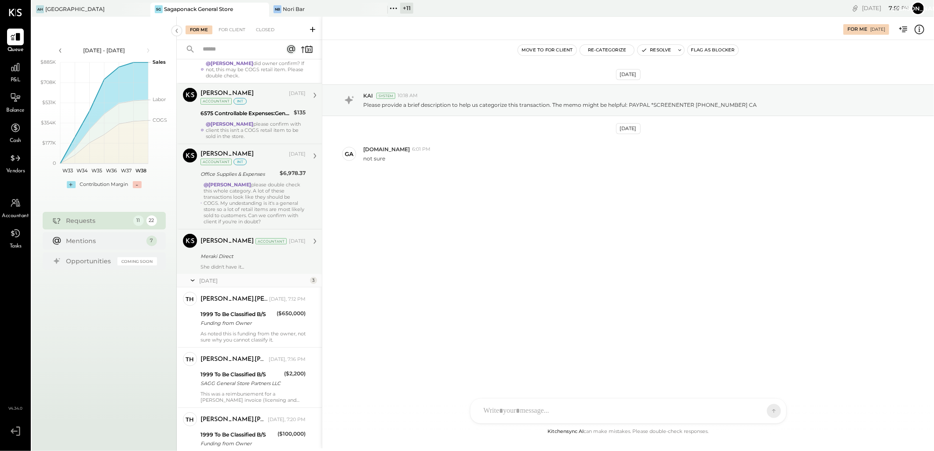
scroll to position [351, 0]
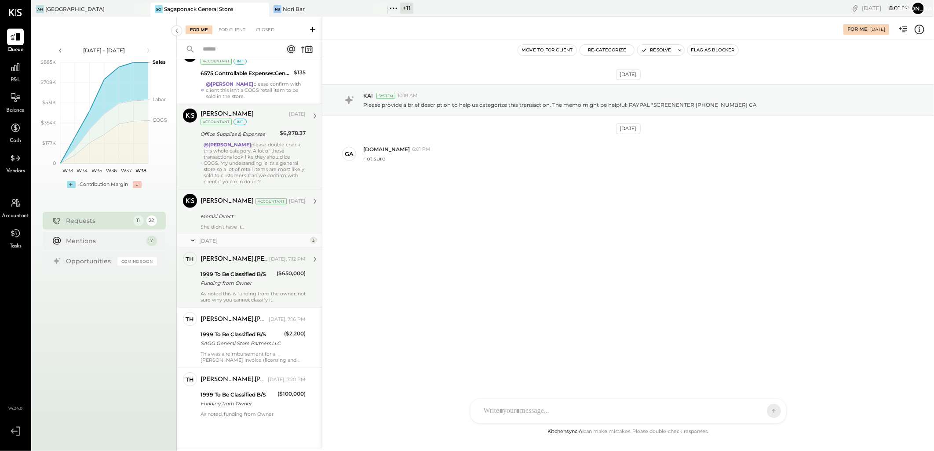
drag, startPoint x: 245, startPoint y: 265, endPoint x: 245, endPoint y: 281, distance: 16.3
click at [245, 262] on div "[PERSON_NAME].[PERSON_NAME] [DATE], 7:12 PM" at bounding box center [252, 259] width 105 height 12
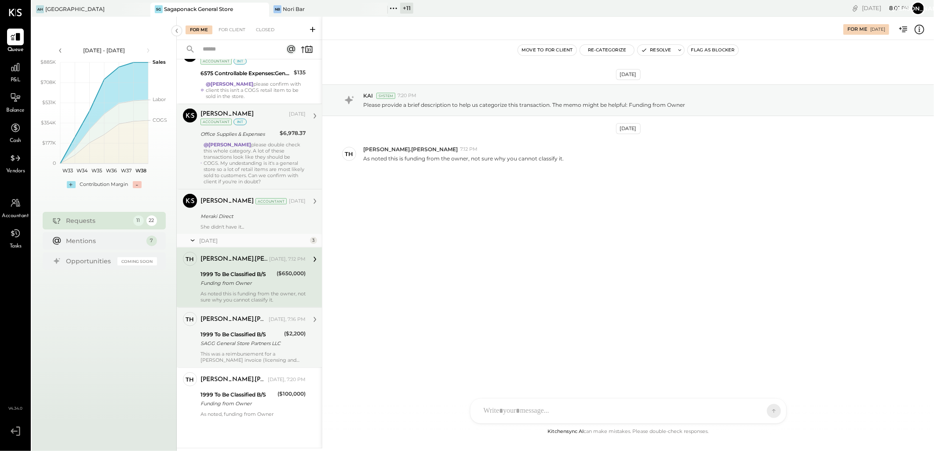
click at [251, 346] on div "SAGG General Store Partners LLC" at bounding box center [240, 343] width 81 height 9
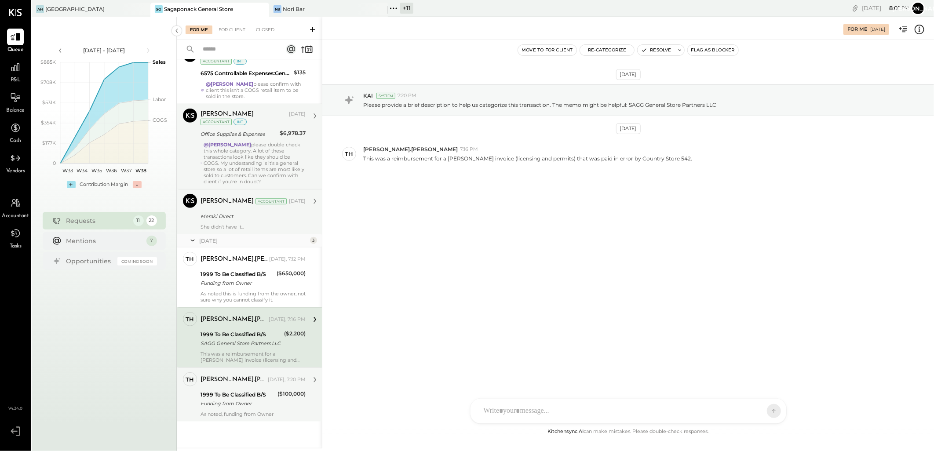
click at [238, 379] on div "[PERSON_NAME].[PERSON_NAME]" at bounding box center [233, 379] width 66 height 9
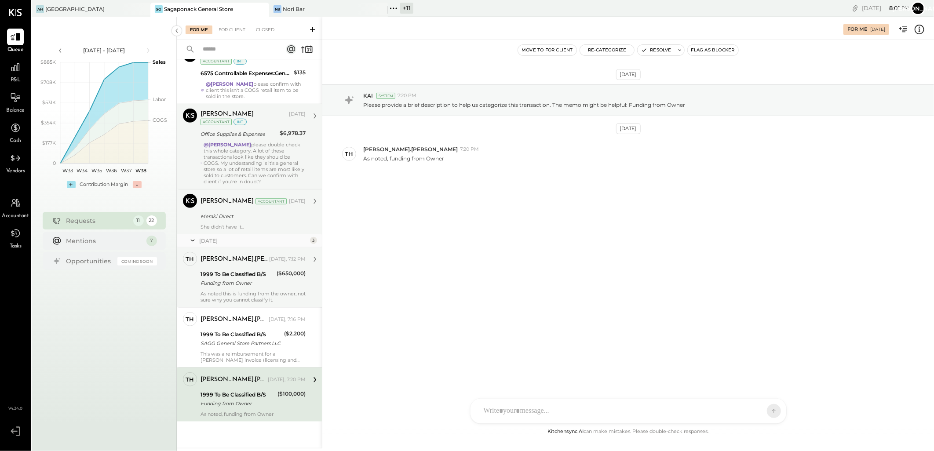
click at [247, 280] on div "Funding from Owner" at bounding box center [236, 283] width 73 height 9
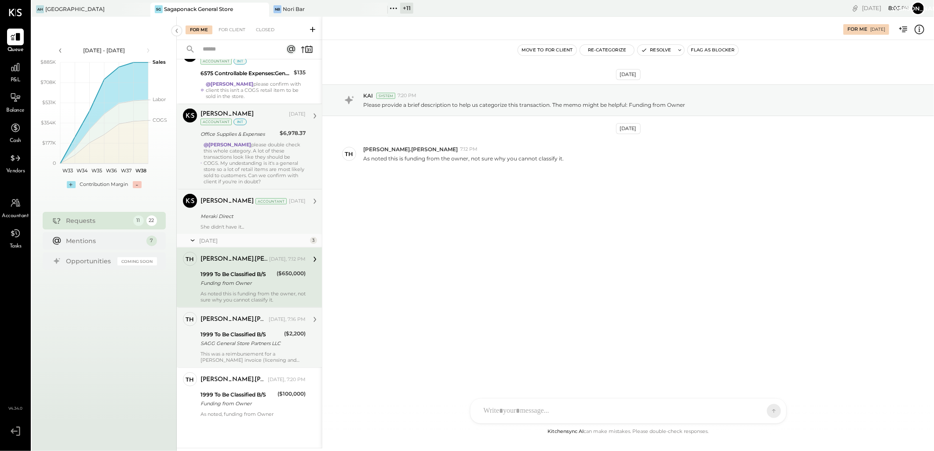
click at [232, 325] on div "[PERSON_NAME].[PERSON_NAME] [DATE], 7:16 PM" at bounding box center [252, 319] width 105 height 12
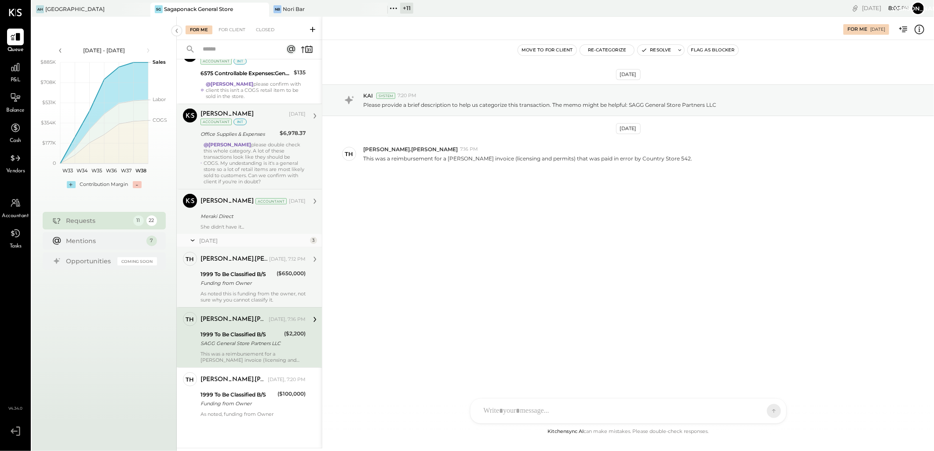
click at [239, 287] on div "1999 To Be Classified B/S Funding from Owner" at bounding box center [236, 278] width 73 height 19
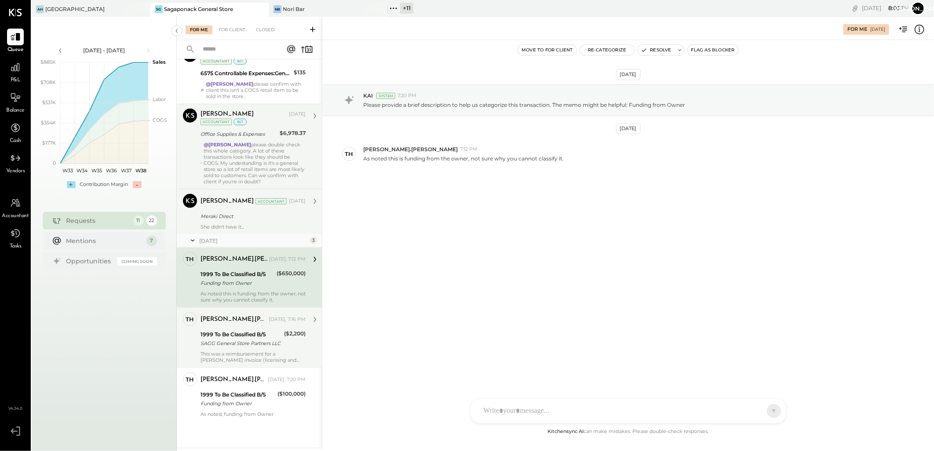
click at [248, 349] on div "1999 To Be Classified B/S SAGG General Store Partners LLC" at bounding box center [240, 338] width 81 height 19
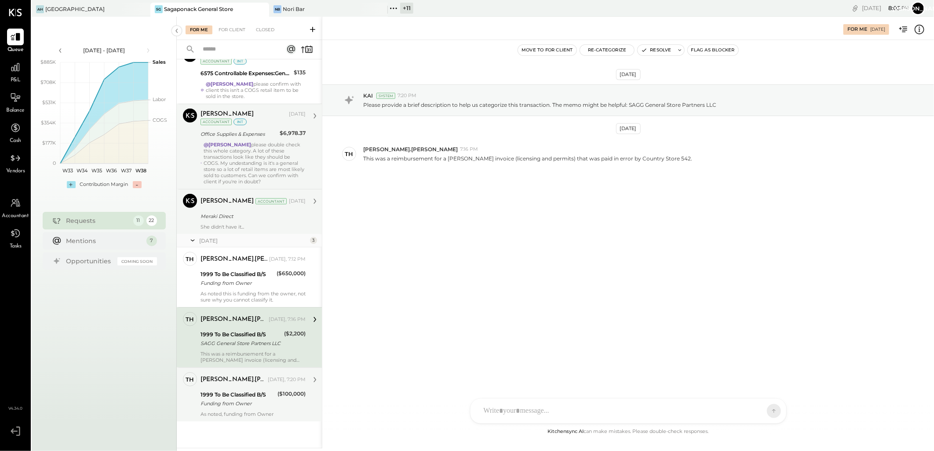
click at [247, 408] on div "Funding from Owner" at bounding box center [237, 403] width 74 height 9
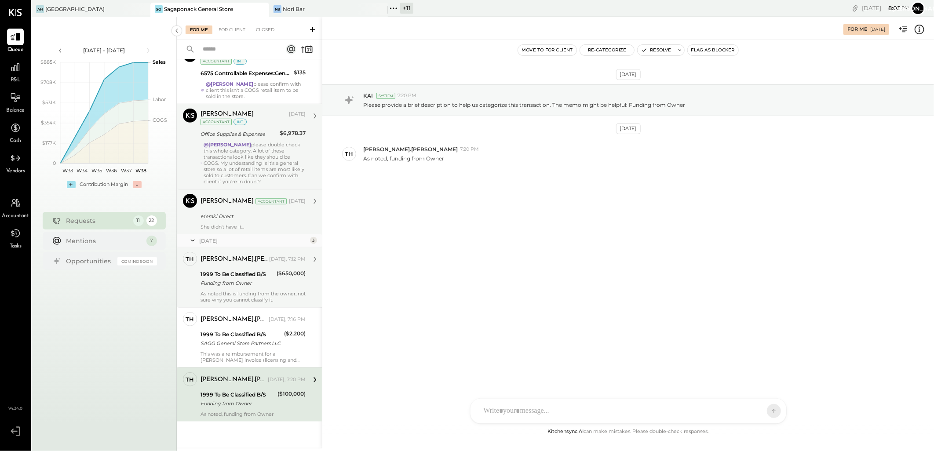
click at [248, 292] on div "As noted this is funding from the owner, not sure why you cannot classify it." at bounding box center [252, 297] width 105 height 12
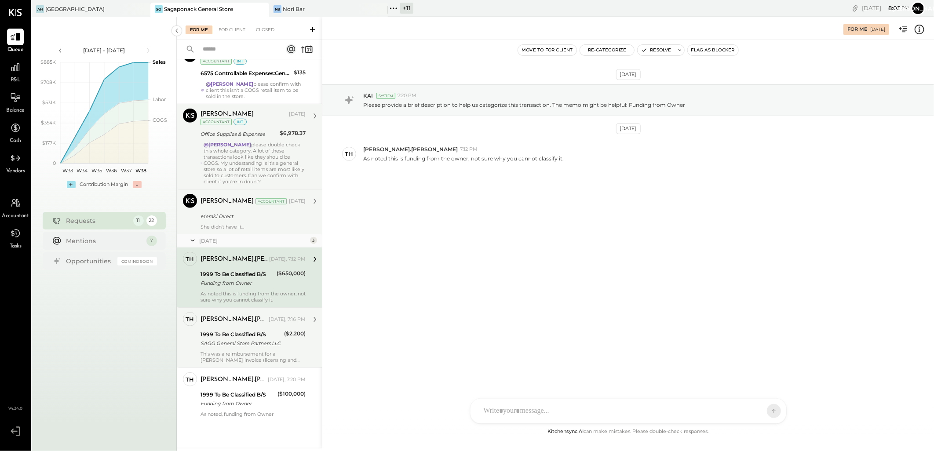
click at [256, 335] on div "1999 To Be Classified B/S" at bounding box center [240, 334] width 81 height 9
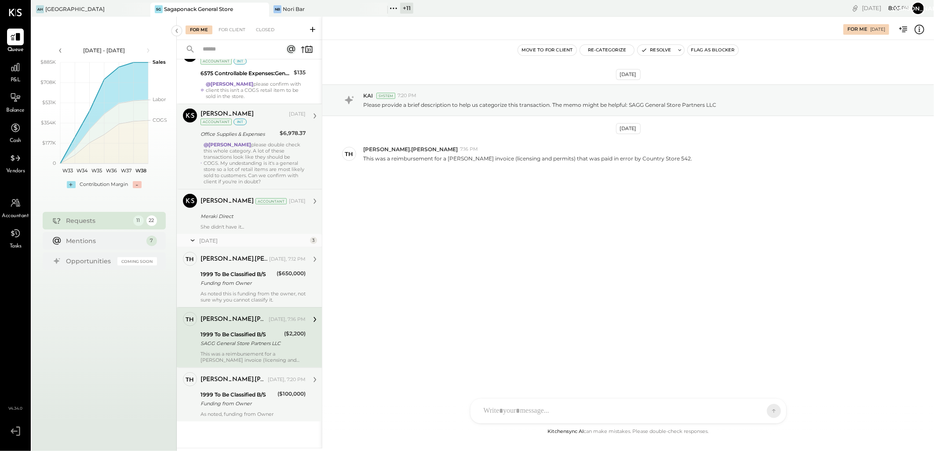
click at [255, 398] on div "1999 To Be Classified B/S" at bounding box center [237, 394] width 74 height 9
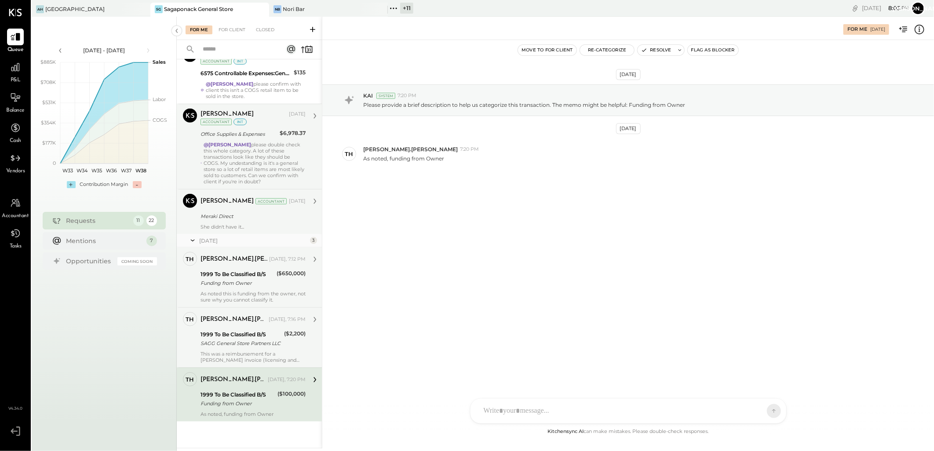
click at [237, 338] on div "1999 To Be Classified B/S" at bounding box center [240, 334] width 81 height 9
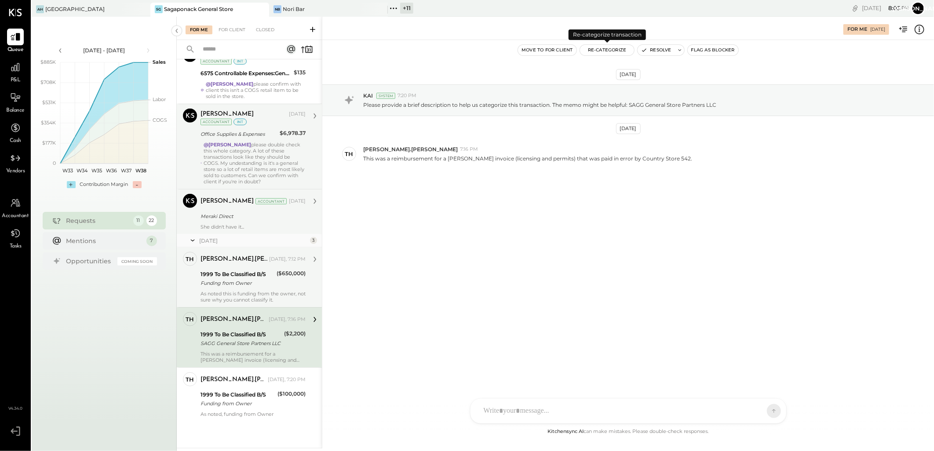
click at [602, 49] on button "Re-Categorize" at bounding box center [607, 50] width 55 height 11
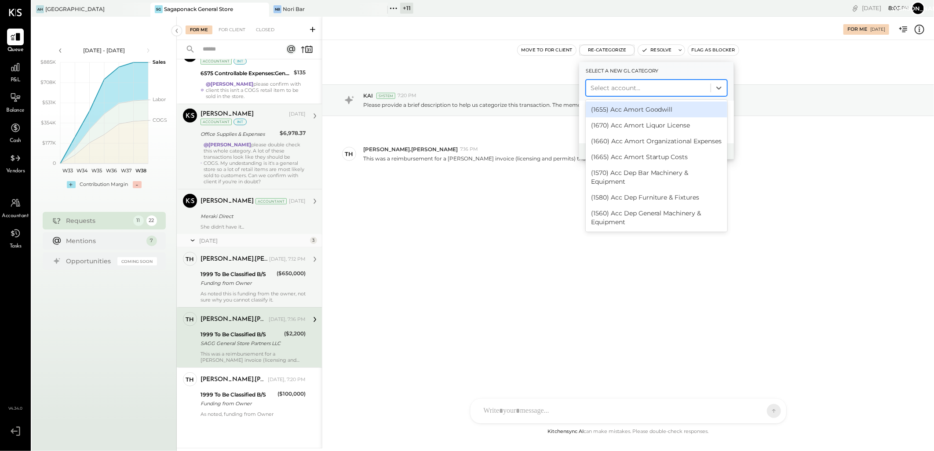
click at [607, 84] on div at bounding box center [648, 88] width 116 height 11
type input "***"
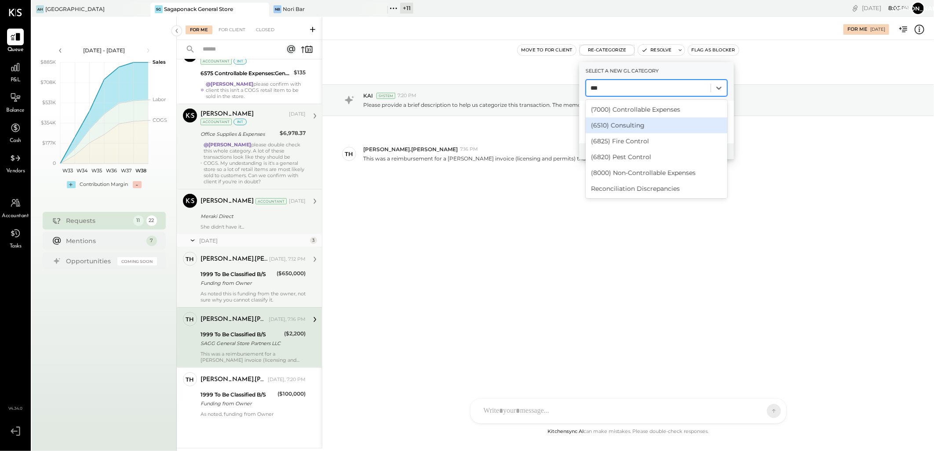
drag, startPoint x: 612, startPoint y: 121, endPoint x: 678, endPoint y: 159, distance: 75.6
click at [612, 121] on div "(6510) Consulting" at bounding box center [657, 125] width 142 height 16
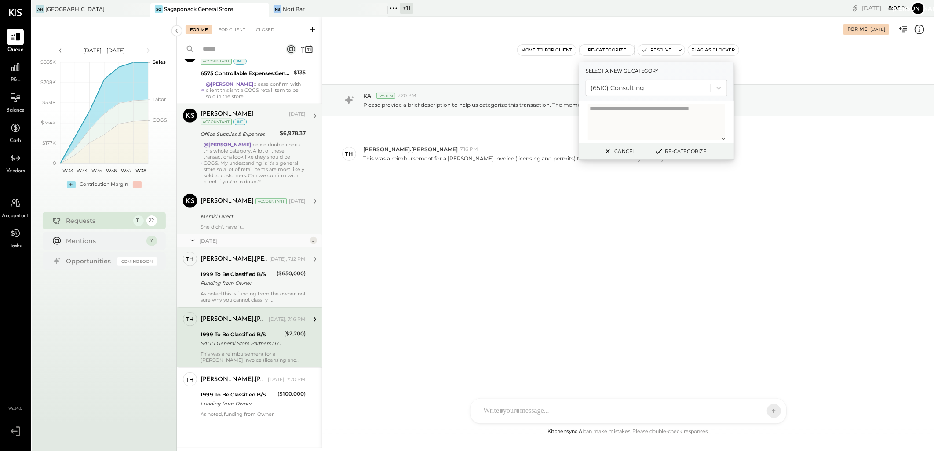
click at [657, 150] on icon at bounding box center [659, 151] width 11 height 10
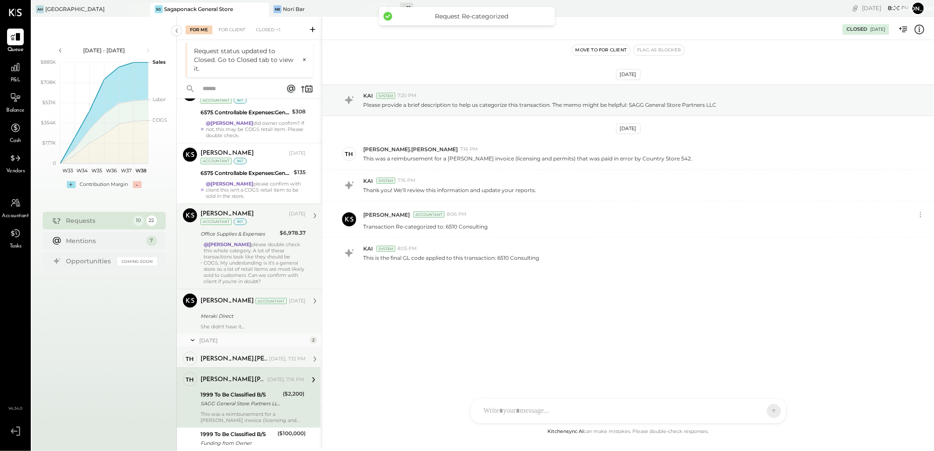
scroll to position [291, 0]
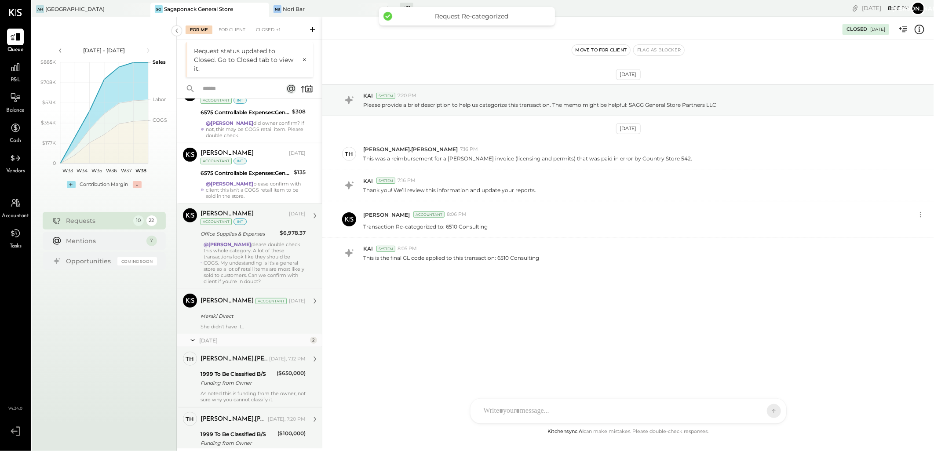
click at [233, 434] on div "1999 To Be Classified B/S" at bounding box center [237, 434] width 74 height 9
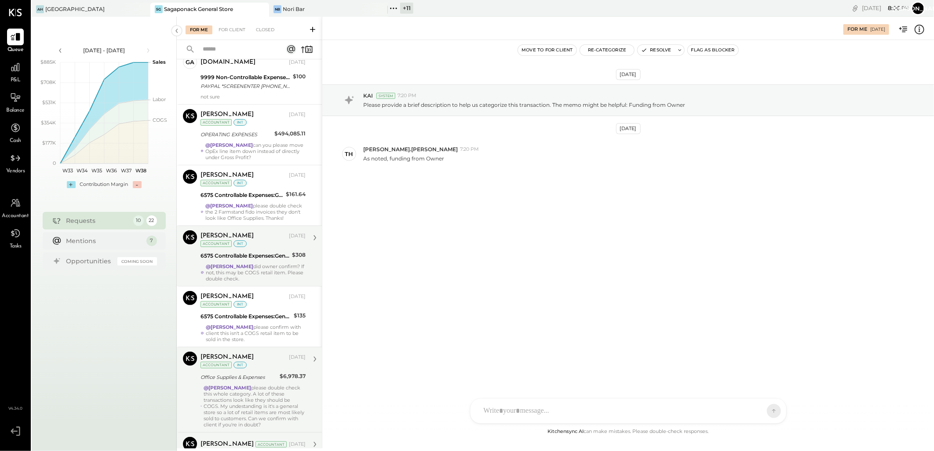
scroll to position [291, 0]
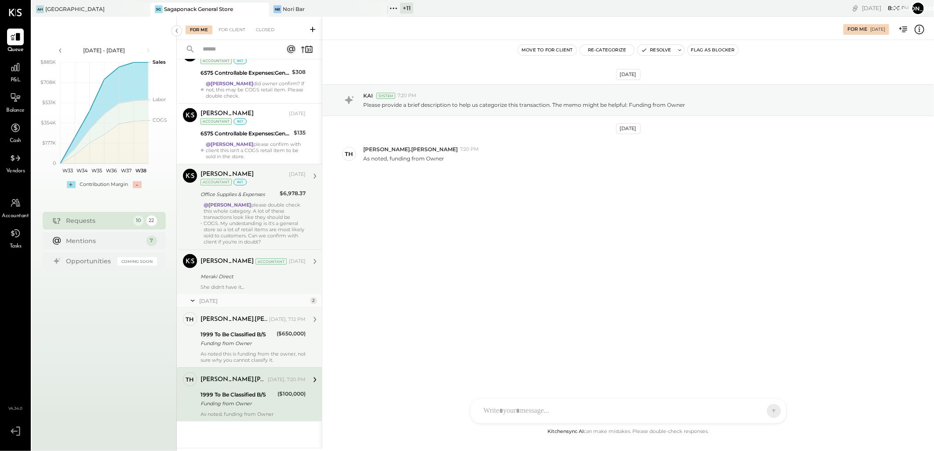
click at [243, 339] on div "Funding from Owner" at bounding box center [236, 343] width 73 height 9
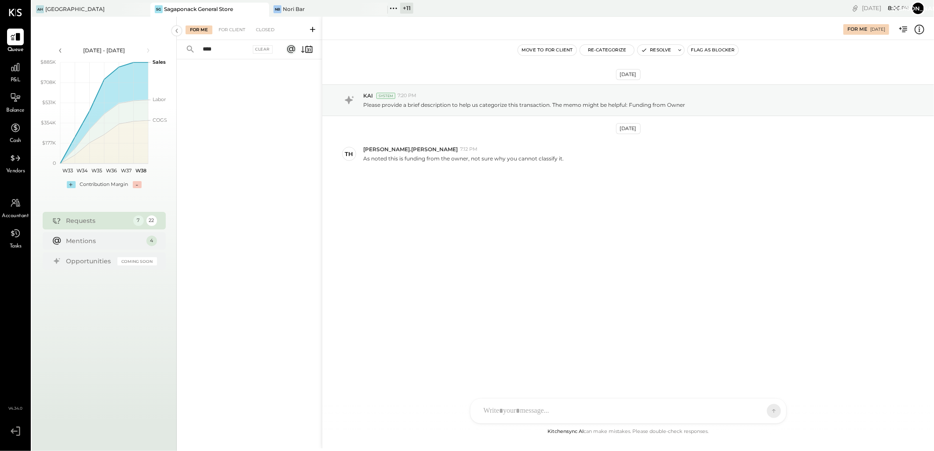
drag, startPoint x: 225, startPoint y: 49, endPoint x: 201, endPoint y: 49, distance: 23.7
click at [201, 49] on input "****" at bounding box center [223, 49] width 53 height 15
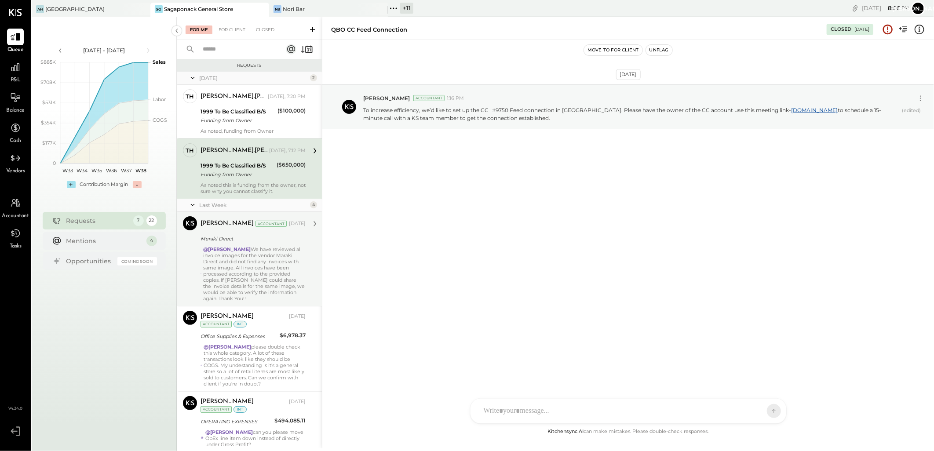
scroll to position [157, 0]
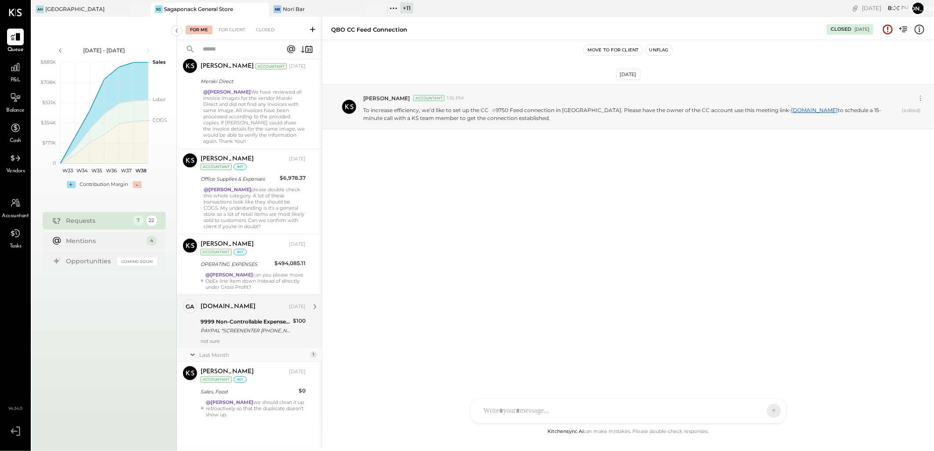
click at [252, 323] on div "9999 Non-Controllable Expenses:Other Income and Expenses:To Be Classified P&L" at bounding box center [245, 321] width 90 height 9
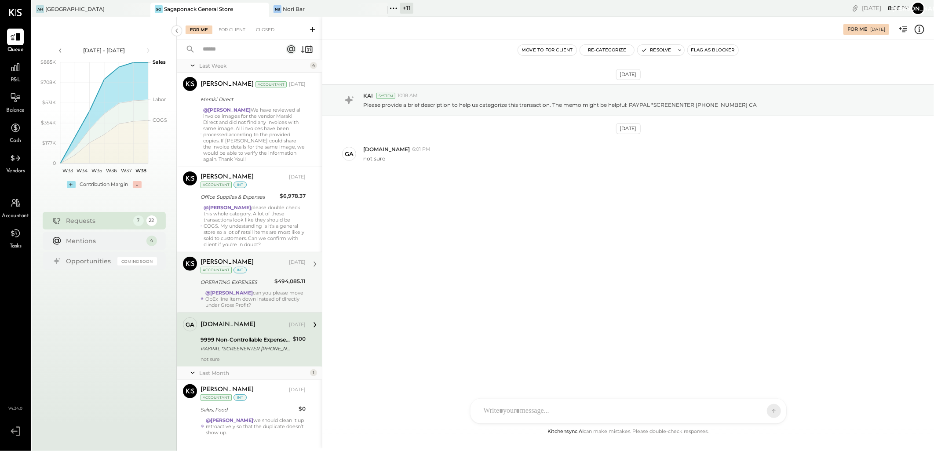
scroll to position [157, 0]
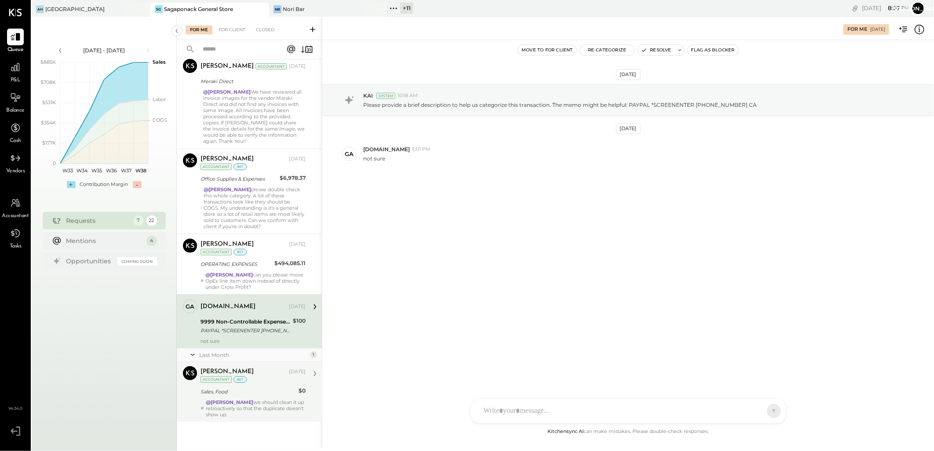
drag, startPoint x: 244, startPoint y: 395, endPoint x: 236, endPoint y: 392, distance: 8.9
click at [244, 396] on div "Sales, Food" at bounding box center [247, 391] width 95 height 9
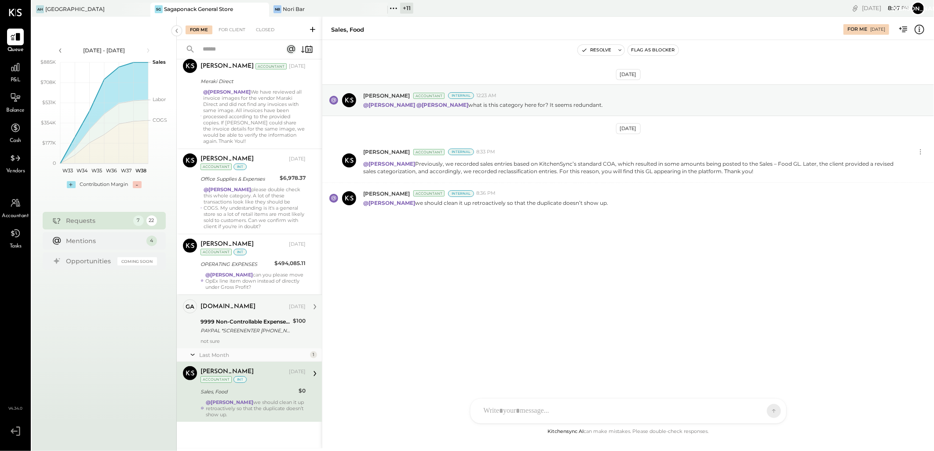
click at [243, 324] on div "9999 Non-Controllable Expenses:Other Income and Expenses:To Be Classified P&L" at bounding box center [245, 321] width 90 height 9
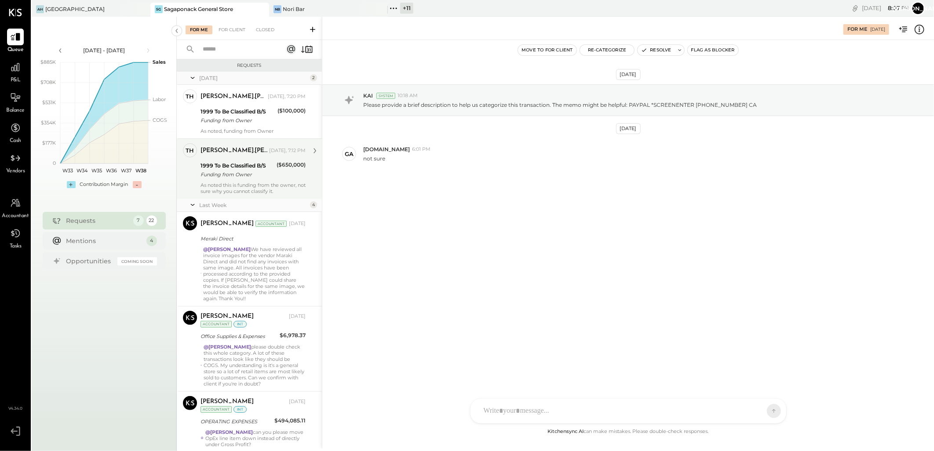
click at [242, 170] on div "Funding from Owner" at bounding box center [236, 174] width 73 height 9
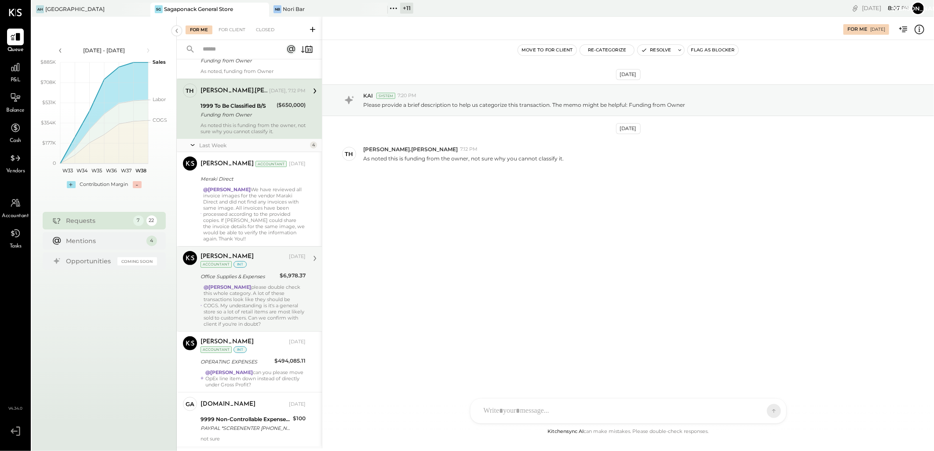
scroll to position [157, 0]
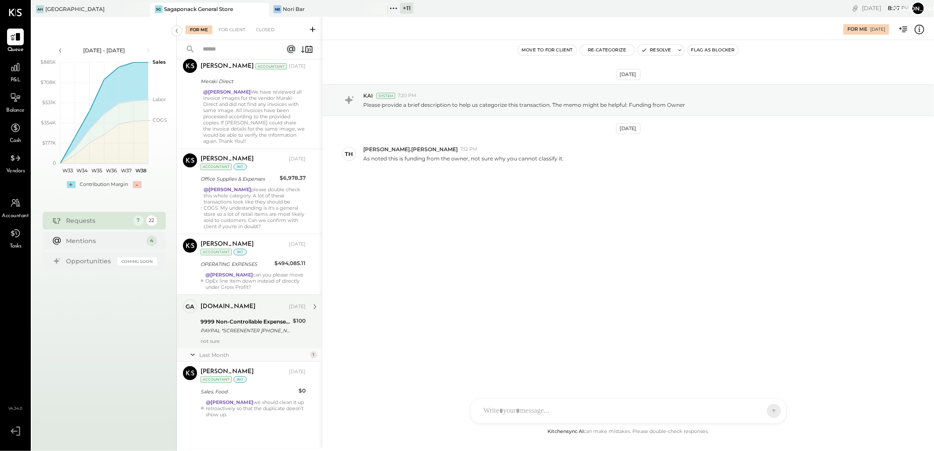
click at [268, 315] on div "gabby.green Sep 12, 2025 9999 Non-Controllable Expenses:Other Income and Expens…" at bounding box center [252, 321] width 105 height 45
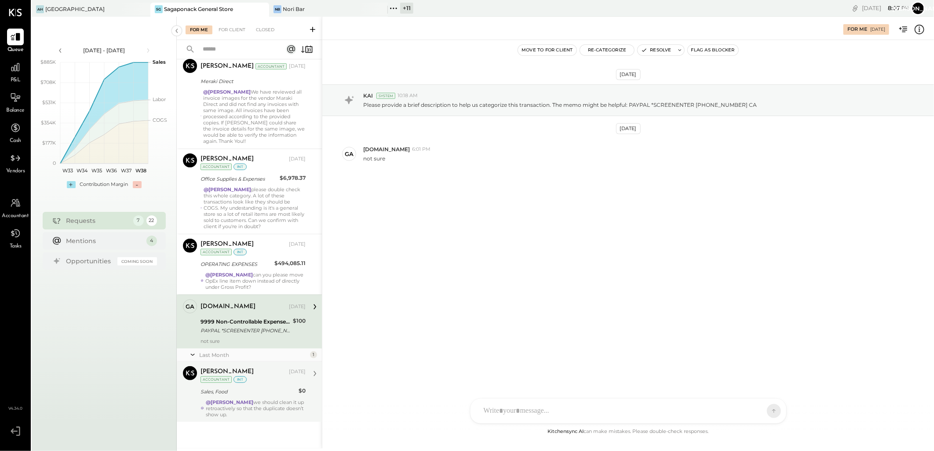
click at [239, 397] on div "Alex Racioppi Aug 30, 2025 Accountant int Sales, Food $0 @Janvi Soni we should …" at bounding box center [252, 391] width 105 height 51
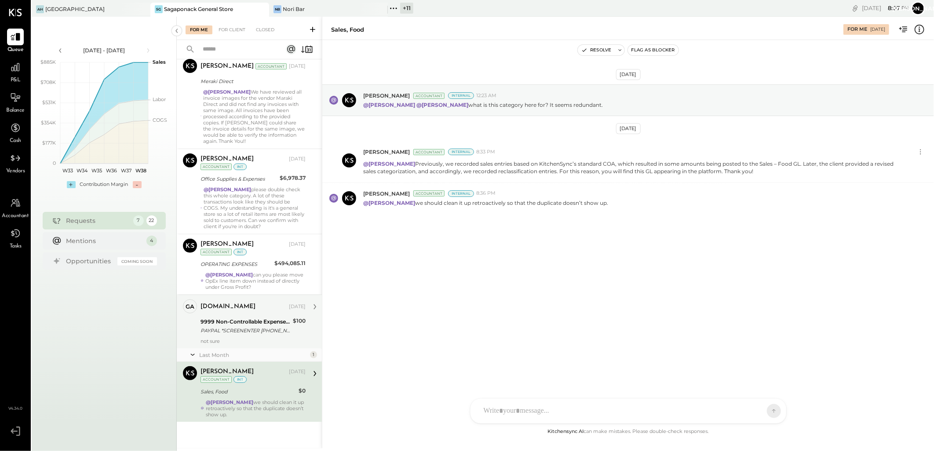
click at [239, 322] on div "9999 Non-Controllable Expenses:Other Income and Expenses:To Be Classified P&L" at bounding box center [245, 321] width 90 height 9
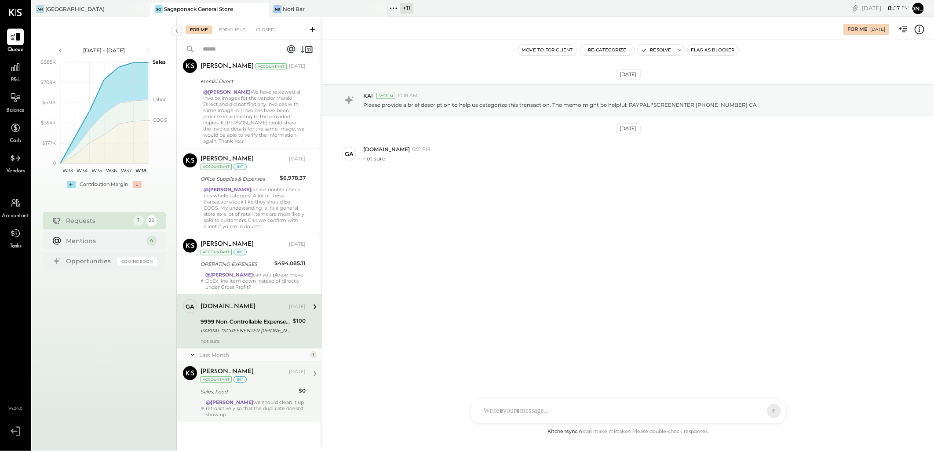
click at [256, 392] on div "Sales, Food" at bounding box center [247, 391] width 95 height 9
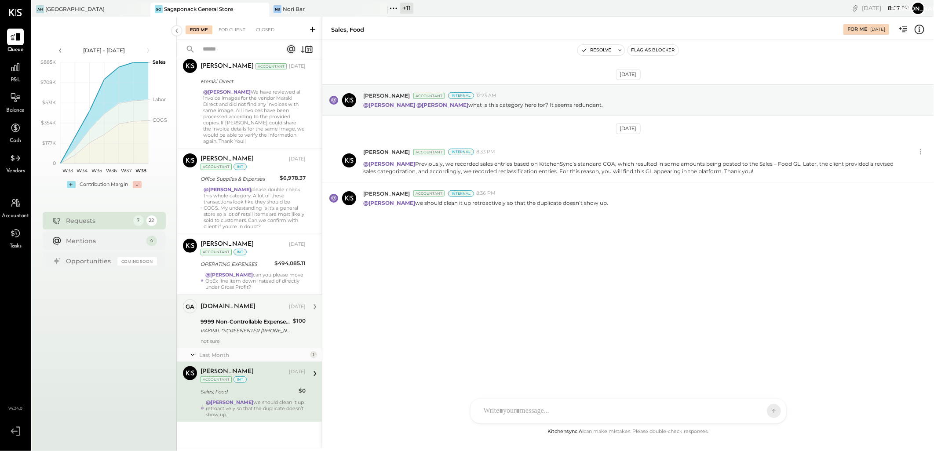
click at [245, 345] on div "ga gabby.green Owner gabby.green Sep 12, 2025 9999 Non-Controllable Expenses:Ot…" at bounding box center [249, 322] width 145 height 54
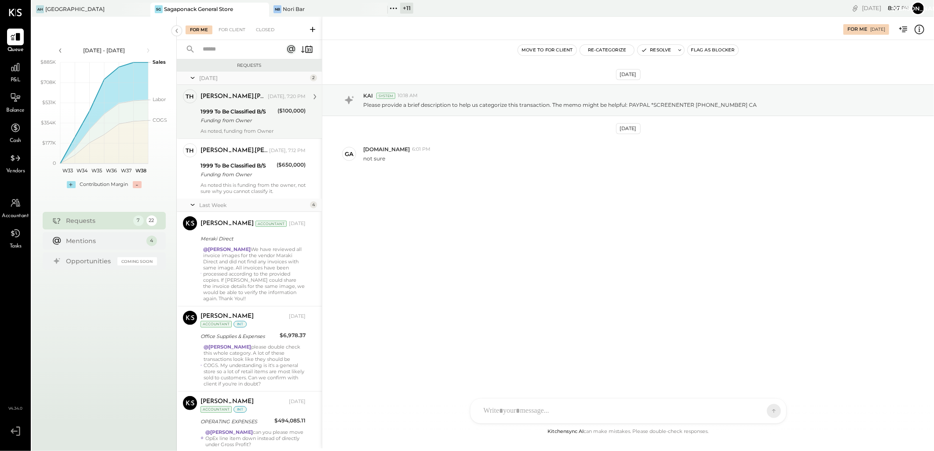
click at [241, 119] on div "Funding from Owner" at bounding box center [237, 120] width 74 height 9
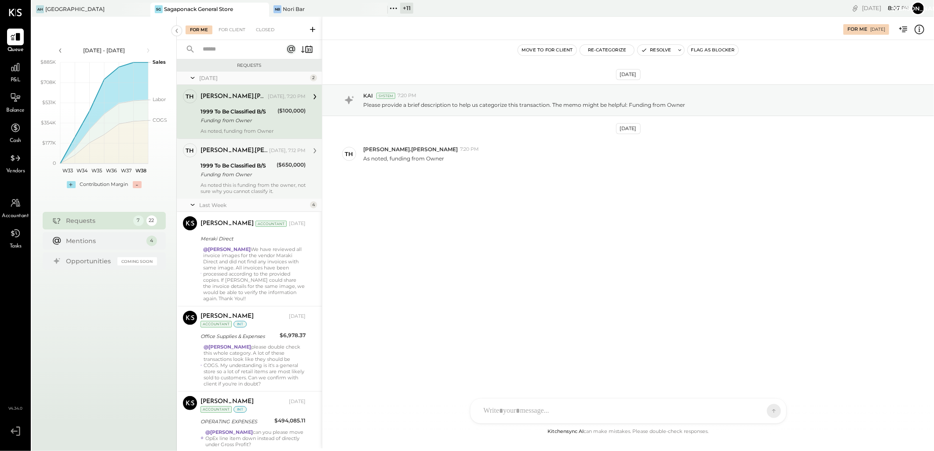
click at [252, 178] on div "Funding from Owner" at bounding box center [236, 174] width 73 height 9
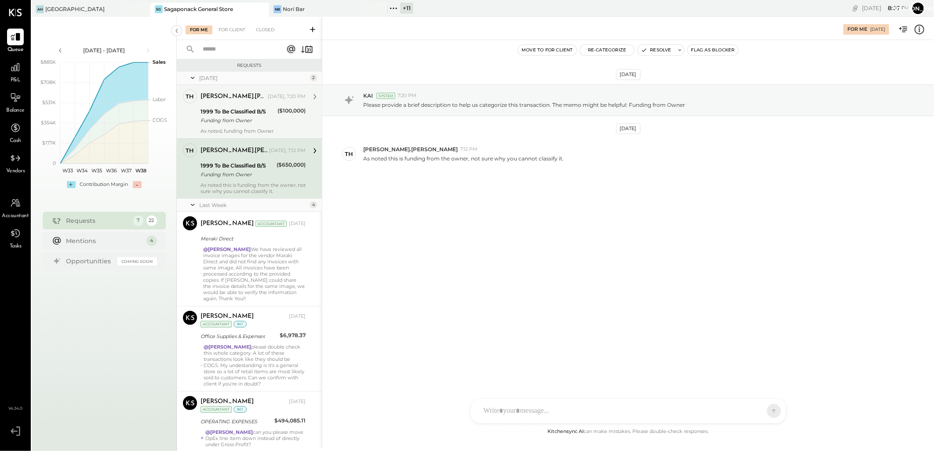
click at [252, 120] on div "Funding from Owner" at bounding box center [237, 120] width 74 height 9
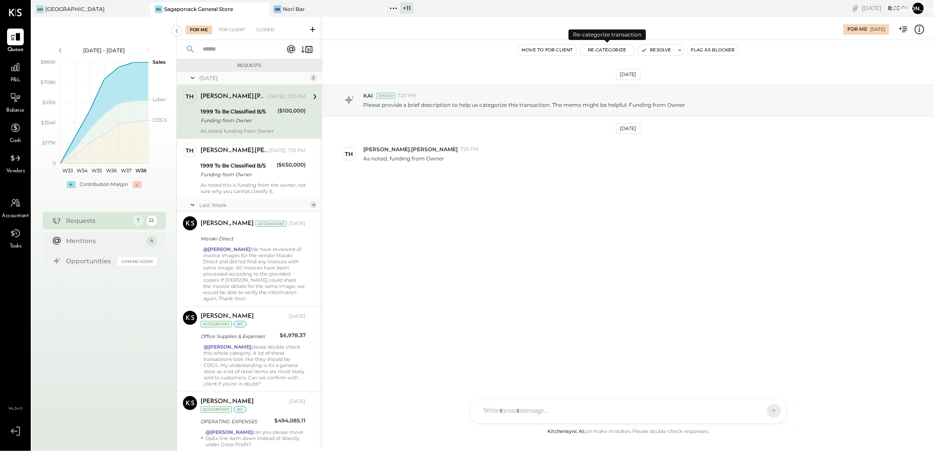
click at [605, 51] on button "Re-Categorize" at bounding box center [607, 50] width 55 height 11
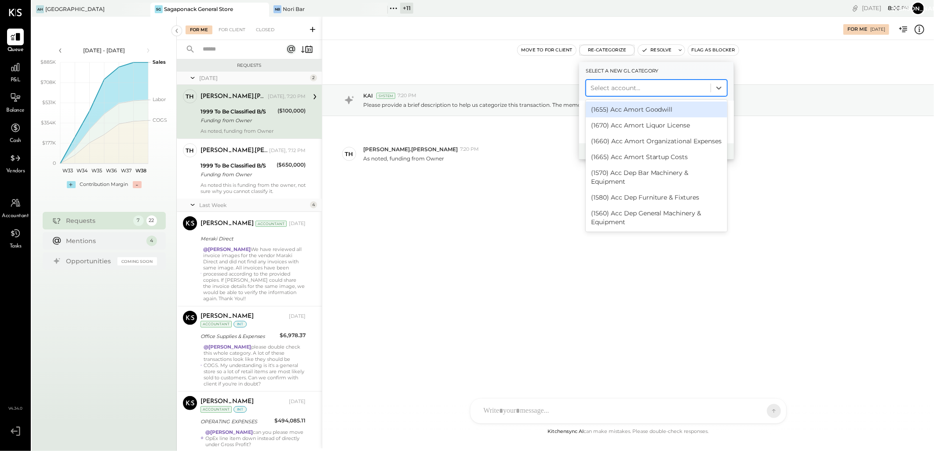
click at [615, 91] on div at bounding box center [648, 88] width 116 height 11
type input "*"
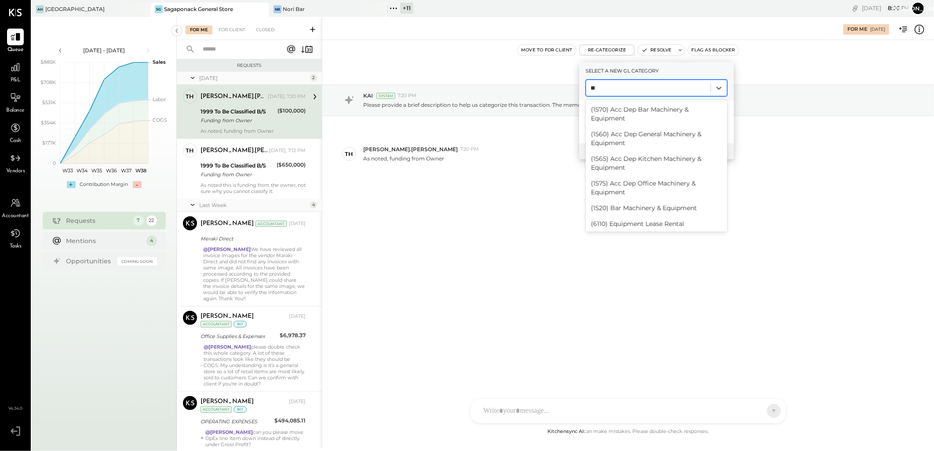
type input "*"
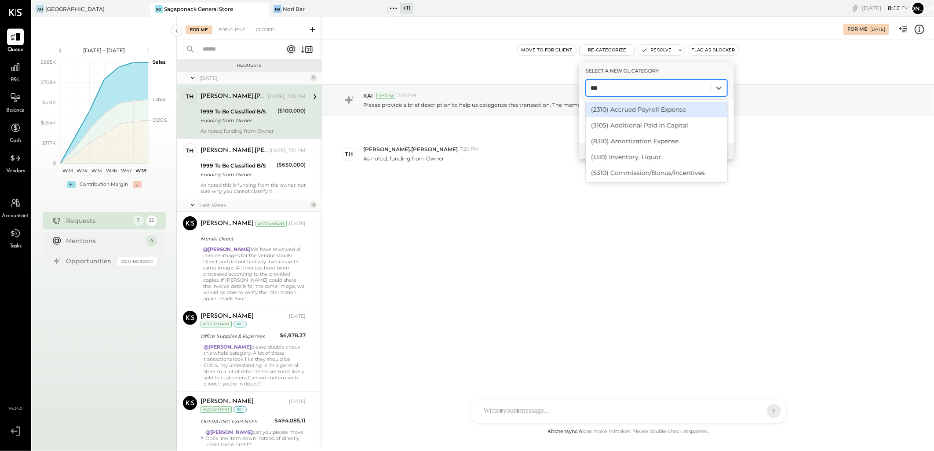
type input "****"
click at [642, 110] on div "(3105) Additional Paid in Capital" at bounding box center [657, 110] width 142 height 16
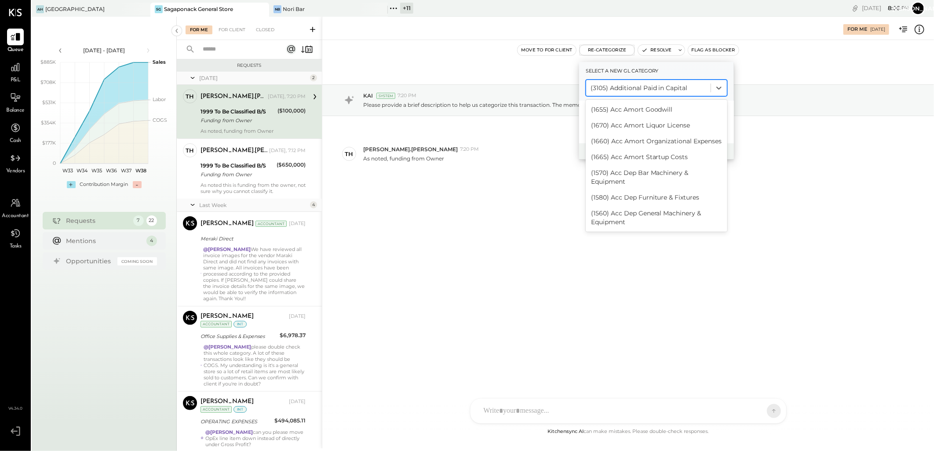
click at [648, 85] on div at bounding box center [648, 88] width 116 height 11
click at [638, 220] on div "(3105) Additional Paid in Capital" at bounding box center [657, 219] width 142 height 16
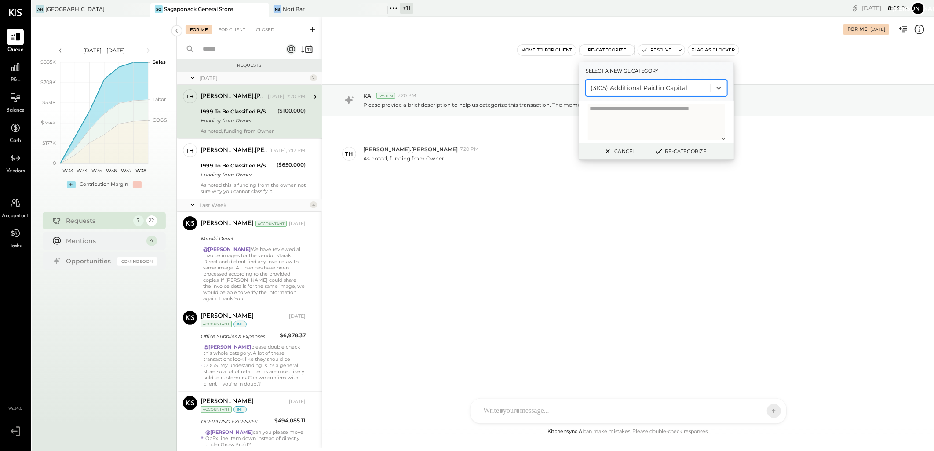
click at [658, 150] on icon at bounding box center [659, 151] width 11 height 10
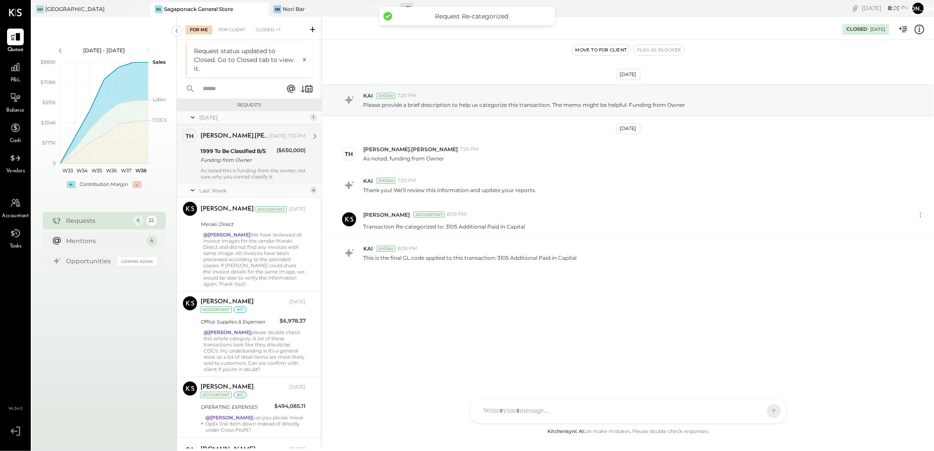
click at [239, 151] on div "1999 To Be Classified B/S" at bounding box center [236, 151] width 73 height 9
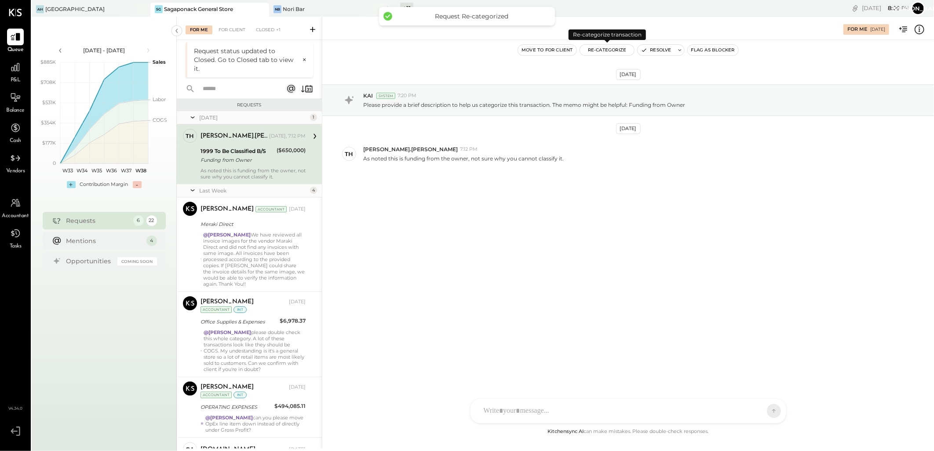
click at [613, 50] on button "Re-Categorize" at bounding box center [607, 50] width 55 height 11
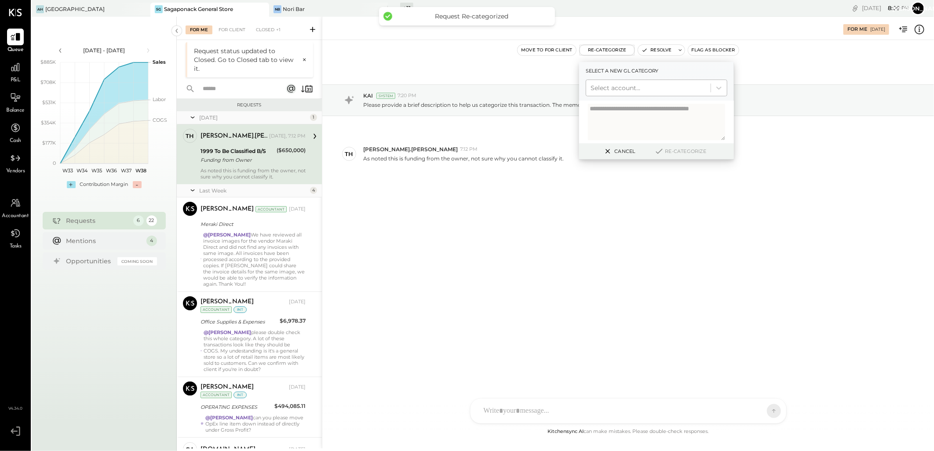
click at [635, 87] on div at bounding box center [648, 88] width 116 height 11
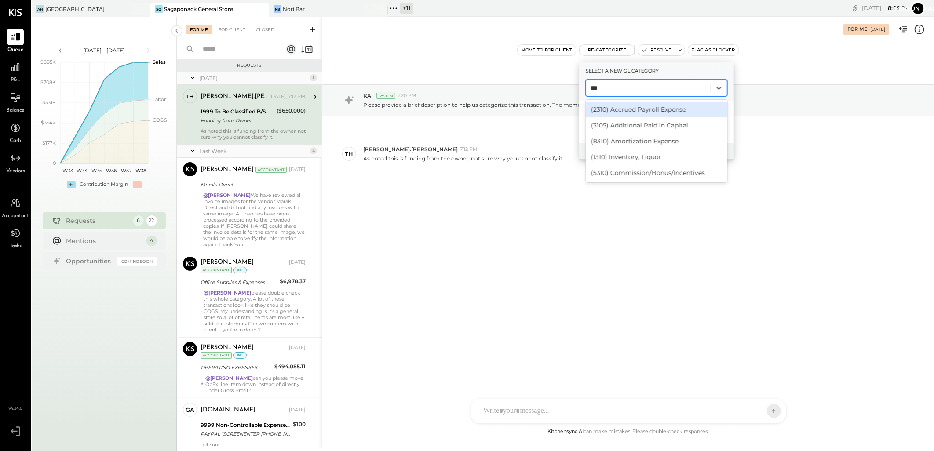
type input "****"
click at [628, 110] on div "(3105) Additional Paid in Capital" at bounding box center [657, 110] width 142 height 16
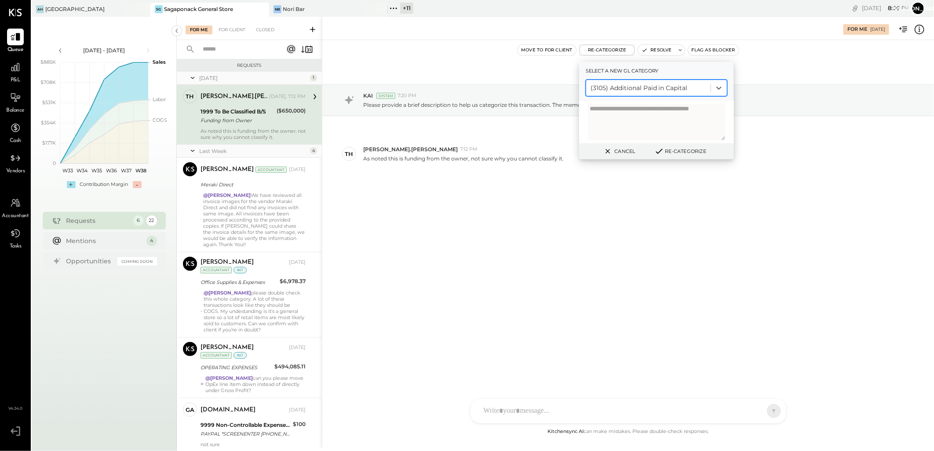
click at [658, 153] on icon at bounding box center [659, 151] width 6 height 4
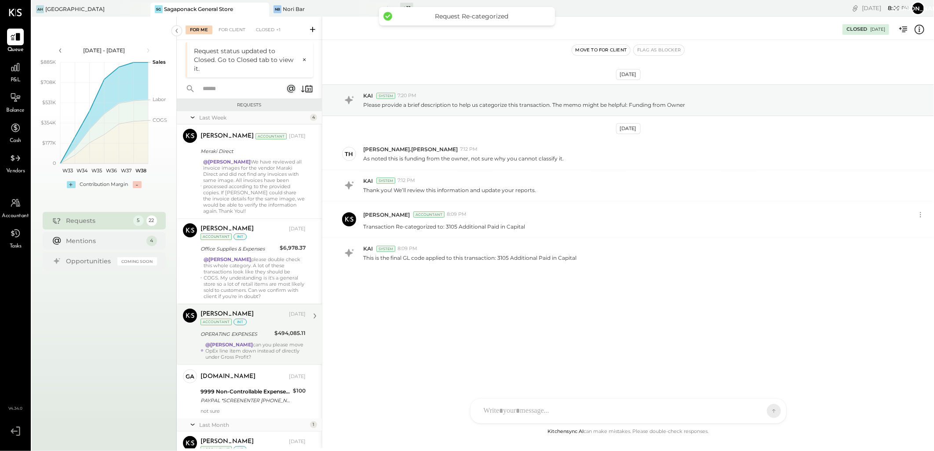
scroll to position [31, 0]
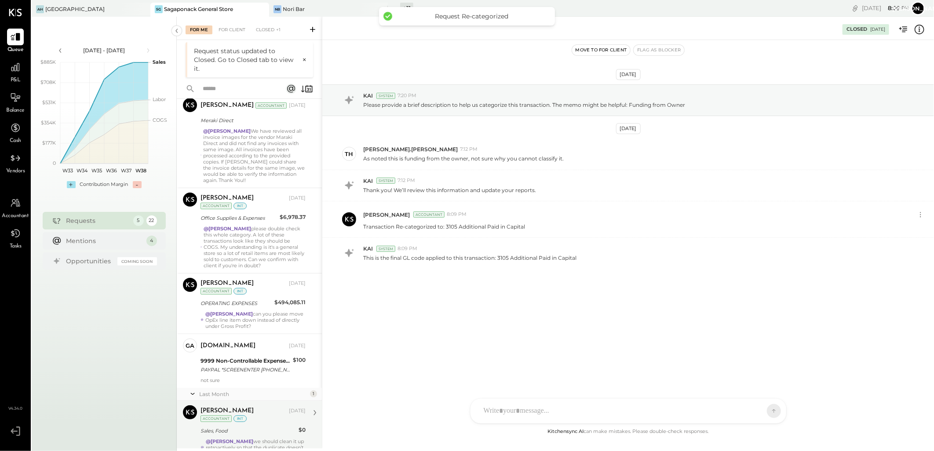
click at [263, 424] on div "Alex Racioppi Aug 30, 2025 Accountant int Sales, Food $0 @Janvi Soni we should …" at bounding box center [252, 430] width 105 height 51
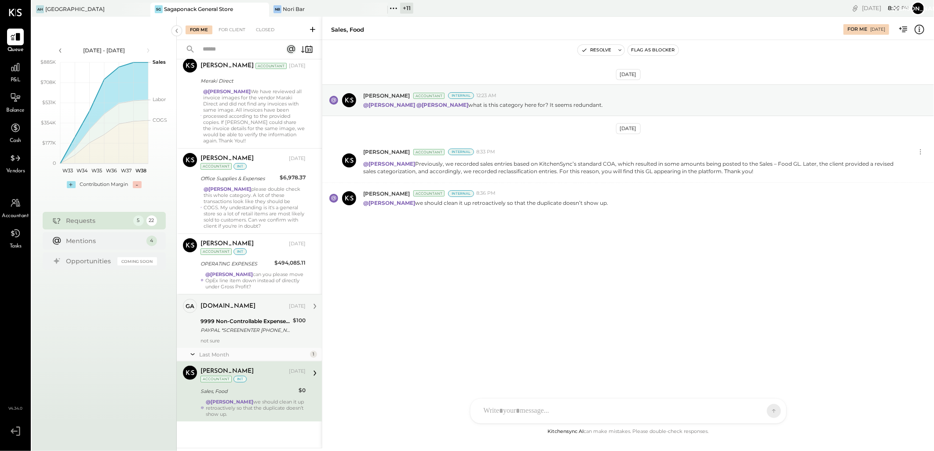
click at [234, 359] on div "Last Month 1" at bounding box center [249, 354] width 145 height 13
click at [249, 323] on div "9999 Non-Controllable Expenses:Other Income and Expenses:To Be Classified P&L" at bounding box center [245, 321] width 90 height 9
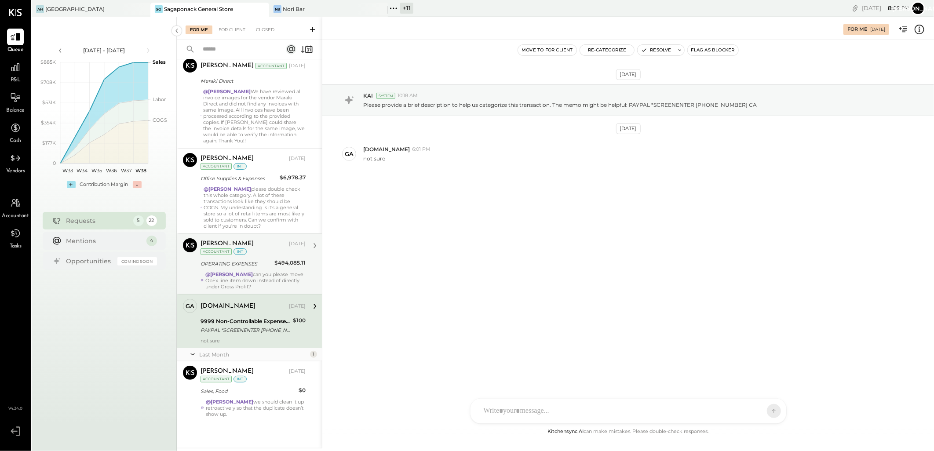
click at [237, 266] on div "OPERATING EXPENSES" at bounding box center [235, 263] width 71 height 9
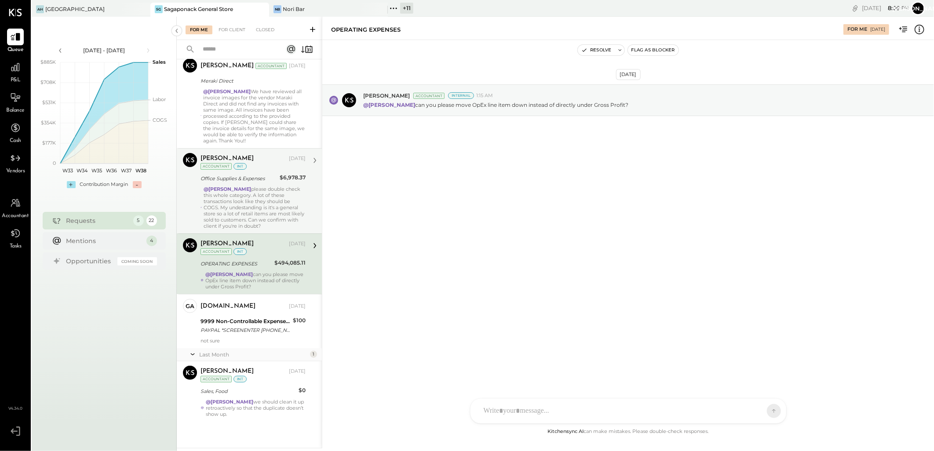
click at [239, 194] on div "@[PERSON_NAME] please double check this whole category. A lot of these transact…" at bounding box center [255, 207] width 102 height 43
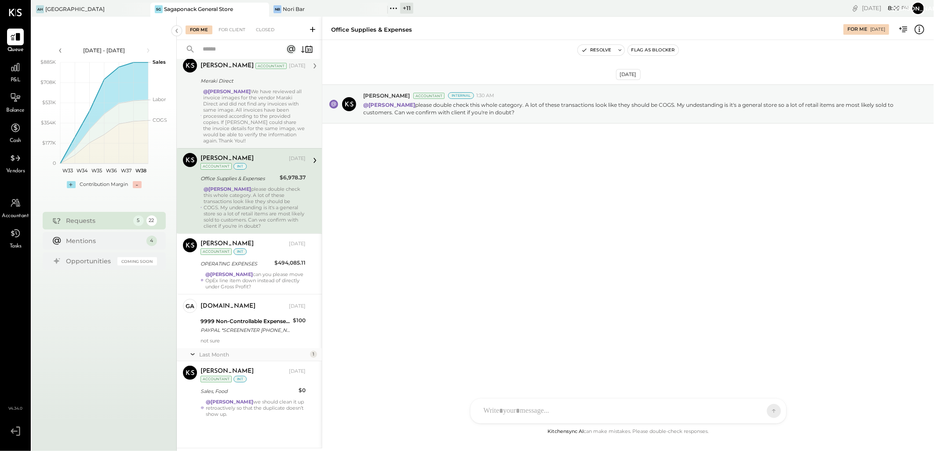
click at [249, 111] on div "@Margot Bloch We have reviewed all invoice images for the vendor Maraki Direct …" at bounding box center [254, 115] width 102 height 55
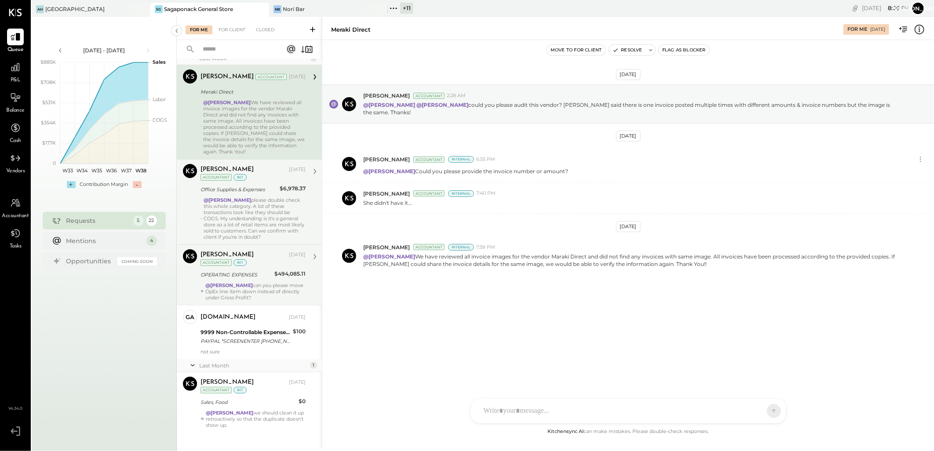
scroll to position [31, 0]
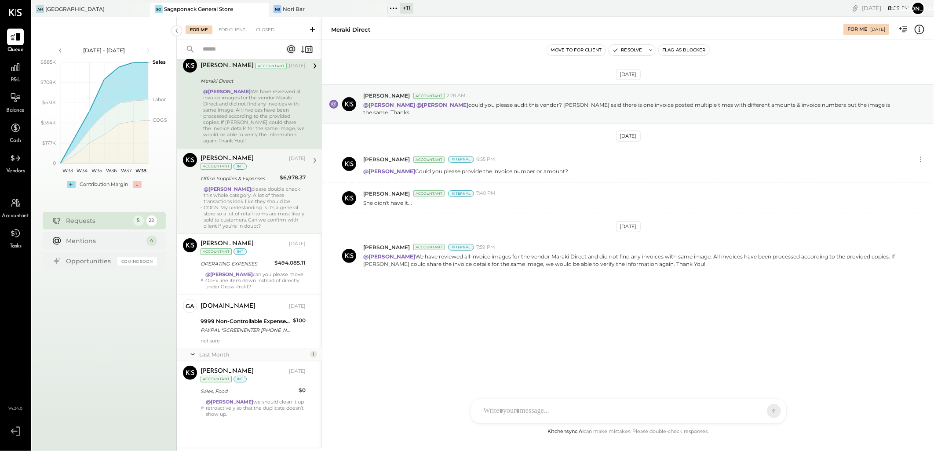
click at [230, 191] on strong "@[PERSON_NAME]" at bounding box center [227, 189] width 47 height 6
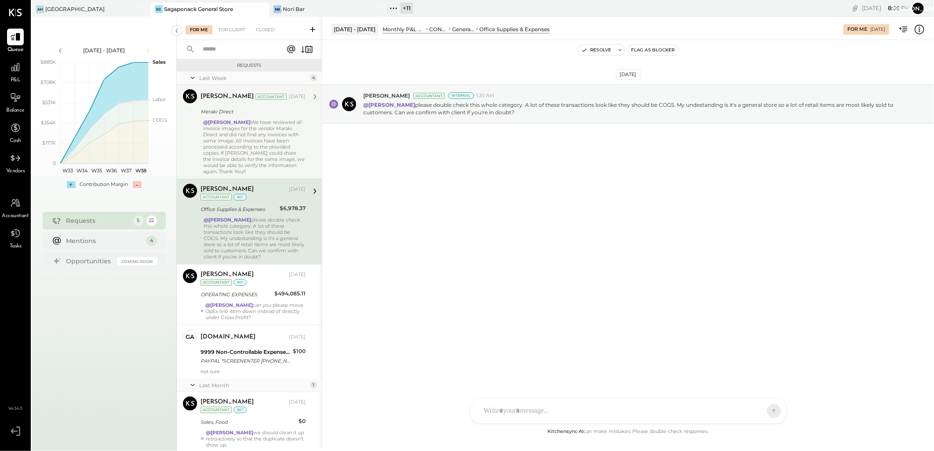
click at [251, 136] on div "@Margot Bloch We have reviewed all invoice images for the vendor Maraki Direct …" at bounding box center [254, 146] width 102 height 55
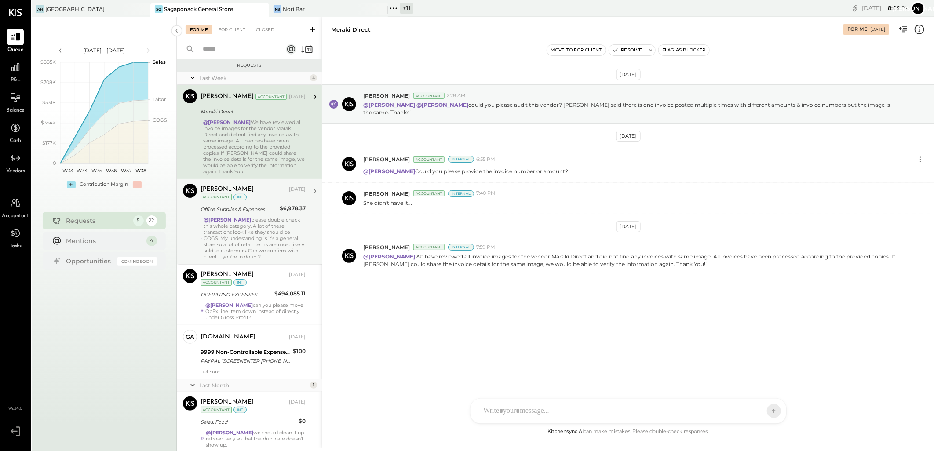
click at [243, 231] on div "@[PERSON_NAME] please double check this whole category. A lot of these transact…" at bounding box center [255, 238] width 102 height 43
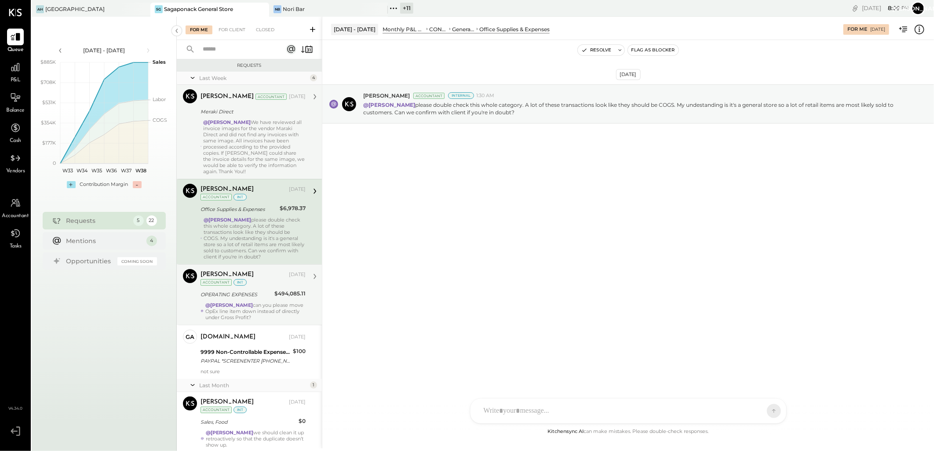
click at [250, 315] on div "@[PERSON_NAME] can you please move OpEx line item down instead of directly unde…" at bounding box center [255, 311] width 100 height 18
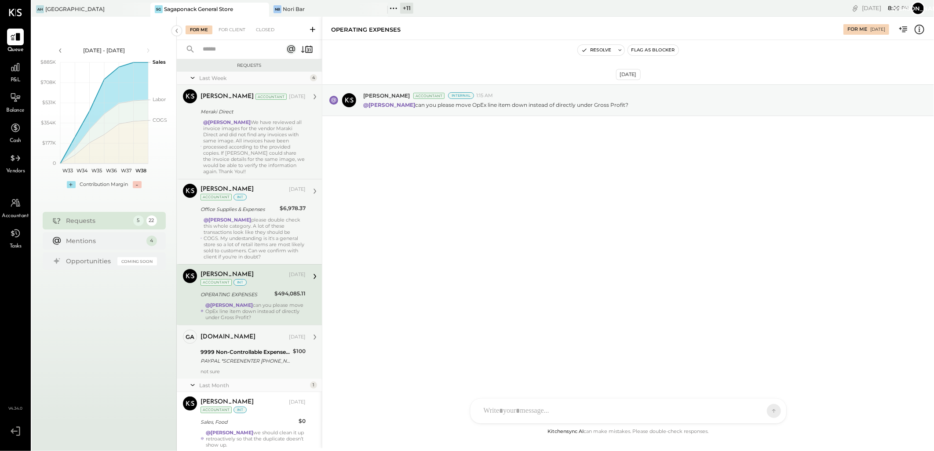
click at [246, 364] on div "PAYPAL *SCREENENTER [PHONE_NUMBER] [GEOGRAPHIC_DATA]" at bounding box center [245, 361] width 90 height 9
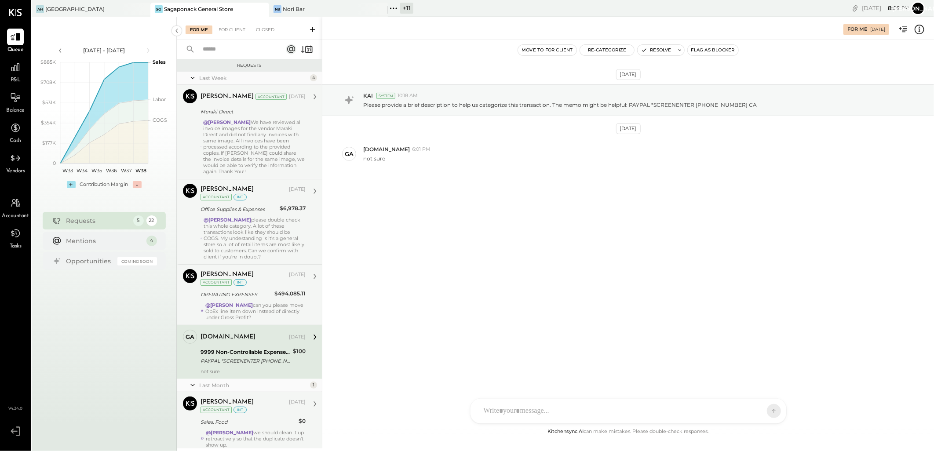
click at [257, 401] on div "[PERSON_NAME]" at bounding box center [243, 402] width 87 height 9
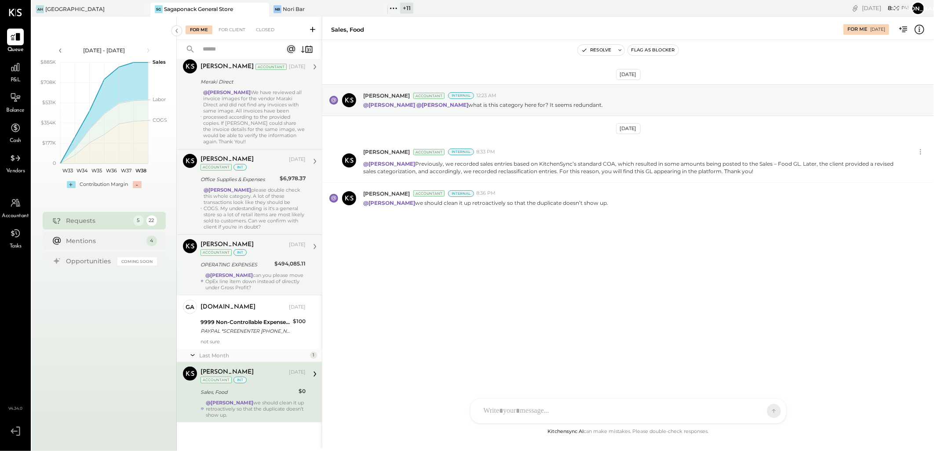
scroll to position [31, 0]
click at [240, 31] on div "For Client" at bounding box center [232, 29] width 36 height 9
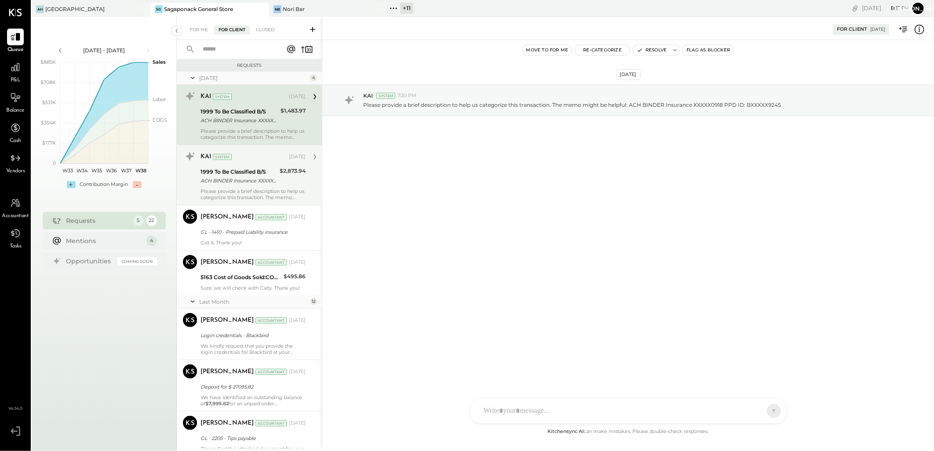
click at [247, 184] on div "ACH BINDER Insurance XXXXX0918 PPD ID: BXXXXX9245" at bounding box center [238, 180] width 76 height 9
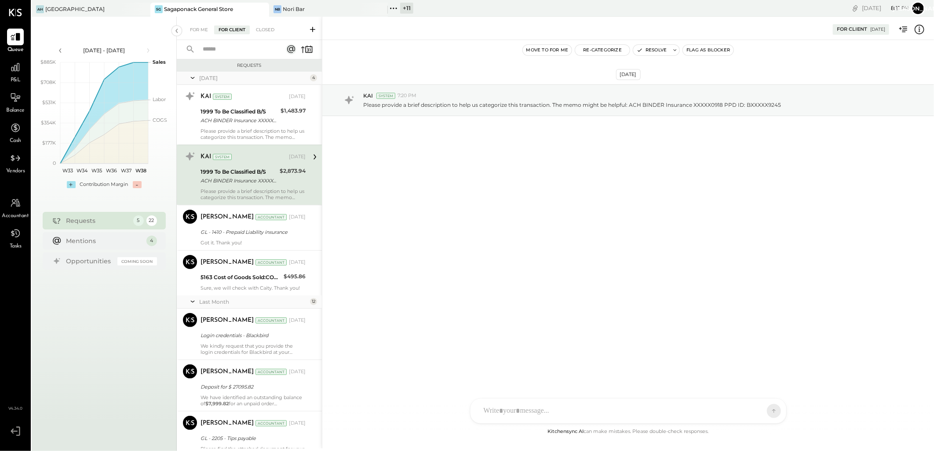
click at [232, 48] on input "text" at bounding box center [237, 49] width 80 height 15
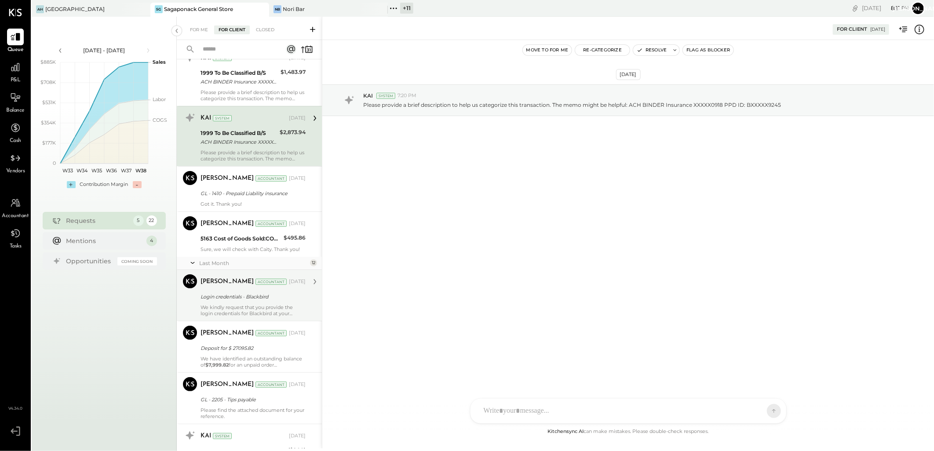
scroll to position [98, 0]
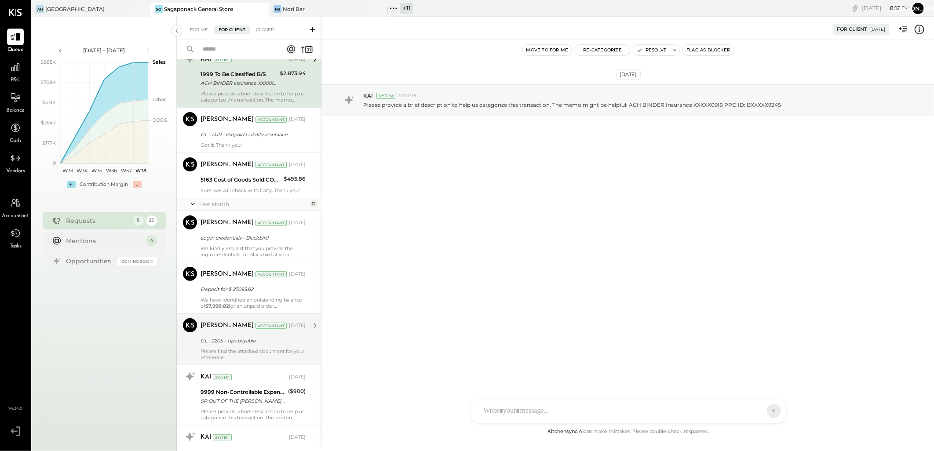
click at [266, 345] on div "GL - 2205 - Tips payable" at bounding box center [251, 340] width 102 height 11
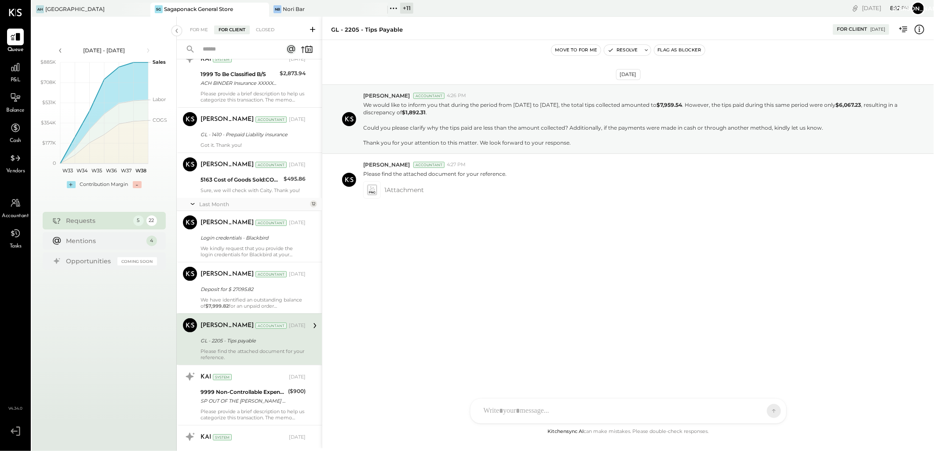
click at [229, 51] on input "text" at bounding box center [237, 49] width 80 height 15
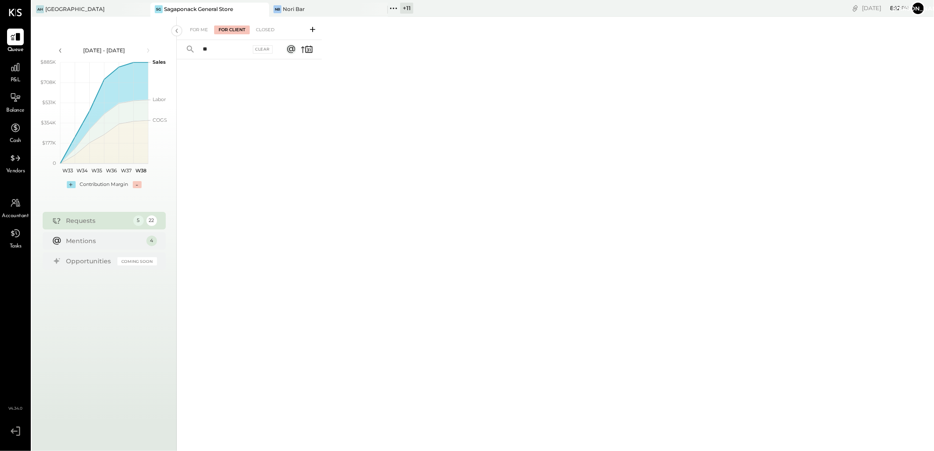
type input "*"
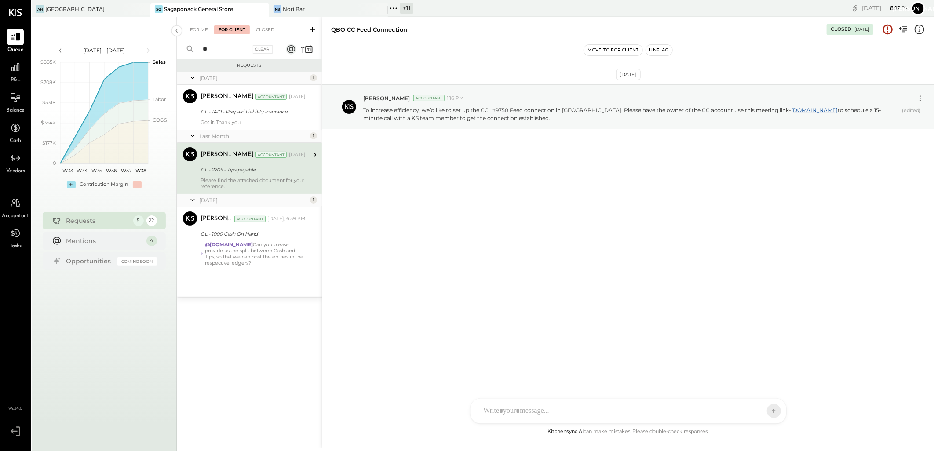
type input "*"
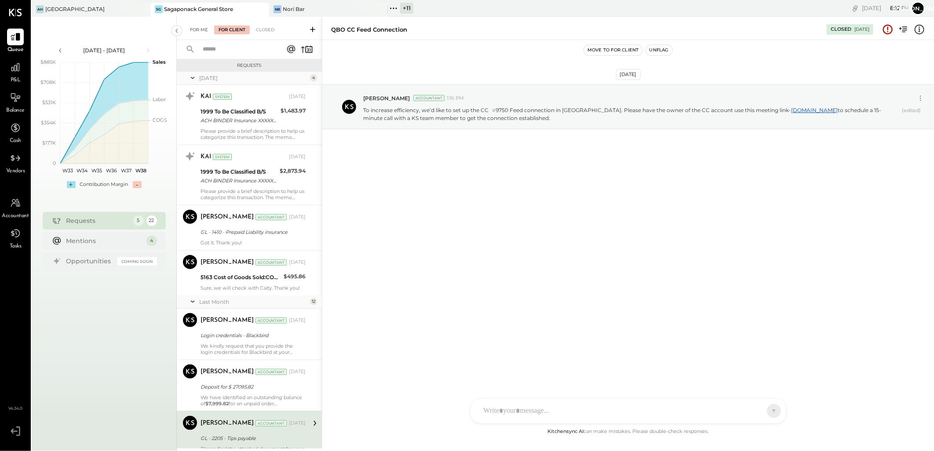
click at [199, 29] on div "For Me" at bounding box center [199, 29] width 27 height 9
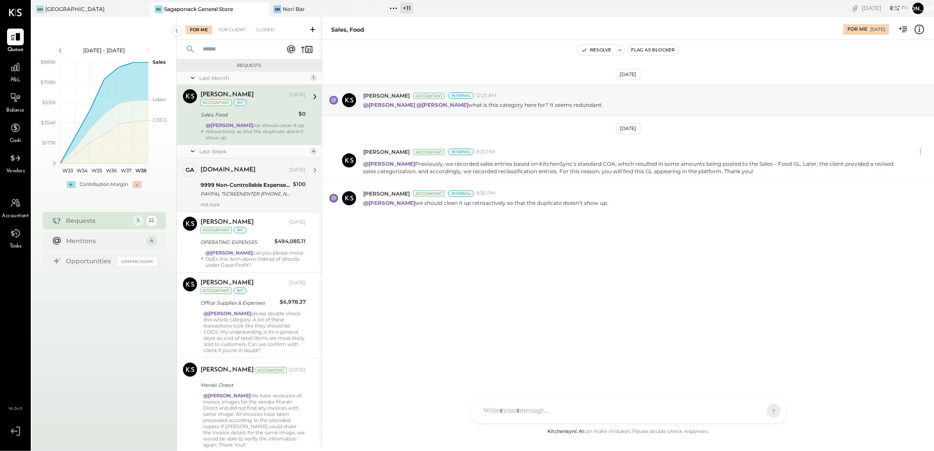
click at [254, 195] on div "PAYPAL *SCREENENTER [PHONE_NUMBER] [GEOGRAPHIC_DATA]" at bounding box center [245, 193] width 90 height 9
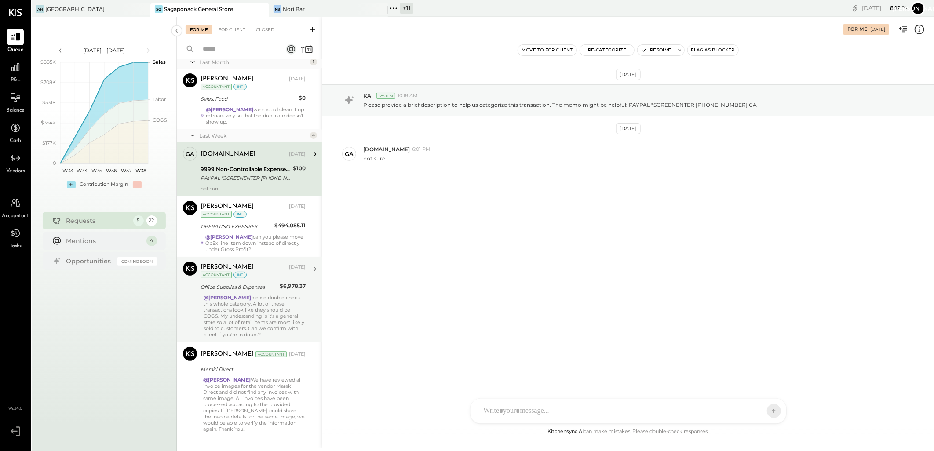
scroll to position [31, 0]
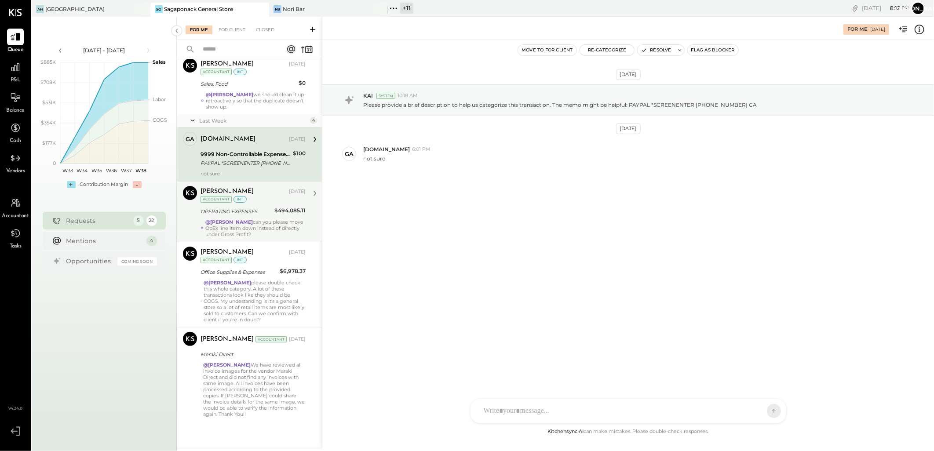
click at [257, 207] on div "OPERATING EXPENSES" at bounding box center [235, 211] width 71 height 9
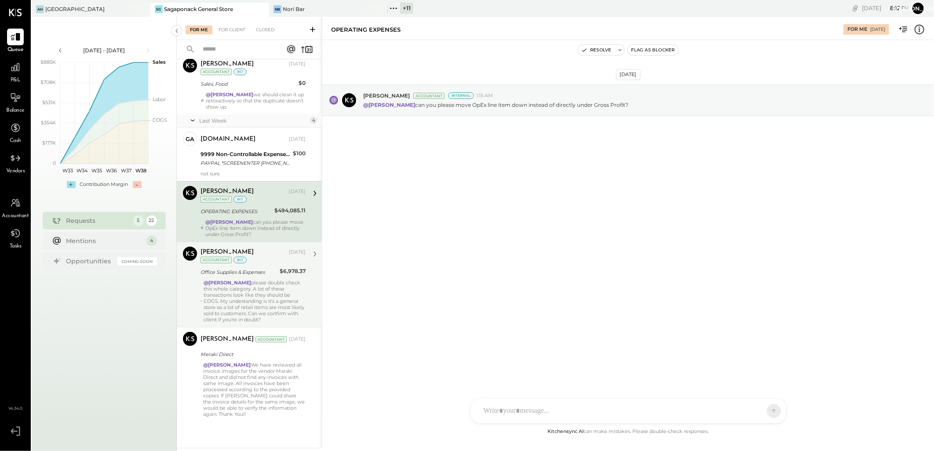
click at [261, 298] on div "@[PERSON_NAME] please double check this whole category. A lot of these transact…" at bounding box center [255, 301] width 102 height 43
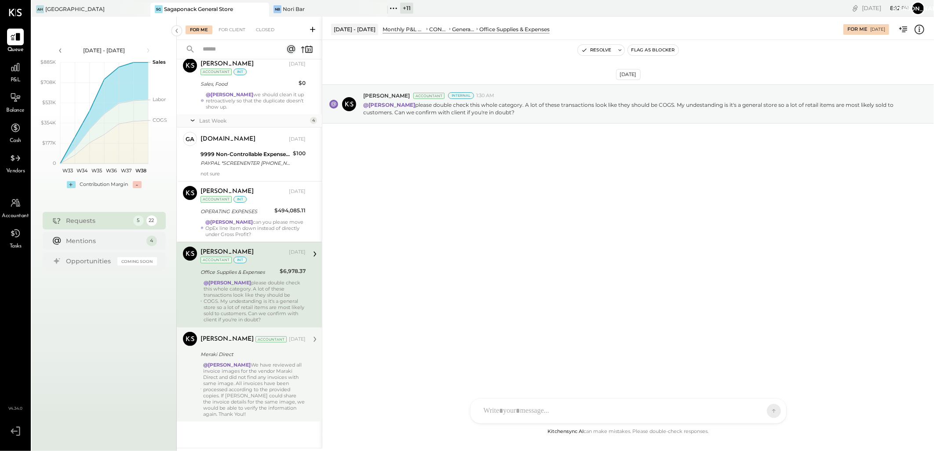
click at [249, 382] on div "@Margot Bloch We have reviewed all invoice images for the vendor Maraki Direct …" at bounding box center [254, 389] width 102 height 55
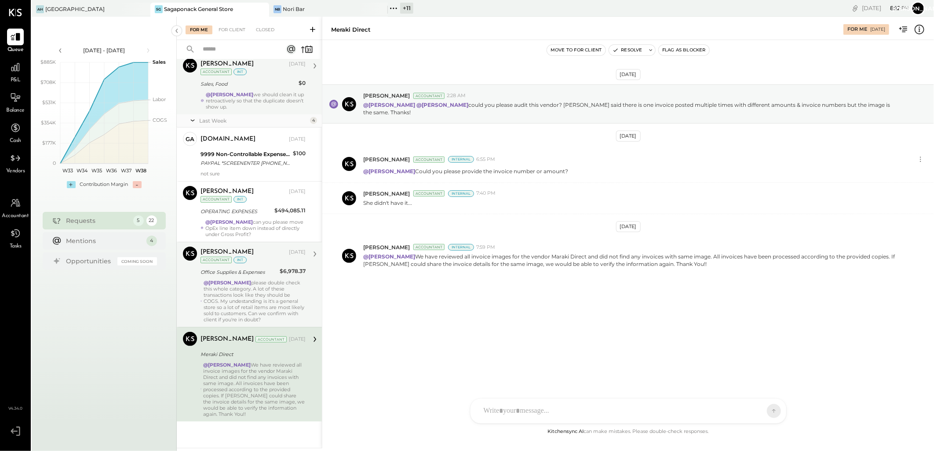
click at [243, 86] on div "Sales, Food" at bounding box center [247, 84] width 95 height 9
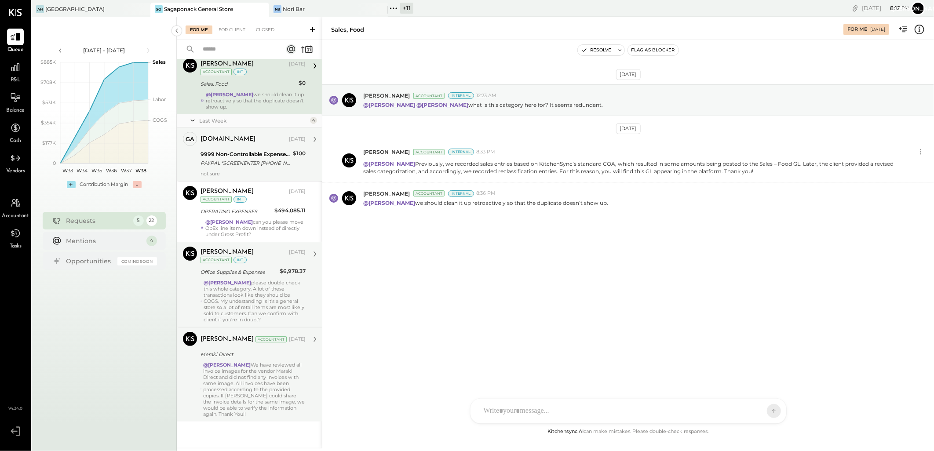
click at [253, 160] on div "PAYPAL *SCREENENTER [PHONE_NUMBER] [GEOGRAPHIC_DATA]" at bounding box center [245, 163] width 90 height 9
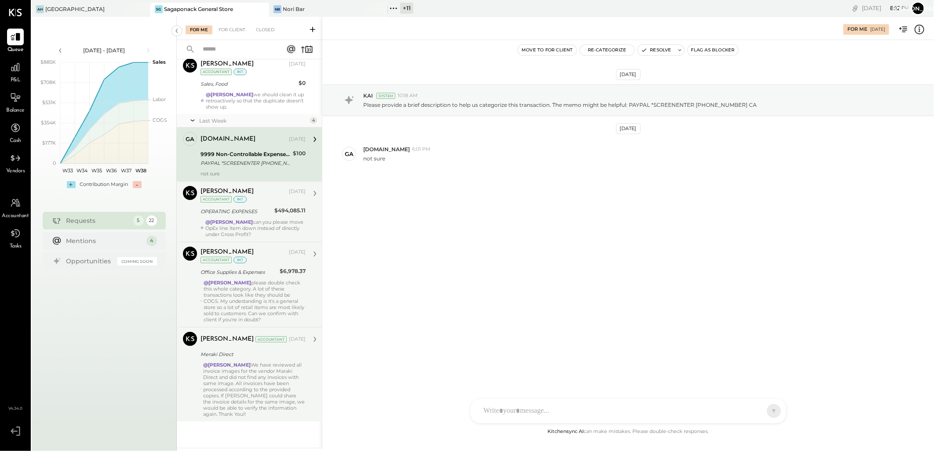
click at [239, 229] on div "@[PERSON_NAME] can you please move OpEx line item down instead of directly unde…" at bounding box center [255, 228] width 100 height 18
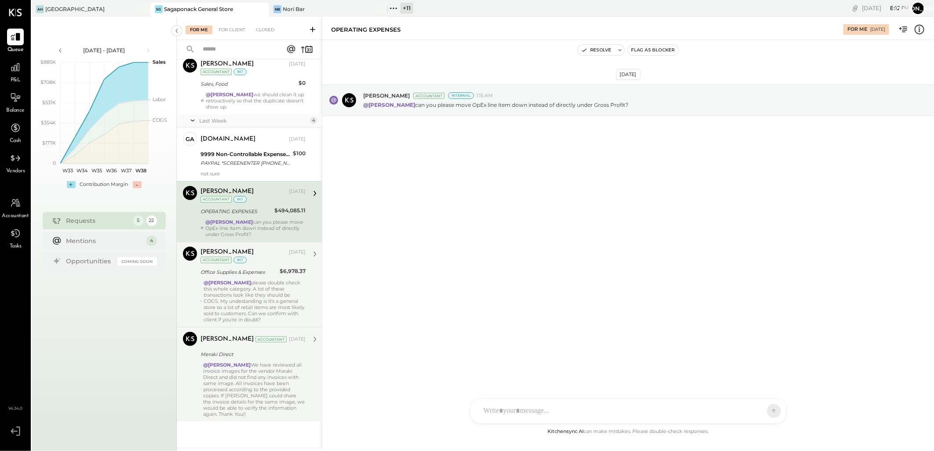
click at [239, 274] on div "Office Supplies & Expenses" at bounding box center [238, 272] width 76 height 9
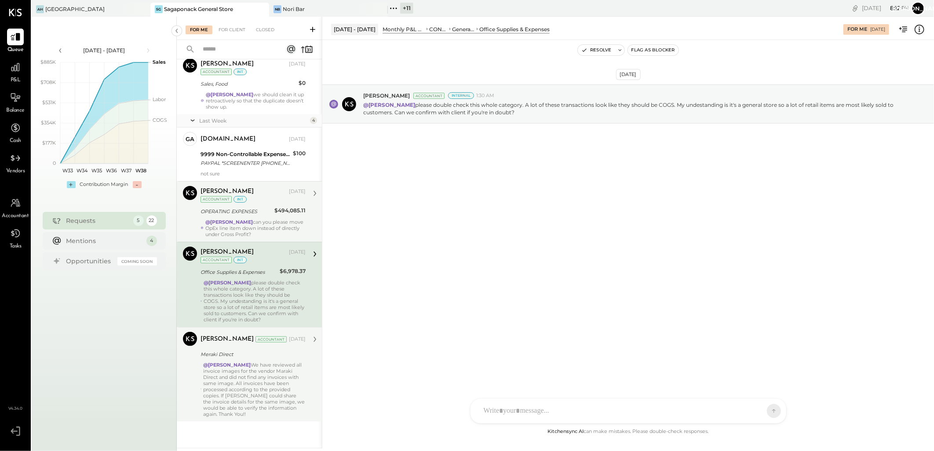
click at [221, 362] on strong "@[PERSON_NAME]" at bounding box center [226, 365] width 47 height 6
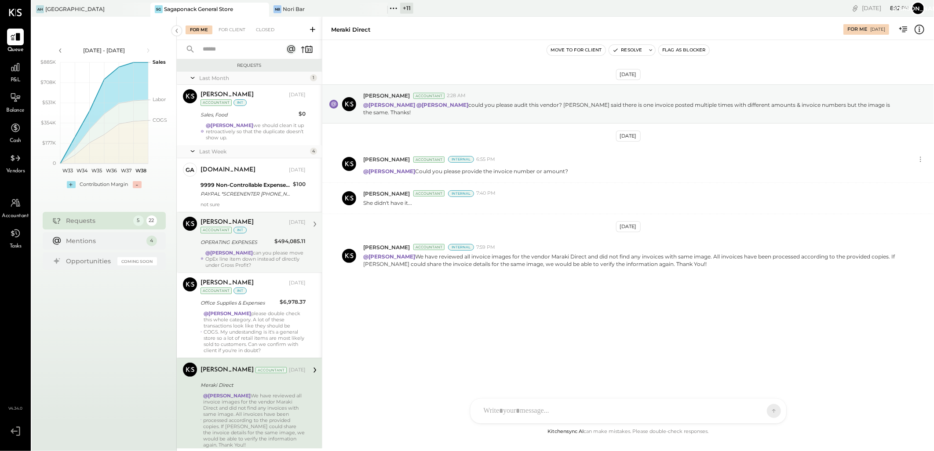
click at [251, 240] on div "OPERATING EXPENSES" at bounding box center [235, 242] width 71 height 9
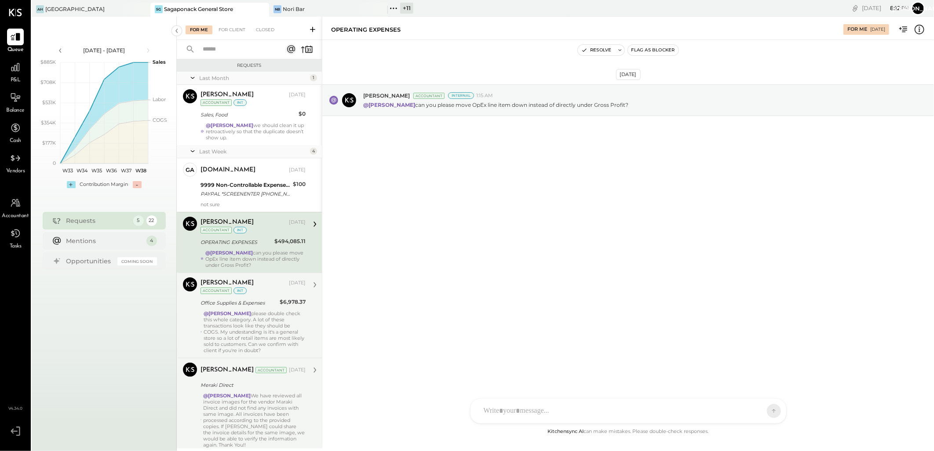
click at [253, 319] on div "@[PERSON_NAME] please double check this whole category. A lot of these transact…" at bounding box center [255, 331] width 102 height 43
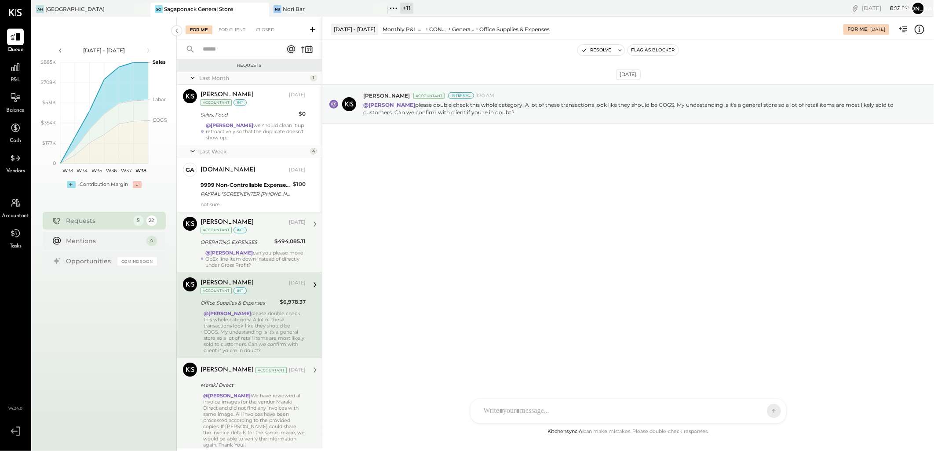
click at [265, 244] on div "OPERATING EXPENSES" at bounding box center [235, 242] width 71 height 9
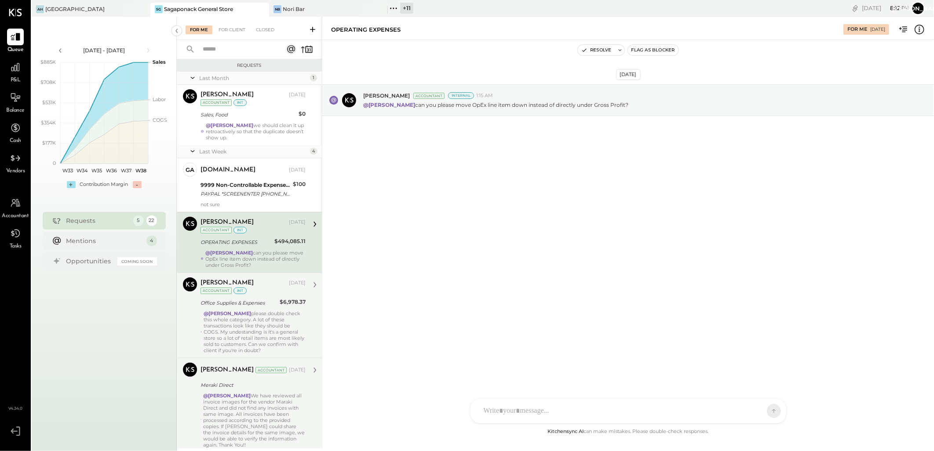
scroll to position [31, 0]
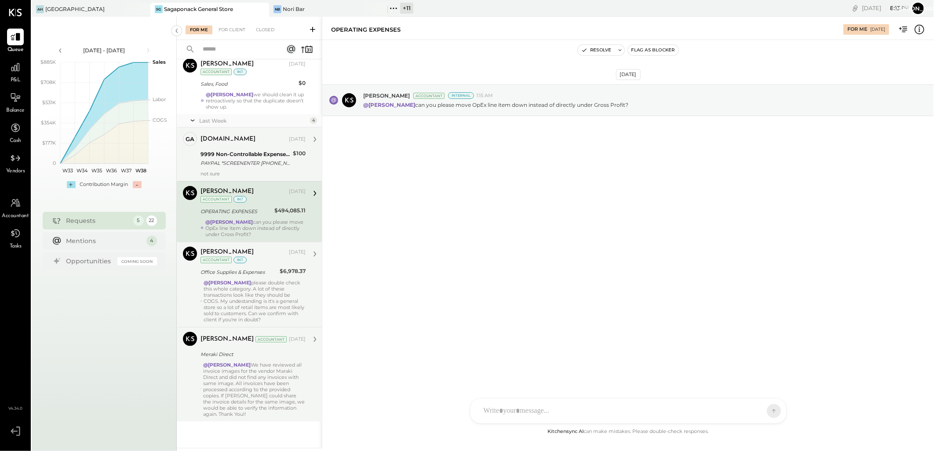
click at [241, 154] on div "9999 Non-Controllable Expenses:Other Income and Expenses:To Be Classified P&L" at bounding box center [245, 154] width 90 height 9
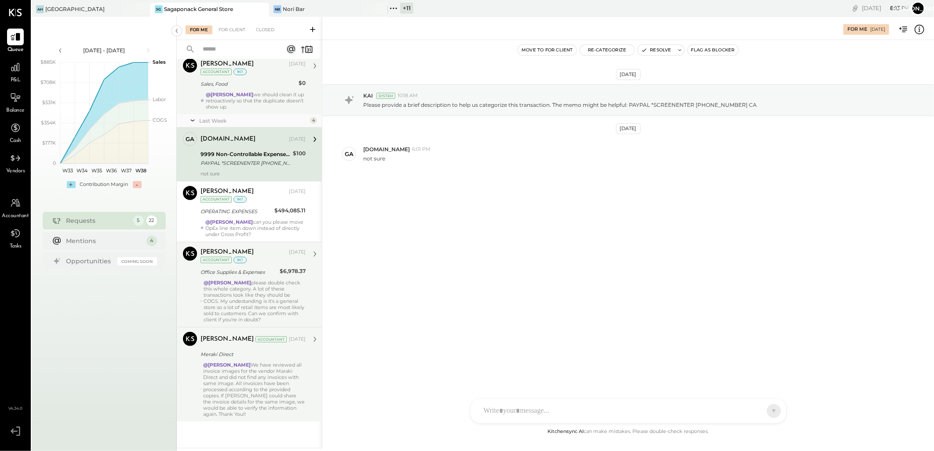
click at [238, 91] on div "Alex Racioppi Aug 30, 2025 Accountant int Sales, Food $0 @Janvi Soni we should …" at bounding box center [252, 83] width 105 height 51
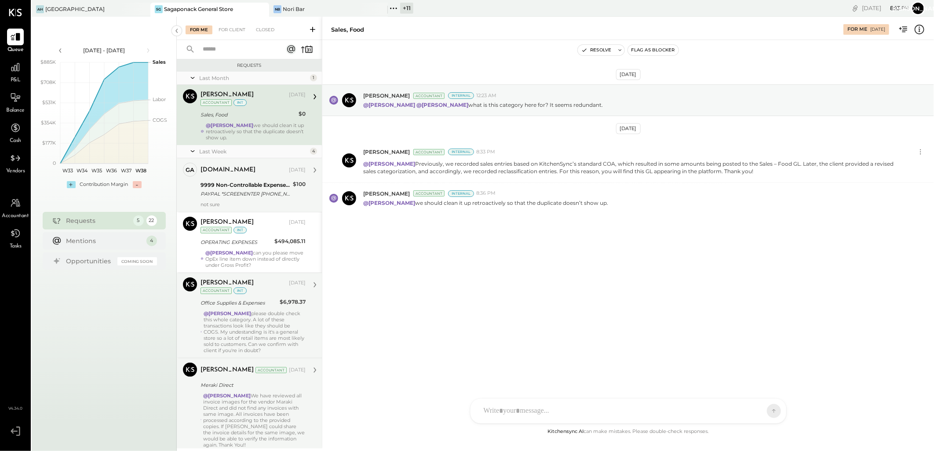
click at [270, 185] on div "9999 Non-Controllable Expenses:Other Income and Expenses:To Be Classified P&L" at bounding box center [245, 185] width 90 height 9
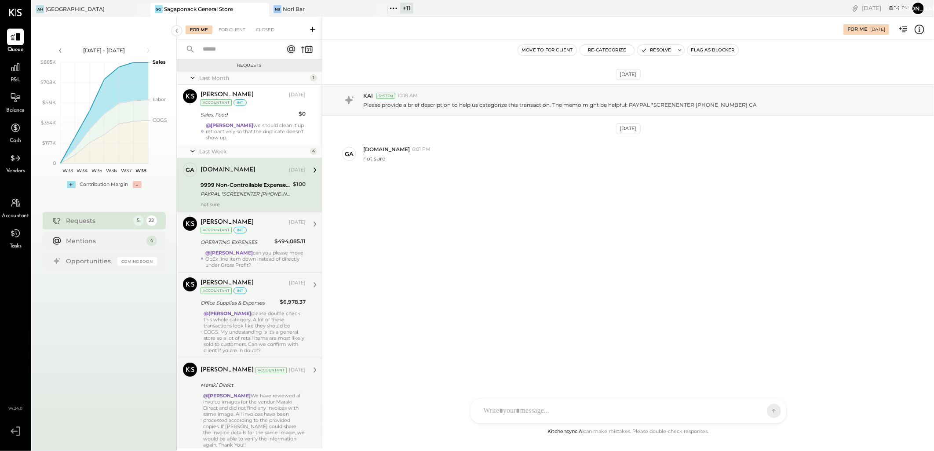
click at [234, 253] on strong "@[PERSON_NAME]" at bounding box center [228, 253] width 47 height 6
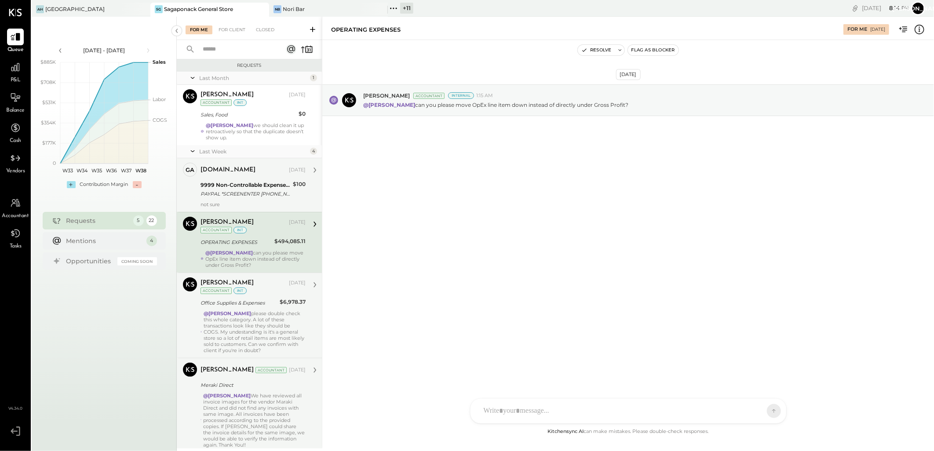
click at [249, 188] on div "9999 Non-Controllable Expenses:Other Income and Expenses:To Be Classified P&L" at bounding box center [245, 185] width 90 height 9
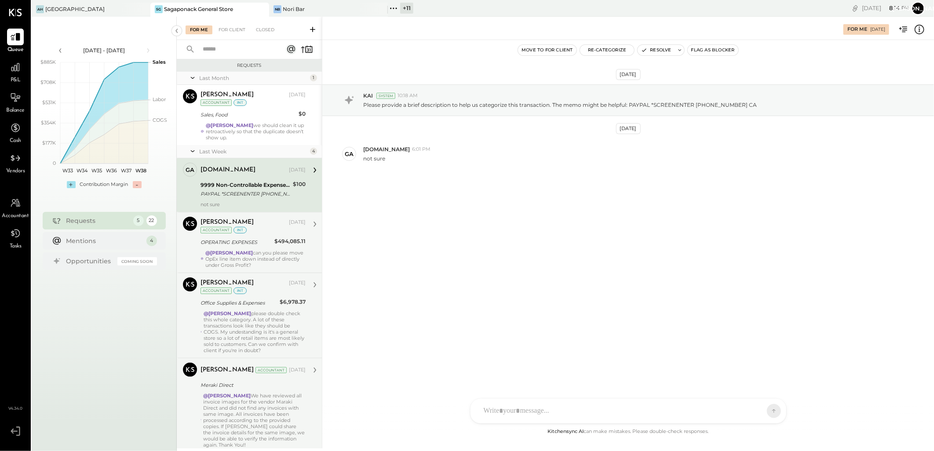
click at [236, 246] on div "OPERATING EXPENSES" at bounding box center [235, 242] width 71 height 9
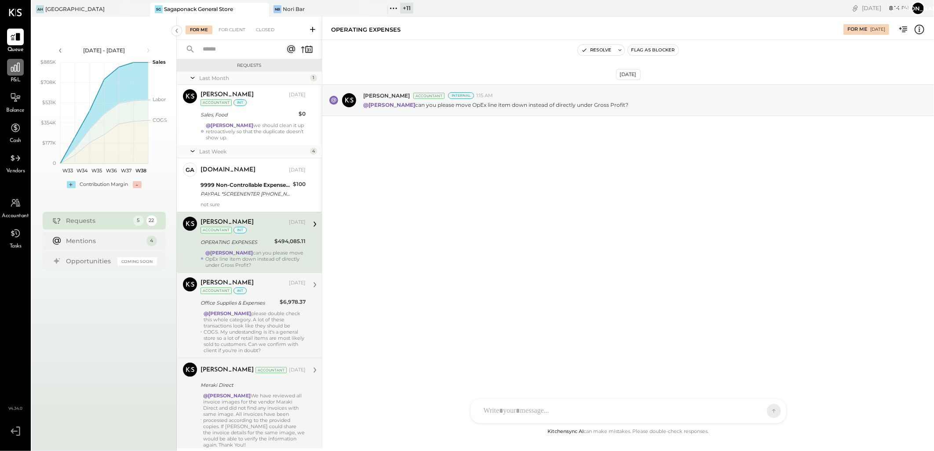
click at [18, 65] on icon at bounding box center [15, 67] width 11 height 11
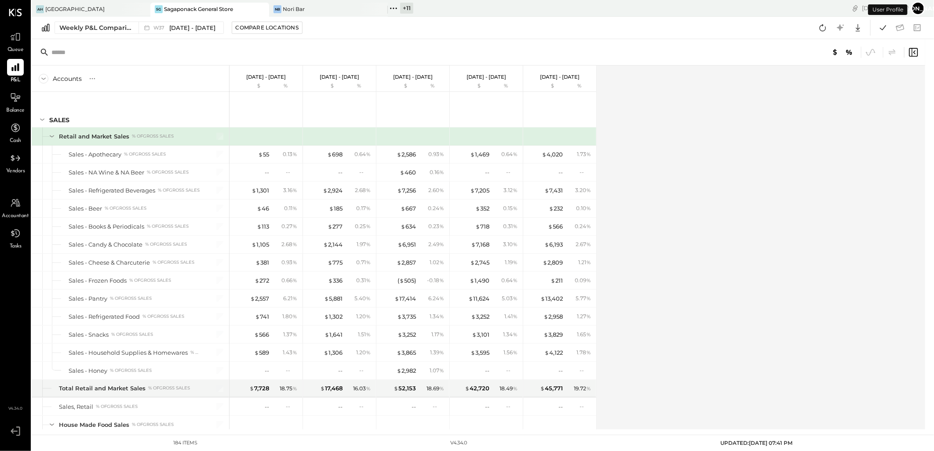
click at [502, 43] on div at bounding box center [478, 52] width 893 height 26
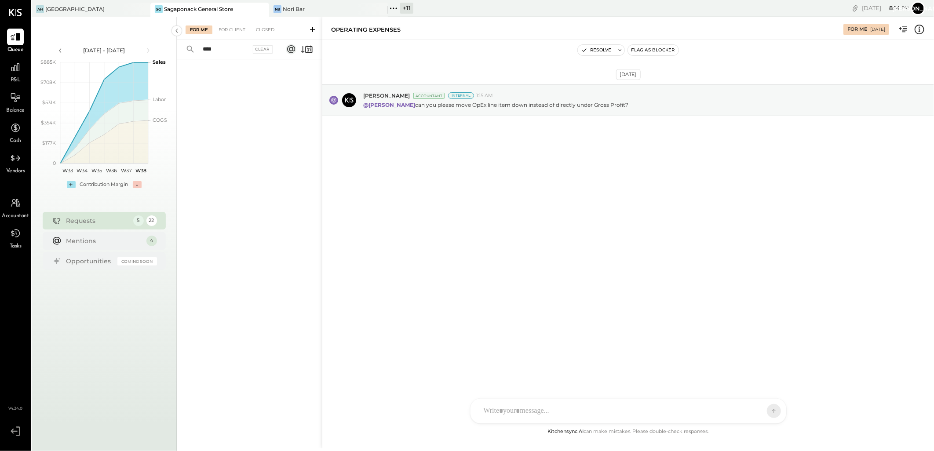
drag, startPoint x: 220, startPoint y: 50, endPoint x: 186, endPoint y: 50, distance: 33.4
click at [186, 50] on div "**** Clear" at bounding box center [231, 49] width 109 height 19
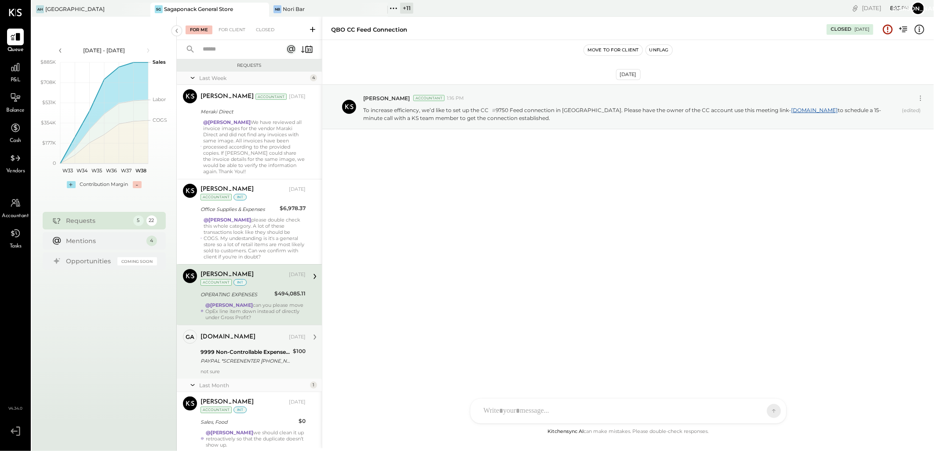
click at [251, 344] on div "gabby.green Sep 12, 2025" at bounding box center [252, 337] width 105 height 15
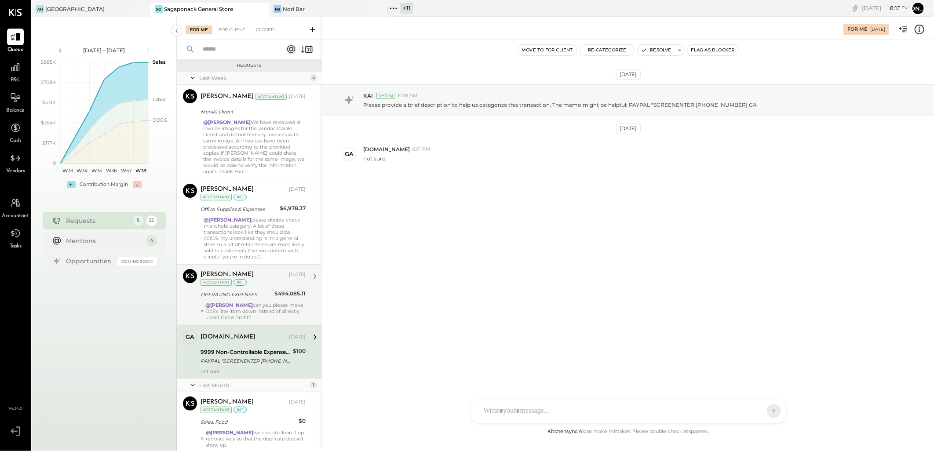
click at [247, 295] on div "OPERATING EXPENSES" at bounding box center [235, 294] width 71 height 9
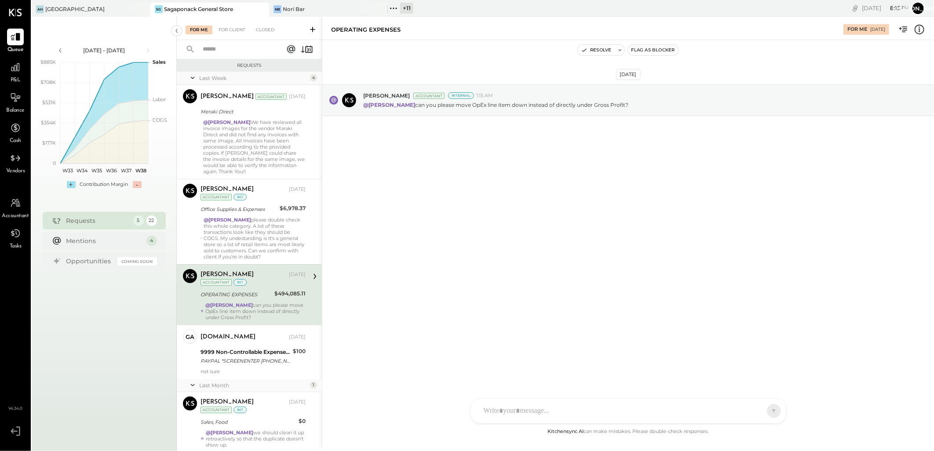
click at [515, 407] on div at bounding box center [620, 410] width 282 height 19
click at [551, 361] on div "**********" at bounding box center [628, 373] width 298 height 35
click at [548, 364] on div "**********" at bounding box center [628, 373] width 298 height 35
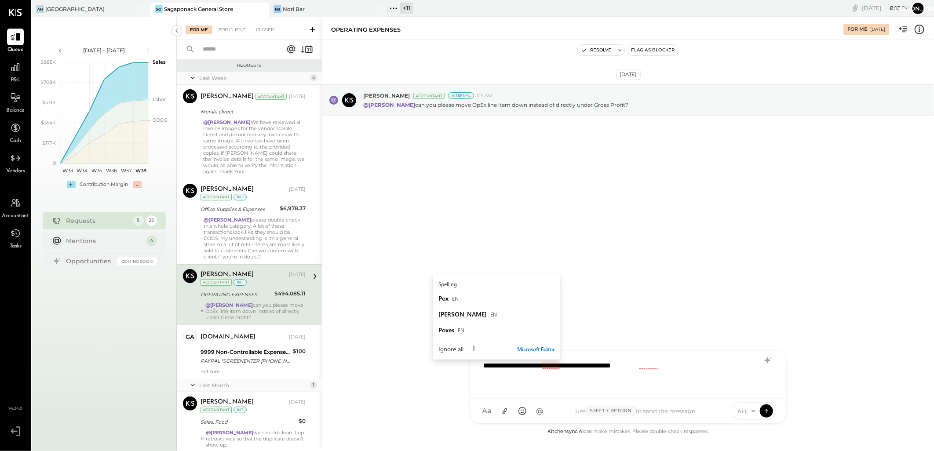
click at [549, 361] on div "**********" at bounding box center [628, 373] width 298 height 35
drag, startPoint x: 551, startPoint y: 361, endPoint x: 542, endPoint y: 365, distance: 9.5
click at [542, 365] on div "**********" at bounding box center [628, 373] width 298 height 35
click at [670, 360] on div "**********" at bounding box center [628, 373] width 298 height 35
drag, startPoint x: 662, startPoint y: 364, endPoint x: 648, endPoint y: 365, distance: 15.0
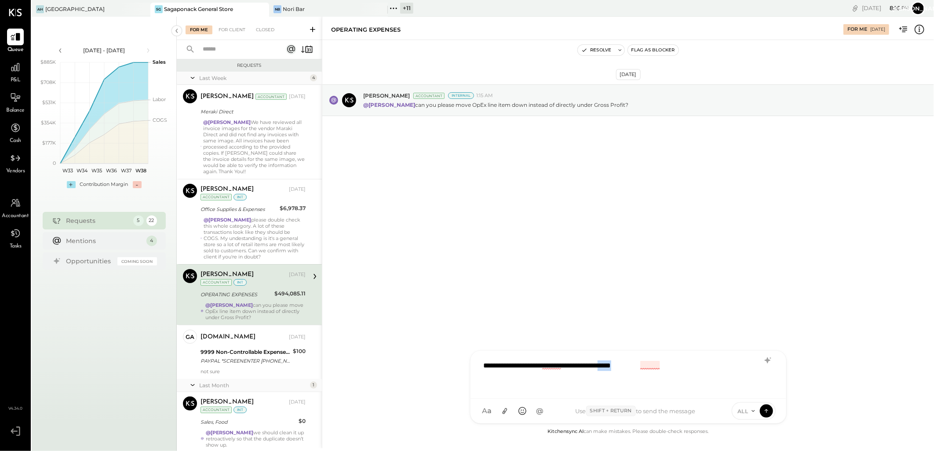
click at [648, 365] on div "**********" at bounding box center [628, 373] width 298 height 35
click at [651, 368] on div "**********" at bounding box center [628, 373] width 298 height 35
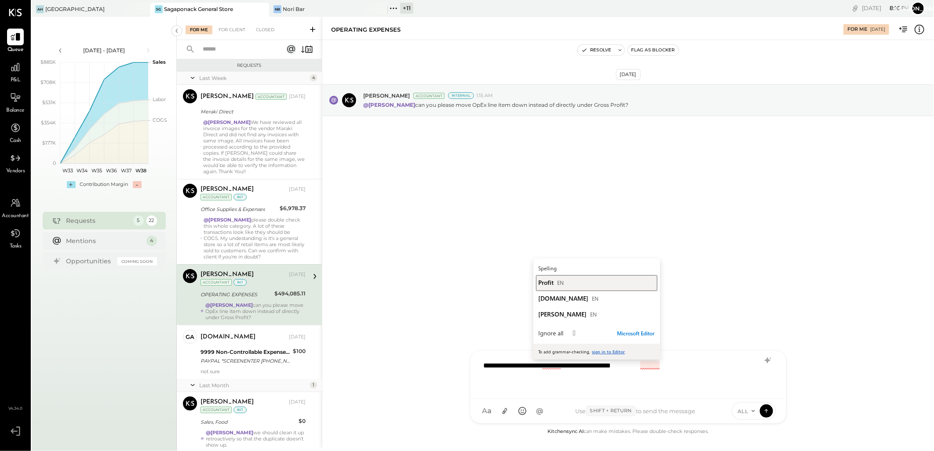
click at [554, 282] on div "Profit EN" at bounding box center [597, 282] width 116 height 8
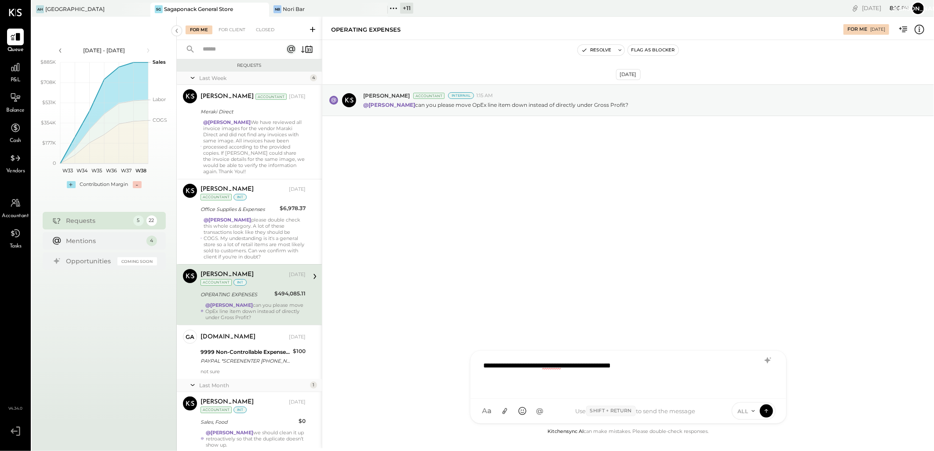
click at [485, 365] on div "**********" at bounding box center [628, 373] width 298 height 35
drag, startPoint x: 484, startPoint y: 365, endPoint x: 677, endPoint y: 367, distance: 192.6
click at [677, 367] on div "**********" at bounding box center [628, 373] width 298 height 35
copy div "**********"
click at [485, 364] on div "**********" at bounding box center [628, 373] width 298 height 35
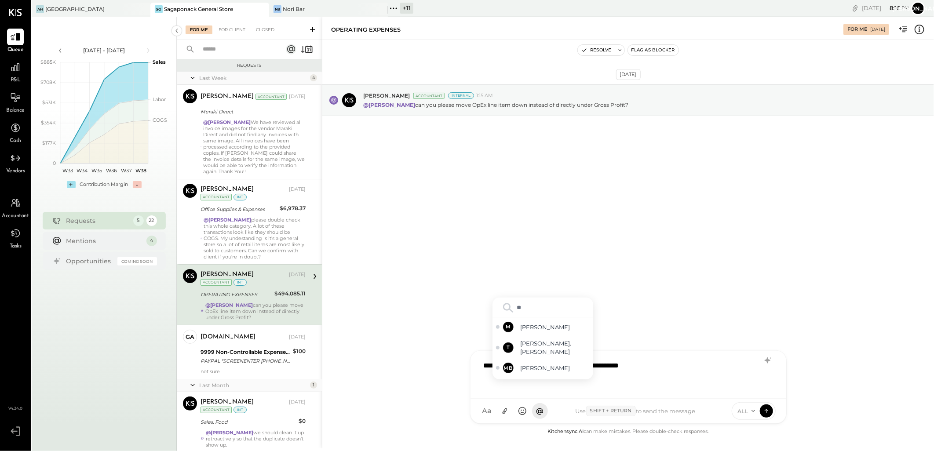
type input "***"
click at [558, 361] on span "[PERSON_NAME]" at bounding box center [554, 362] width 69 height 8
click at [747, 411] on span "ALL" at bounding box center [742, 411] width 11 height 7
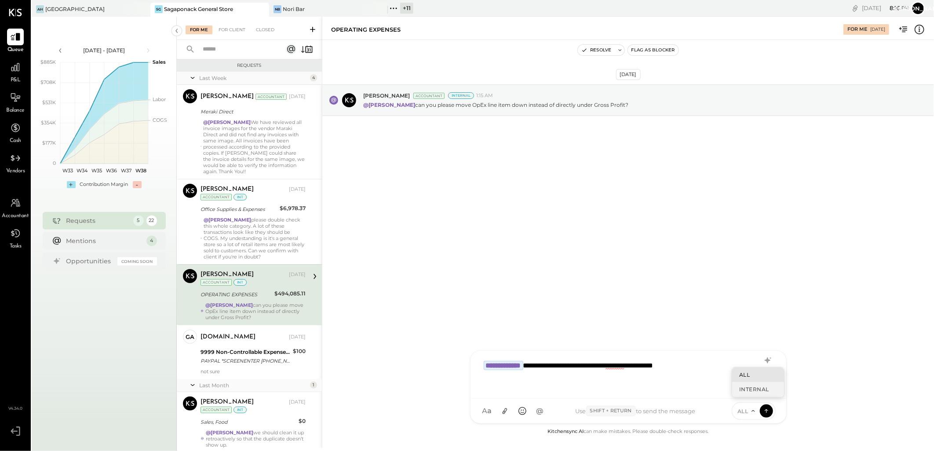
click at [754, 389] on div "INTERNAL" at bounding box center [758, 389] width 52 height 15
click at [766, 412] on icon at bounding box center [766, 411] width 0 height 4
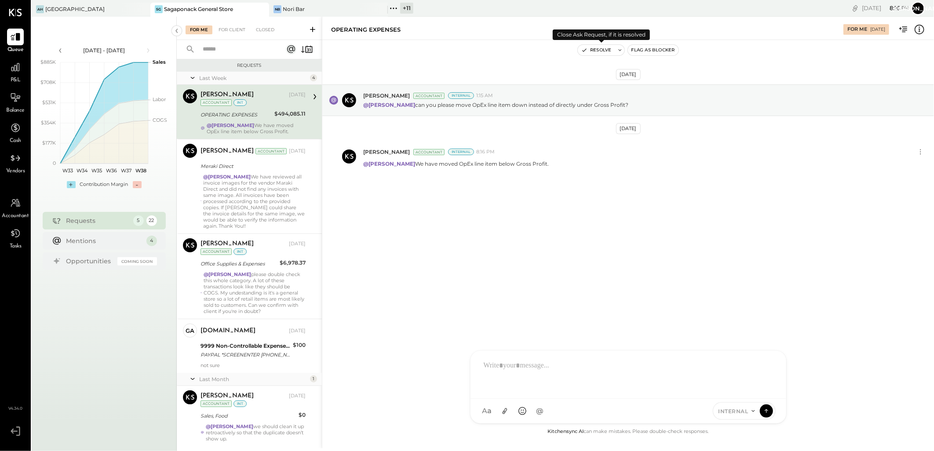
click at [592, 49] on button "Resolve" at bounding box center [596, 50] width 37 height 11
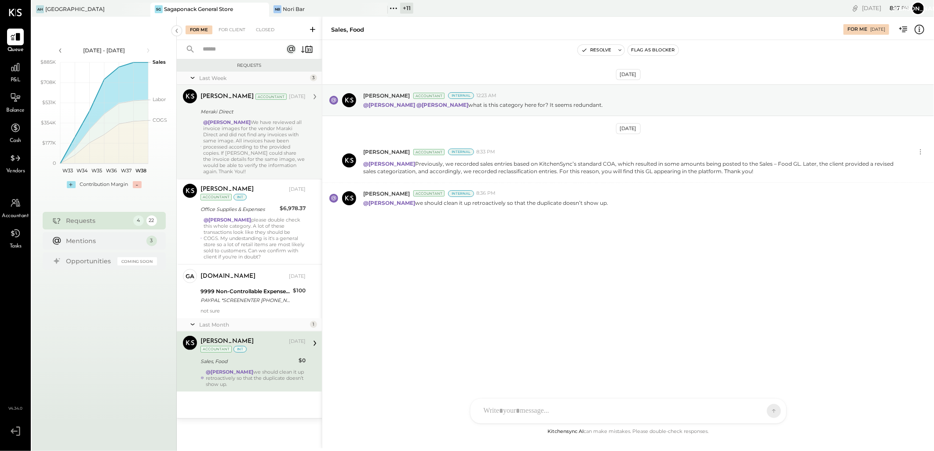
click at [248, 111] on div "Meraki Direct" at bounding box center [251, 111] width 102 height 9
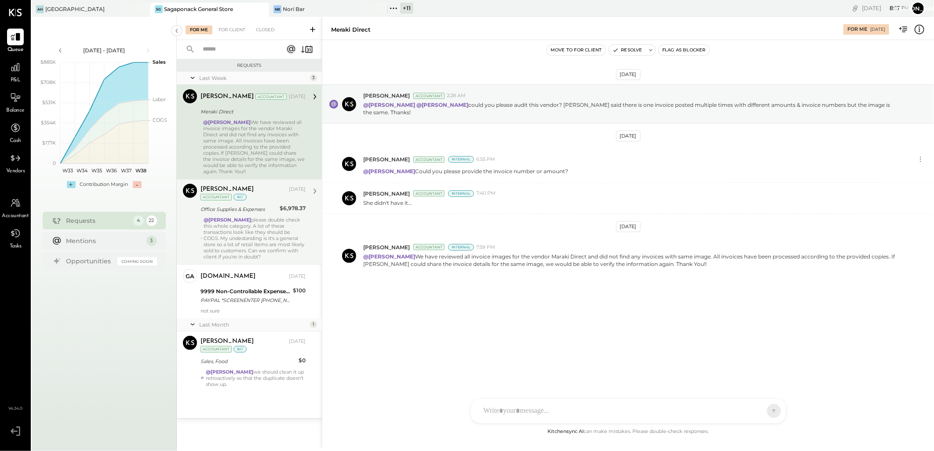
click at [256, 233] on div "@[PERSON_NAME] please double check this whole category. A lot of these transact…" at bounding box center [255, 238] width 102 height 43
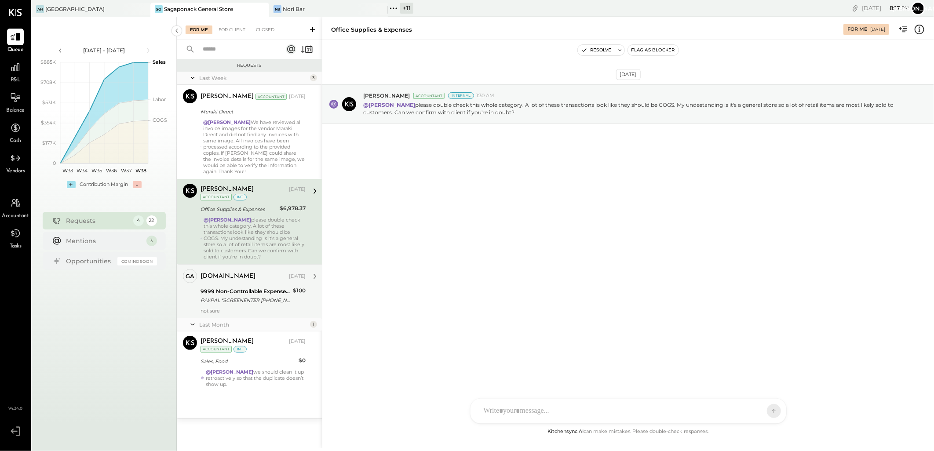
click at [242, 304] on div "PAYPAL *SCREENENTER [PHONE_NUMBER] [GEOGRAPHIC_DATA]" at bounding box center [245, 300] width 90 height 9
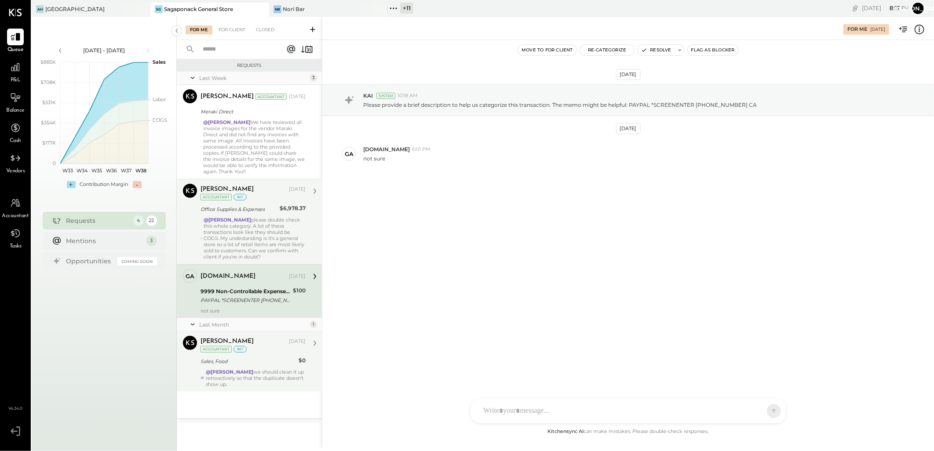
click at [257, 364] on div "Sales, Food" at bounding box center [247, 361] width 95 height 9
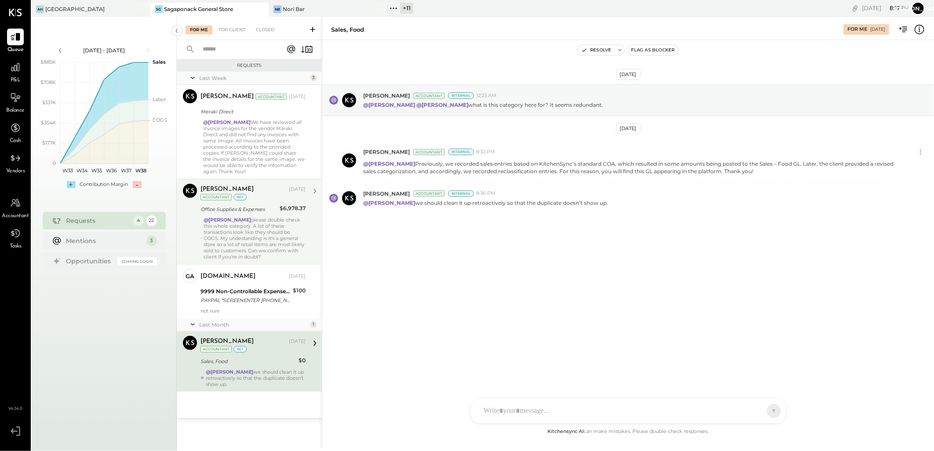
click at [269, 223] on div "@[PERSON_NAME] please double check this whole category. A lot of these transact…" at bounding box center [255, 238] width 102 height 43
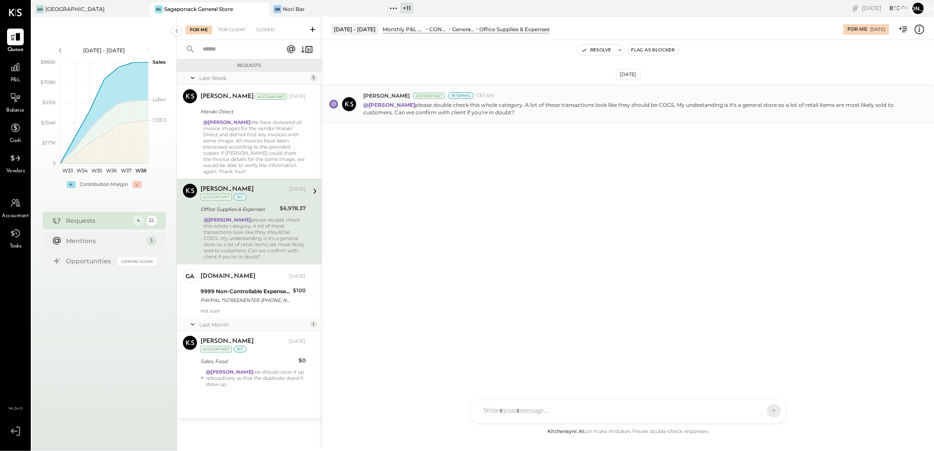
drag, startPoint x: 392, startPoint y: 111, endPoint x: 523, endPoint y: 120, distance: 131.3
click at [523, 120] on div "Margot Bloch Accountant Internal 1:30 AM @Janvi Soni please double check this w…" at bounding box center [627, 103] width 611 height 39
